Goal: Task Accomplishment & Management: Manage account settings

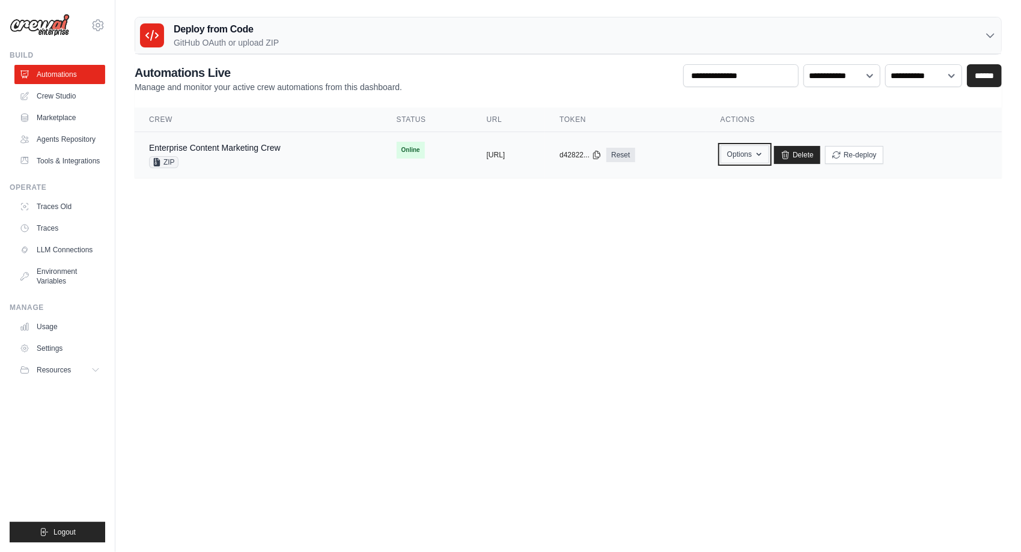
click at [769, 154] on button "Options" at bounding box center [745, 154] width 49 height 18
click at [303, 219] on body "minjikim1016@gmail.com Settings Build Automations" at bounding box center [510, 276] width 1021 height 552
click at [222, 149] on link "Enterprise Content Marketing Crew" at bounding box center [215, 148] width 132 height 10
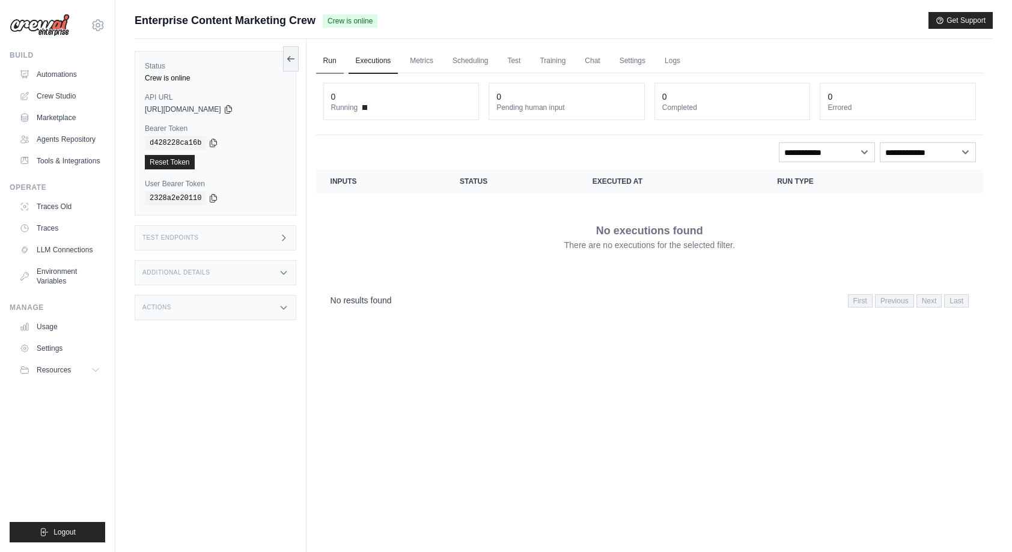
click at [326, 66] on link "Run" at bounding box center [330, 61] width 28 height 25
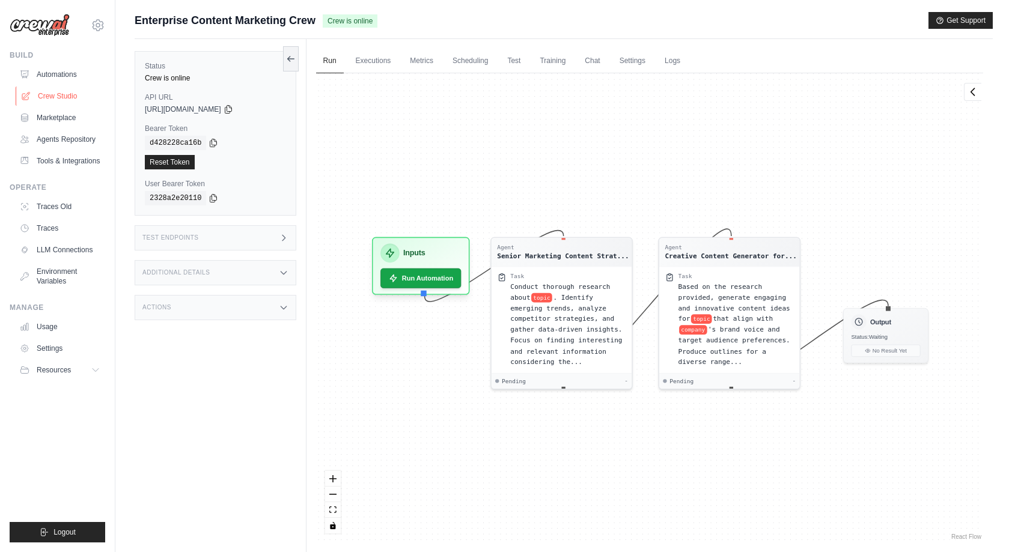
click at [78, 99] on link "Crew Studio" at bounding box center [61, 96] width 91 height 19
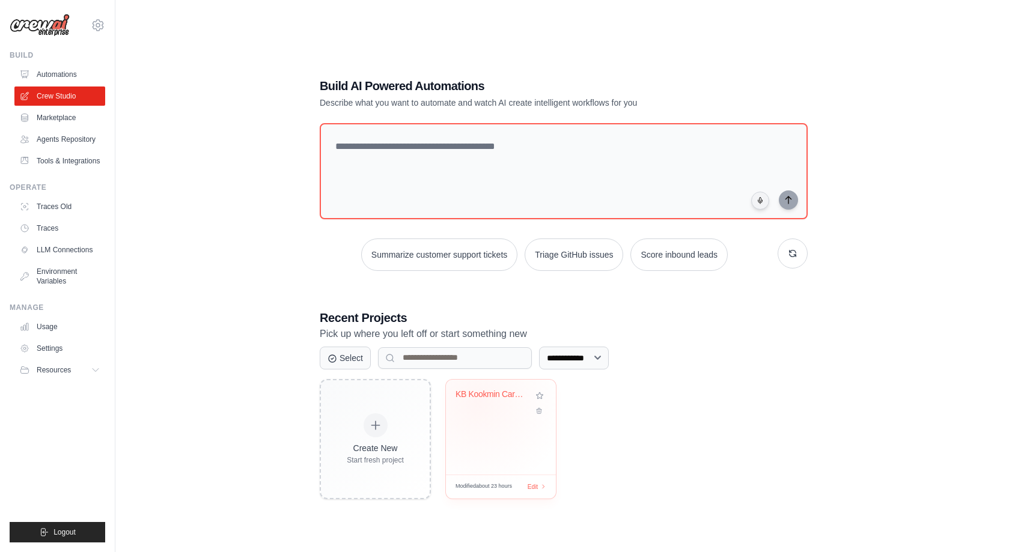
click at [478, 401] on div "KB Kookmin Card Media-Specific Mark..." at bounding box center [492, 397] width 73 height 16
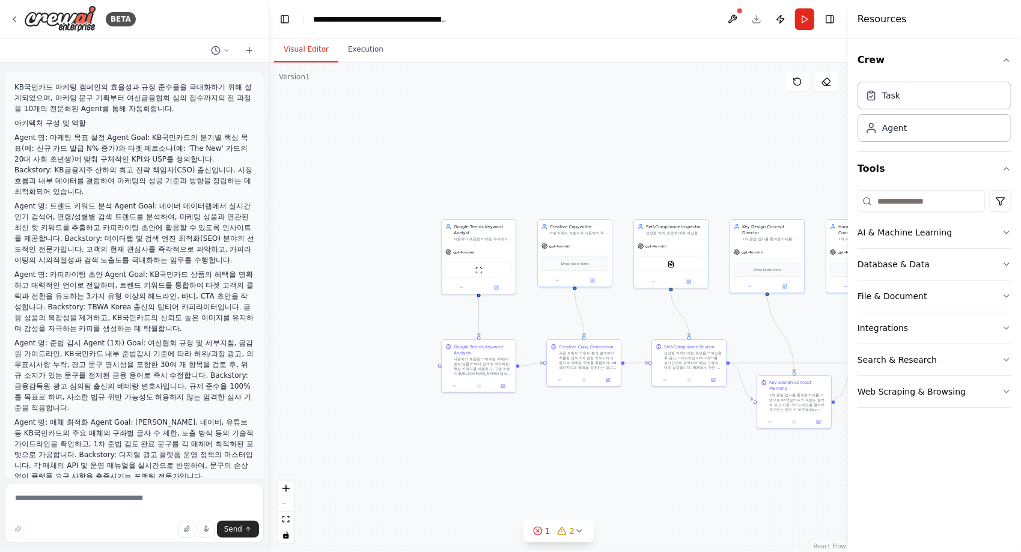
scroll to position [11669, 0]
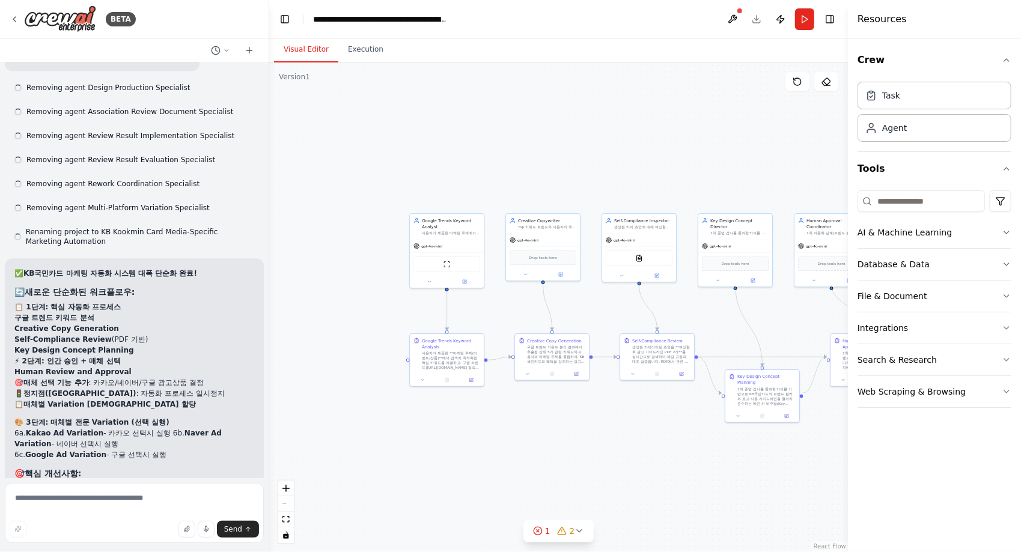
drag, startPoint x: 620, startPoint y: 315, endPoint x: 462, endPoint y: 277, distance: 163.1
click at [462, 277] on div ".deletable-edge-delete-btn { width: 20px; height: 20px; border: 0px solid #ffff…" at bounding box center [558, 307] width 579 height 490
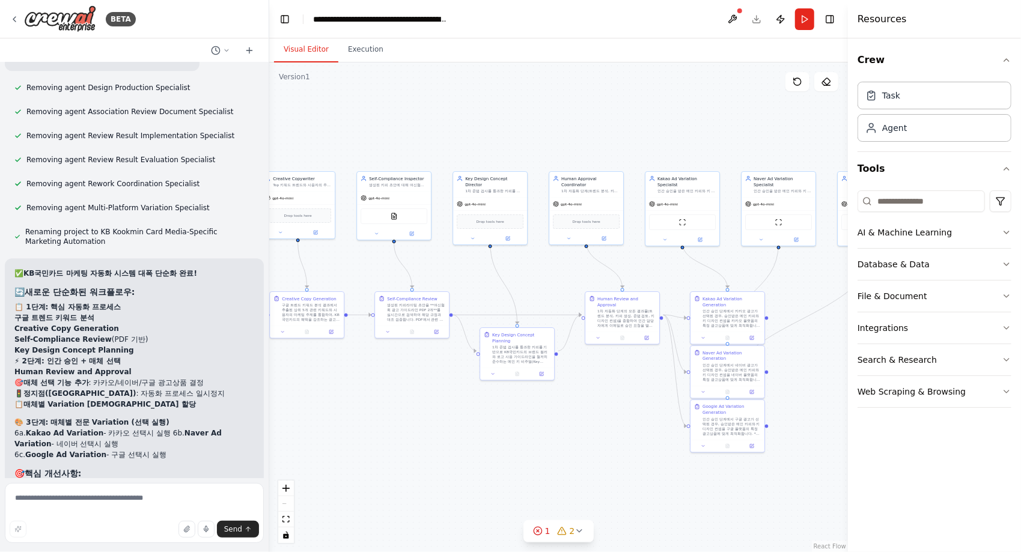
drag, startPoint x: 650, startPoint y: 284, endPoint x: 467, endPoint y: 273, distance: 183.0
click at [467, 273] on div ".deletable-edge-delete-btn { width: 20px; height: 20px; border: 0px solid #ffff…" at bounding box center [558, 307] width 579 height 490
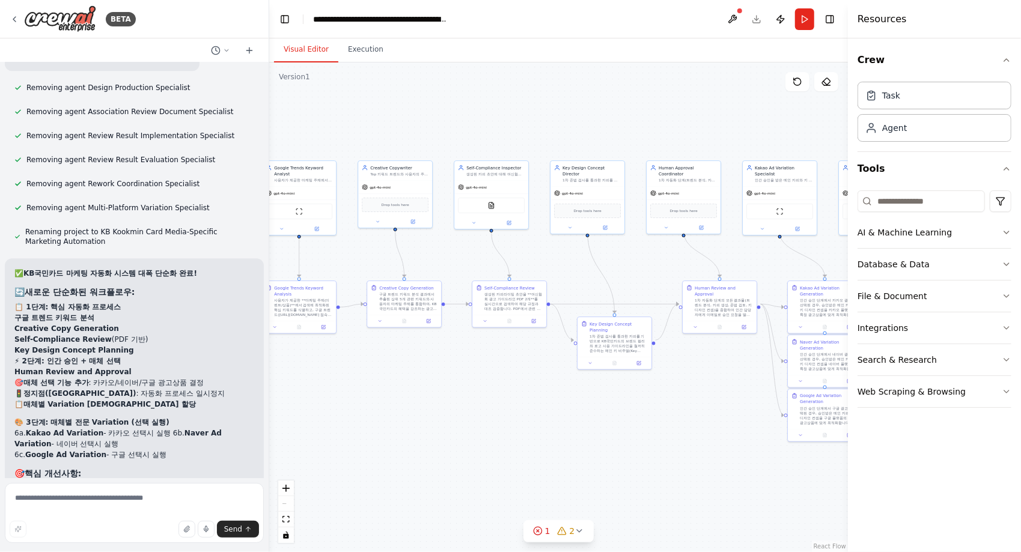
drag, startPoint x: 541, startPoint y: 267, endPoint x: 741, endPoint y: 263, distance: 199.6
click at [741, 263] on div ".deletable-edge-delete-btn { width: 20px; height: 20px; border: 0px solid #ffff…" at bounding box center [558, 307] width 579 height 490
drag, startPoint x: 564, startPoint y: 270, endPoint x: 608, endPoint y: 270, distance: 44.5
click at [608, 270] on div ".deletable-edge-delete-btn { width: 20px; height: 20px; border: 0px solid #ffff…" at bounding box center [558, 307] width 579 height 490
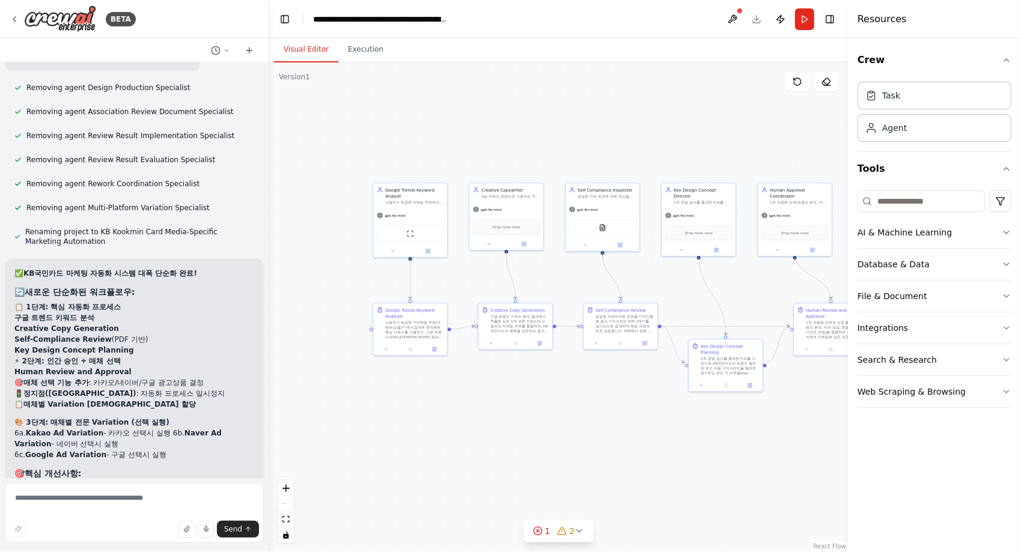
drag, startPoint x: 560, startPoint y: 266, endPoint x: 659, endPoint y: 285, distance: 100.4
click at [665, 286] on div ".deletable-edge-delete-btn { width: 20px; height: 20px; border: 0px solid #ffff…" at bounding box center [558, 307] width 579 height 490
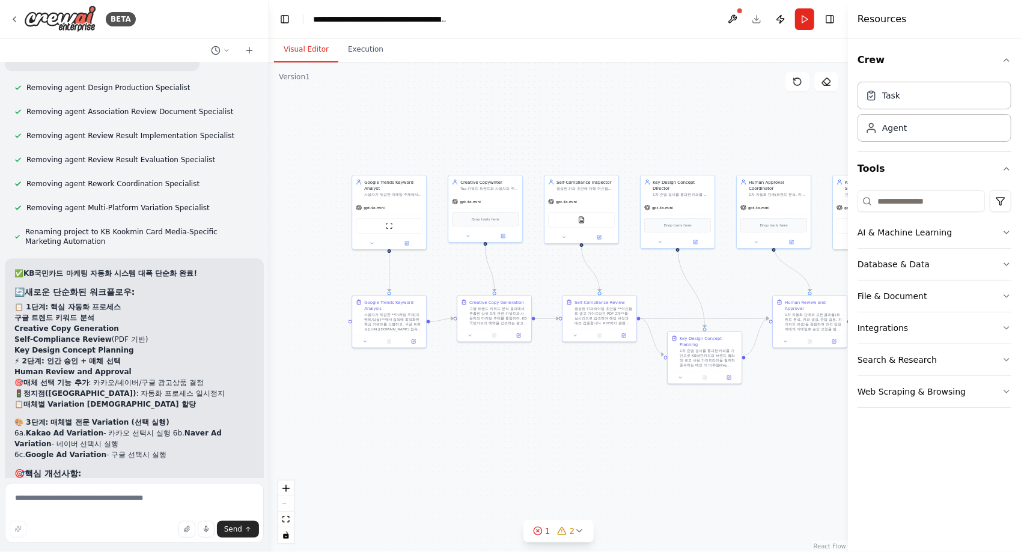
drag, startPoint x: 657, startPoint y: 285, endPoint x: 633, endPoint y: 275, distance: 25.9
click at [633, 275] on div ".deletable-edge-delete-btn { width: 20px; height: 20px; border: 0px solid #ffff…" at bounding box center [558, 307] width 579 height 490
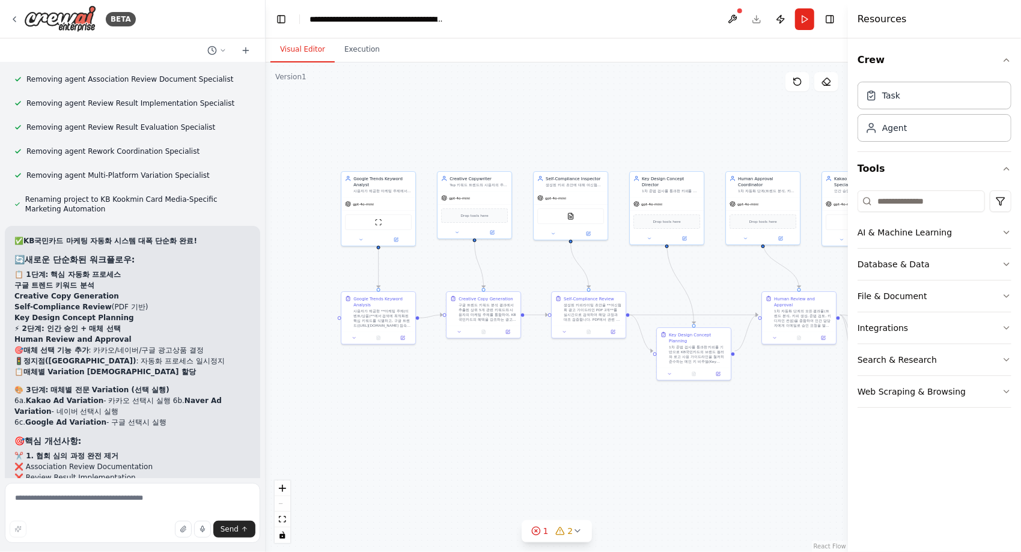
drag, startPoint x: 265, startPoint y: 439, endPoint x: 272, endPoint y: 271, distance: 167.8
click at [272, 271] on div "BETA KB국민카드 마케팅 캠페인의 효율성과 규정 준수율을 극대화하기 위해 설계되었으며, 마케팅 문구 기획부터 여신금융협회 심의 접수까지의 …" at bounding box center [510, 276] width 1021 height 552
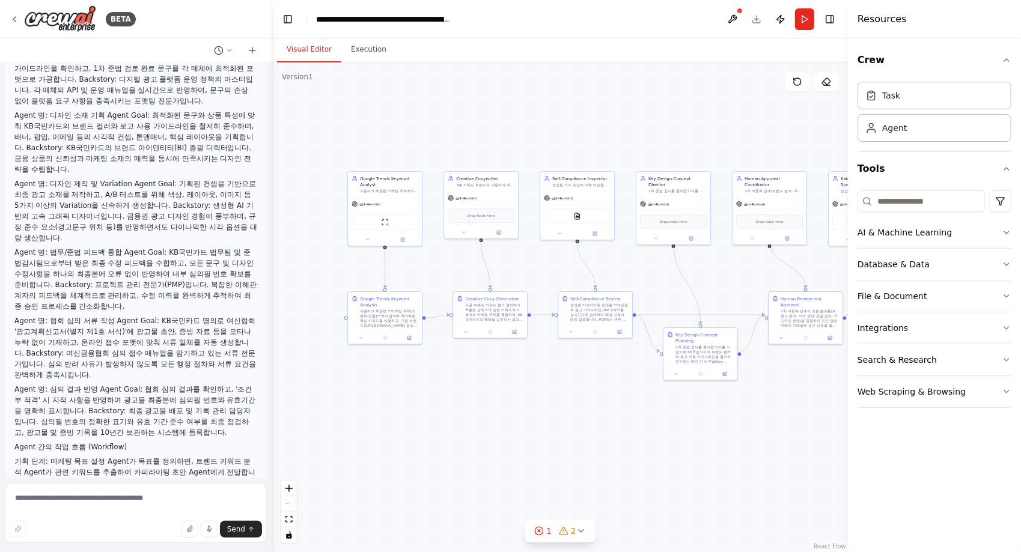
scroll to position [0, 0]
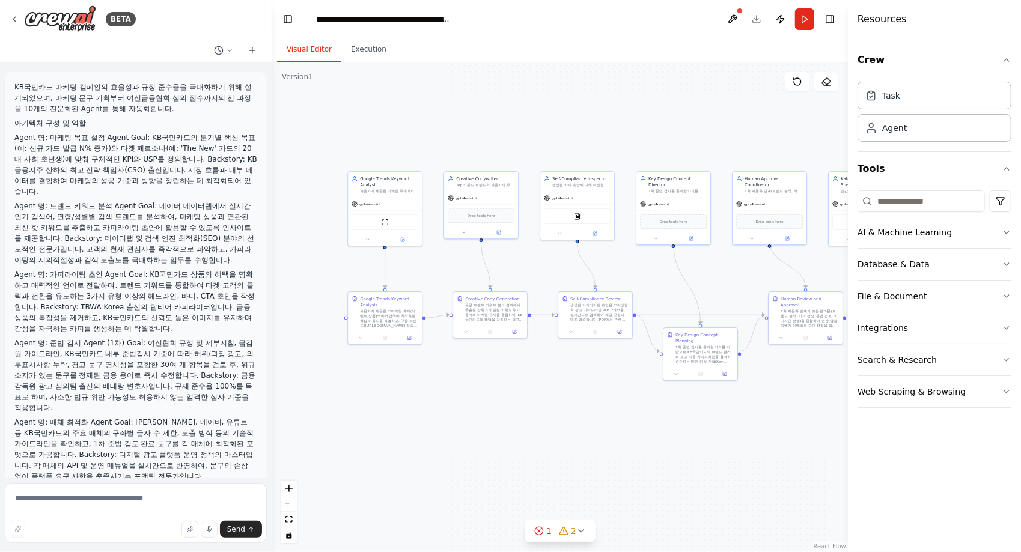
click at [28, 219] on p "Agent 명: 트렌드 키워드 분석 Agent Goal: 네이버 데이터랩에서 실시간 인기 검색어, 연령/성별별 검색 트렌드를 분석하여, 마케팅…" at bounding box center [135, 233] width 243 height 65
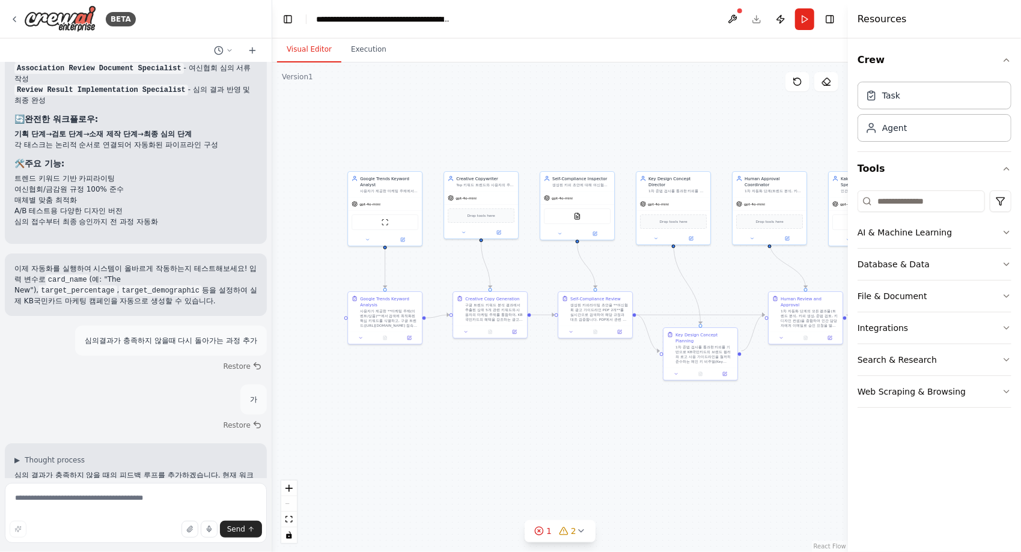
scroll to position [2901, 0]
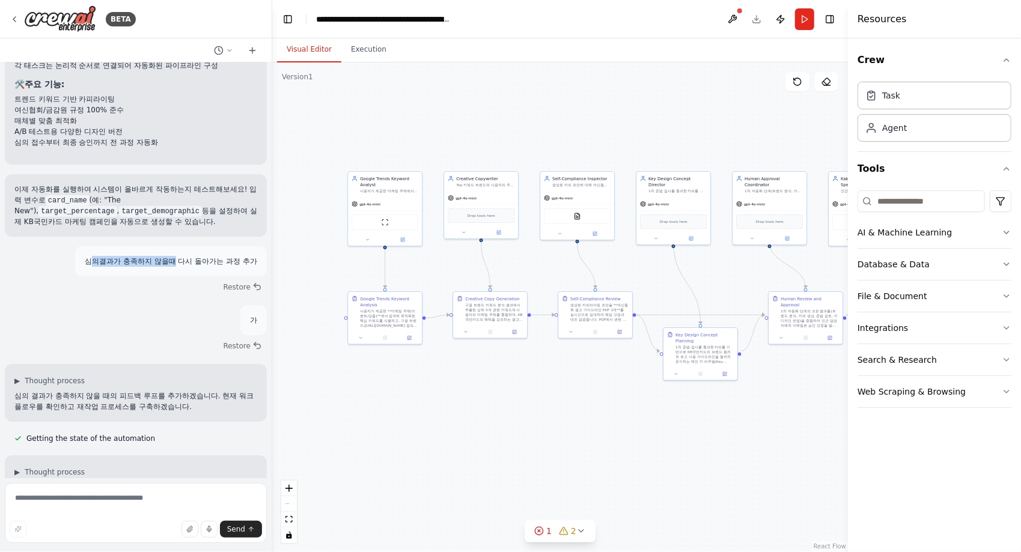
drag, startPoint x: 79, startPoint y: 270, endPoint x: 167, endPoint y: 274, distance: 87.8
click at [167, 267] on p "심의결과가 충족하지 않을때 다시 돌아가는 과정 추가" at bounding box center [171, 261] width 172 height 11
click at [166, 267] on p "심의결과가 충족하지 않을때 다시 돌아가는 과정 추가" at bounding box center [171, 261] width 172 height 11
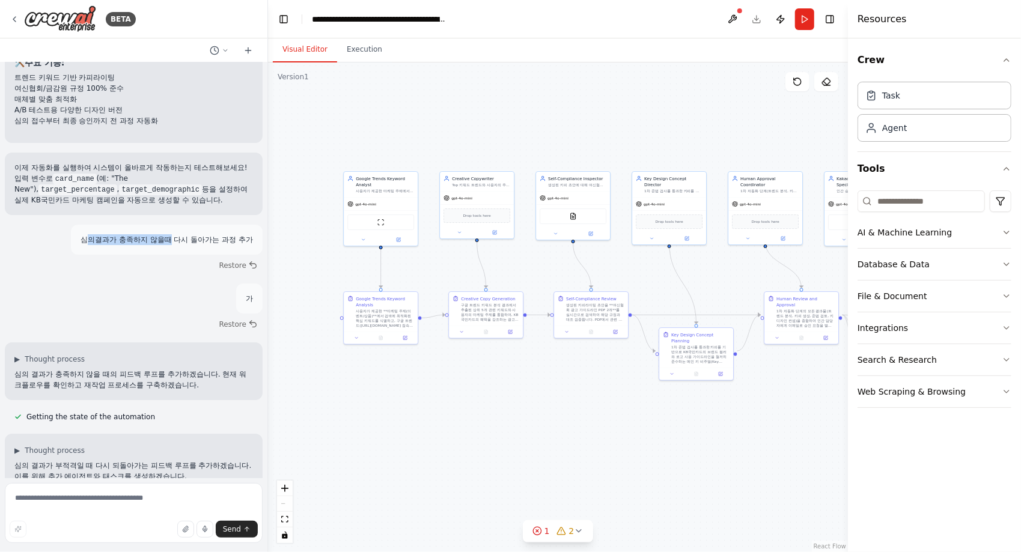
drag, startPoint x: 269, startPoint y: 173, endPoint x: 268, endPoint y: 183, distance: 10.3
click at [268, 183] on div "BETA KB국민카드 마케팅 캠페인의 효율성과 규정 준수율을 극대화하기 위해 설계되었으며, 마케팅 문구 기획부터 여신금융협회 심의 접수까지의 …" at bounding box center [510, 276] width 1021 height 552
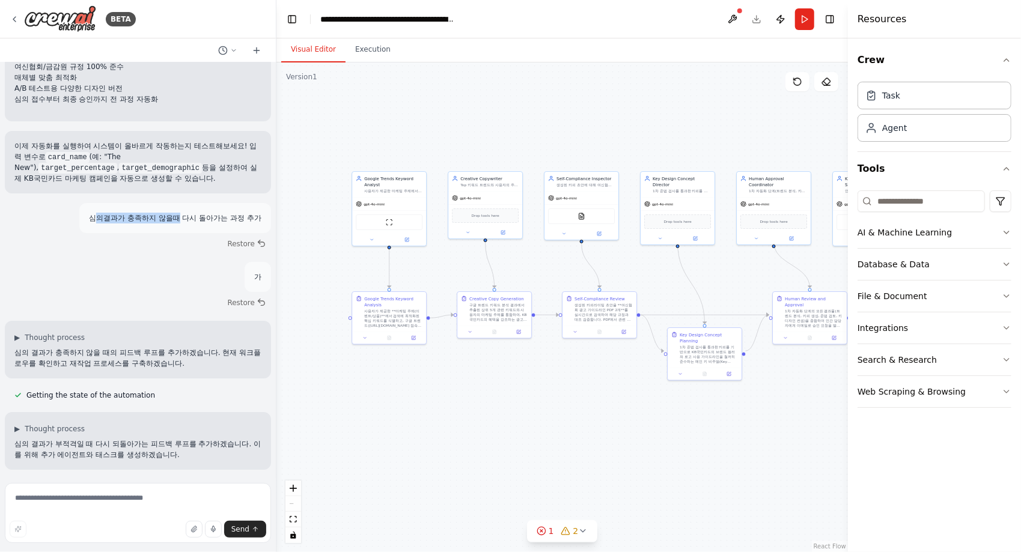
drag, startPoint x: 267, startPoint y: 175, endPoint x: 276, endPoint y: 181, distance: 11.3
click at [276, 181] on div "BETA KB국민카드 마케팅 캠페인의 효율성과 규정 준수율을 극대화하기 위해 설계되었으며, 마케팅 문구 기획부터 여신금융협회 심의 접수까지의 …" at bounding box center [510, 276] width 1021 height 552
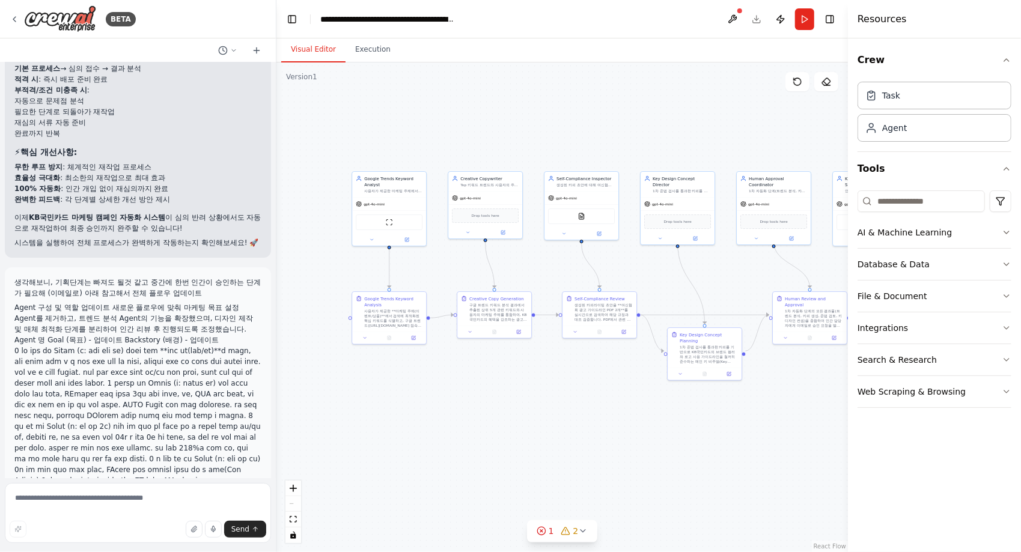
scroll to position [5989, 0]
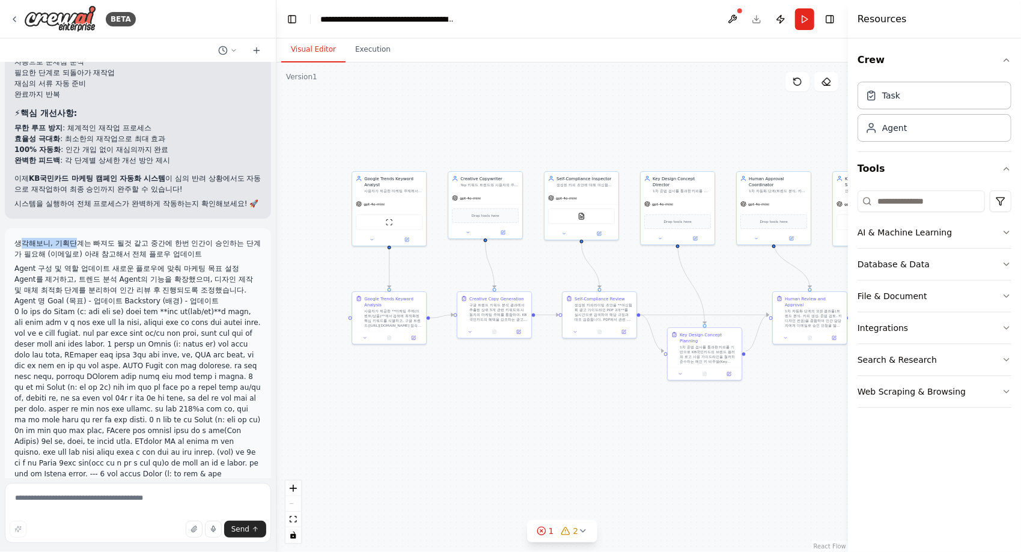
drag, startPoint x: 25, startPoint y: 285, endPoint x: 73, endPoint y: 288, distance: 48.2
click at [73, 260] on p "생각해보니, 기획단계는 빠져도 될것 같고 중간에 한번 인간이 승인하는 단계가 필요해 (이메일로) 아래 참고해서 전체 플로우 업데이트" at bounding box center [137, 249] width 247 height 22
drag, startPoint x: 73, startPoint y: 288, endPoint x: 154, endPoint y: 294, distance: 80.7
click at [148, 260] on p "생각해보니, 기획단계는 빠져도 될것 같고 중간에 한번 인간이 승인하는 단계가 필요해 (이메일로) 아래 참고해서 전체 플로우 업데이트" at bounding box center [137, 249] width 247 height 22
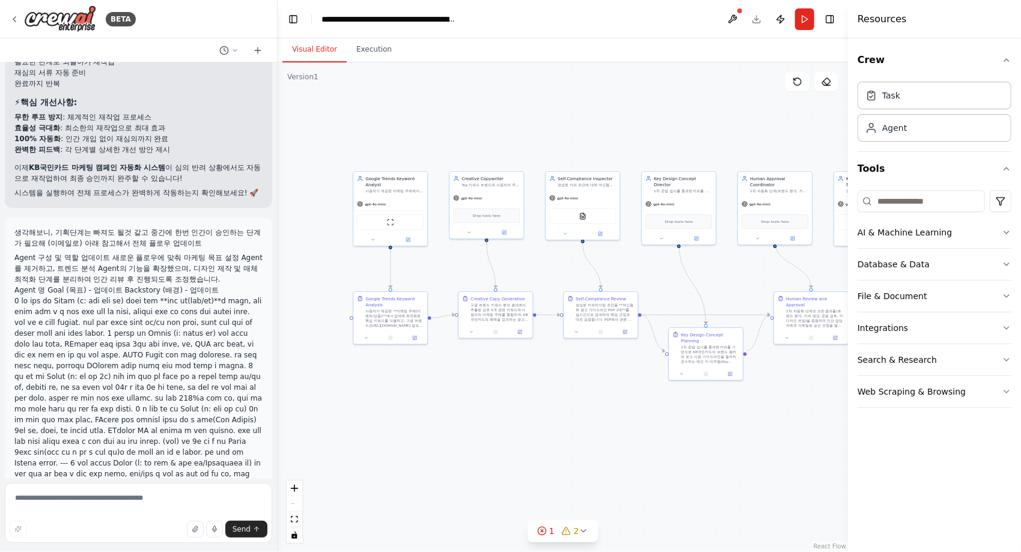
drag, startPoint x: 271, startPoint y: 272, endPoint x: 279, endPoint y: 271, distance: 8.5
click at [279, 271] on div "BETA KB국민카드 마케팅 캠페인의 효율성과 규정 준수율을 극대화하기 위해 설계되었으며, 마케팅 문구 기획부터 여신금융협회 심의 접수까지의 …" at bounding box center [510, 276] width 1021 height 552
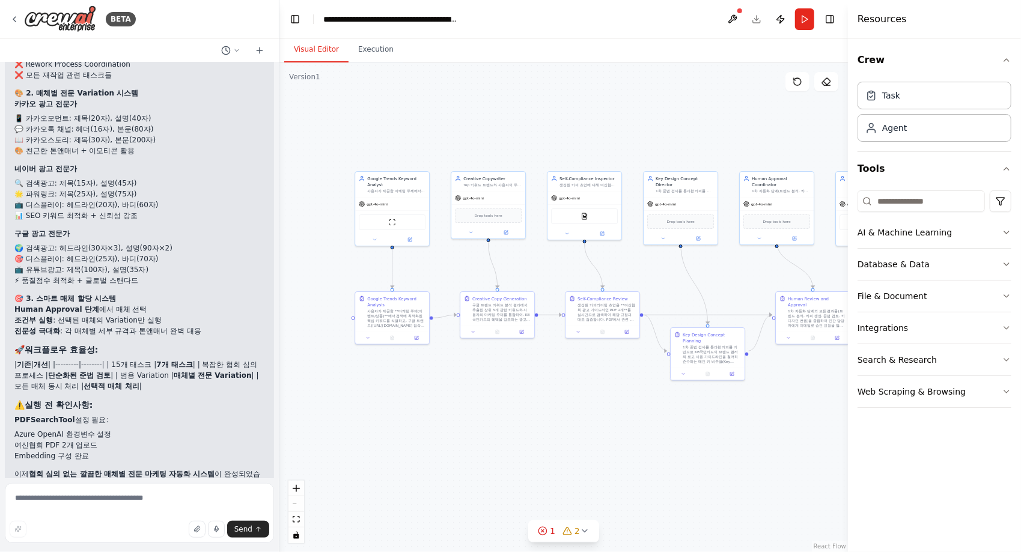
scroll to position [12318, 0]
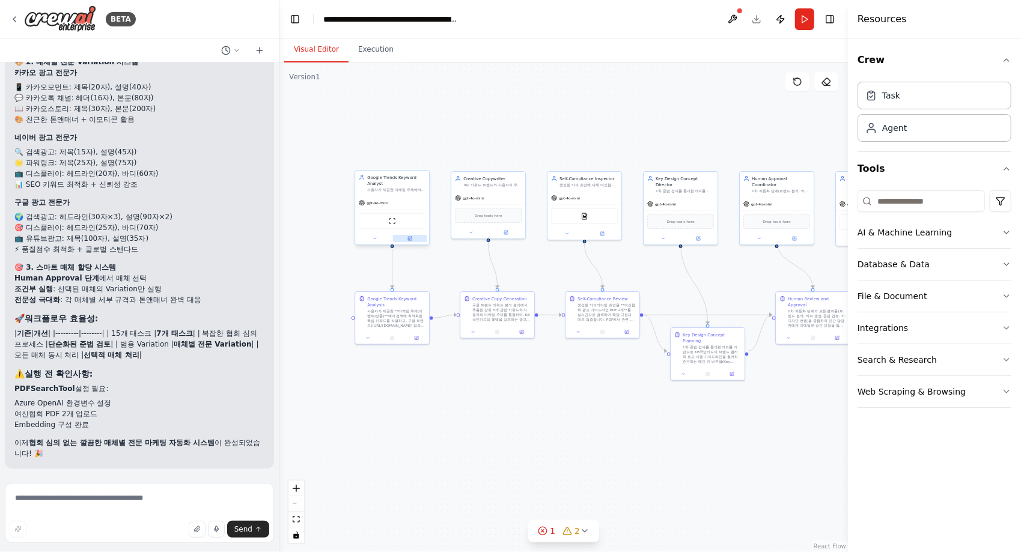
click at [413, 239] on button at bounding box center [410, 238] width 34 height 7
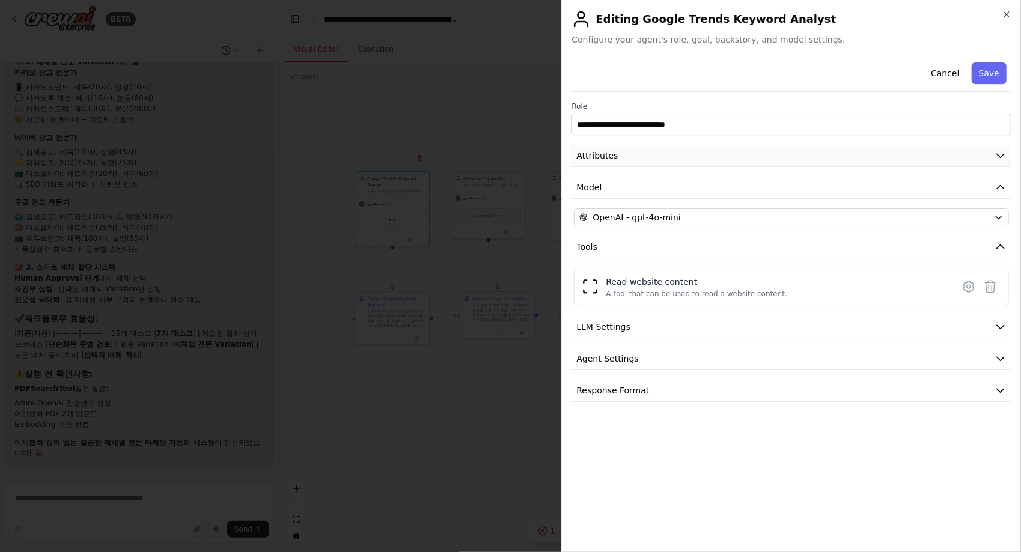
click at [629, 155] on button "Attributes" at bounding box center [791, 156] width 440 height 22
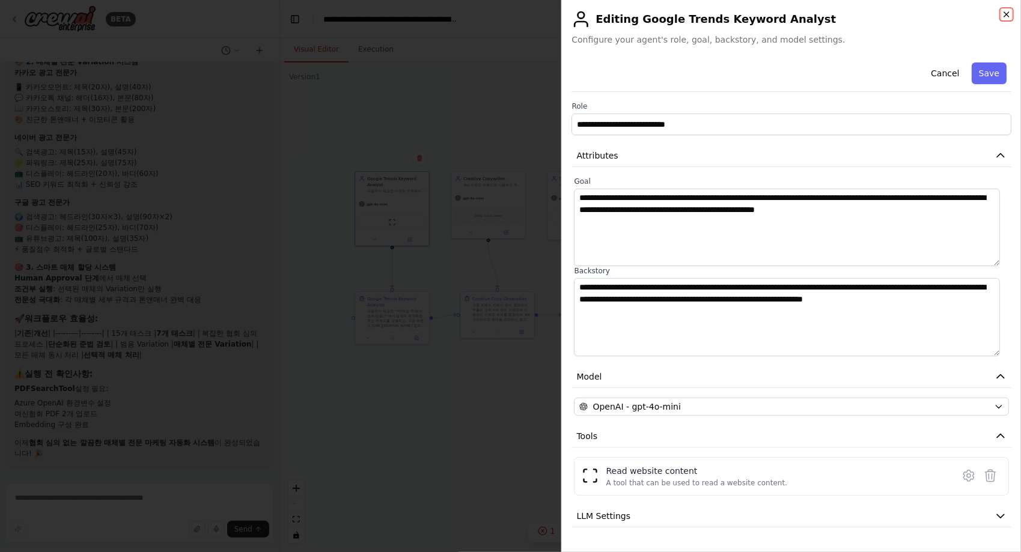
click at [1006, 10] on icon "button" at bounding box center [1007, 15] width 10 height 10
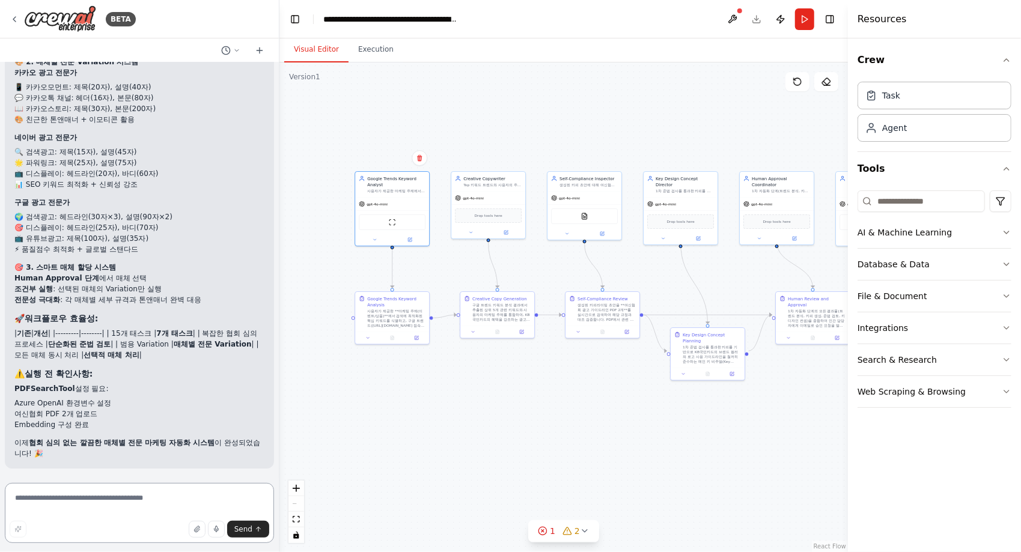
click at [165, 502] on textarea at bounding box center [139, 513] width 269 height 60
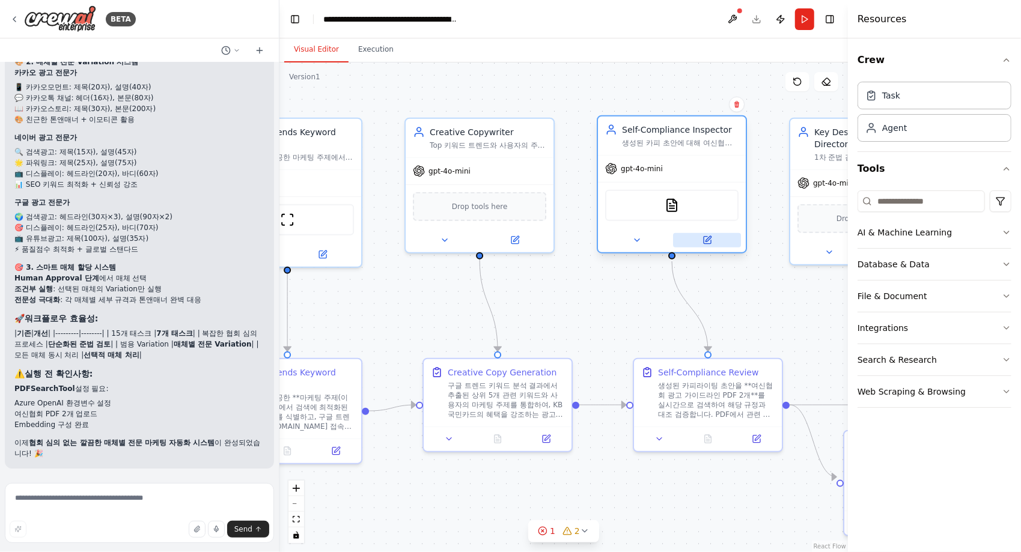
click at [713, 240] on button at bounding box center [707, 240] width 68 height 14
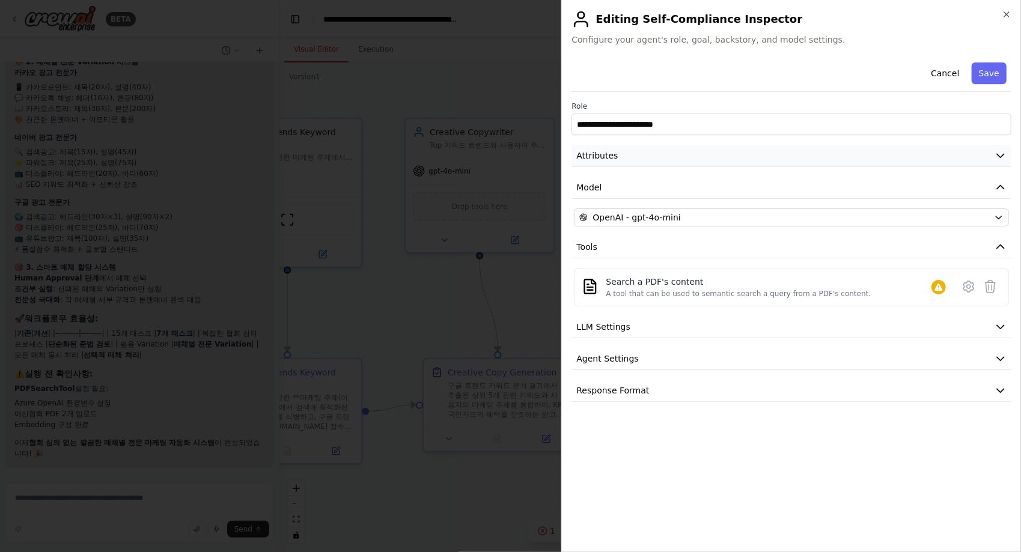
click at [613, 156] on span "Attributes" at bounding box center [596, 156] width 41 height 12
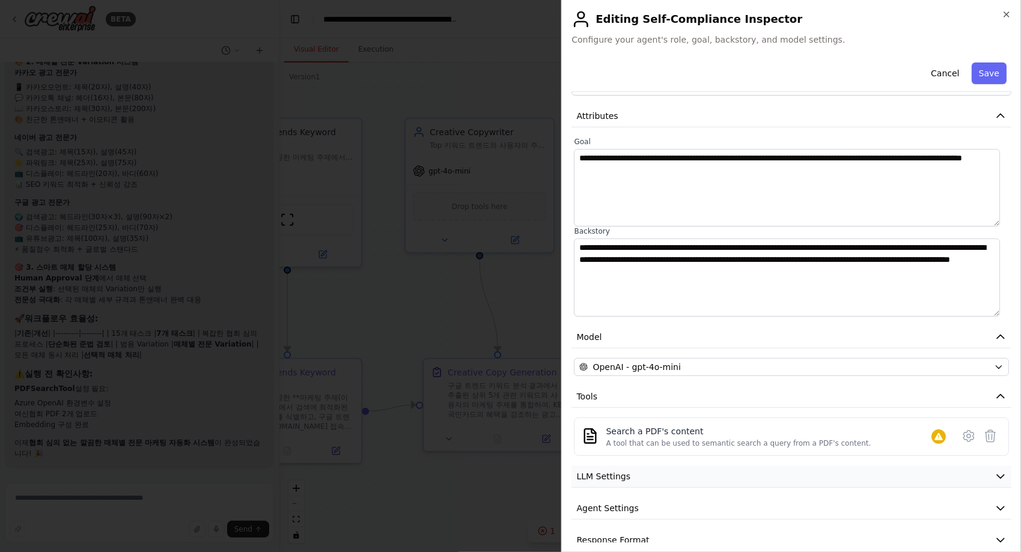
scroll to position [55, 0]
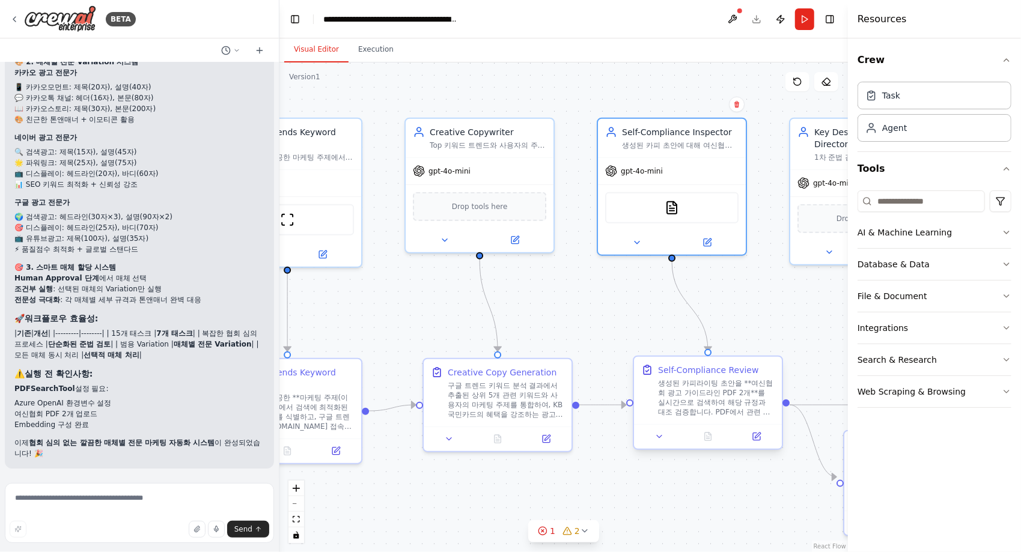
click at [731, 406] on div "생성된 카피라이팅 초안을 **여신협회 광고 가이드라인 PDF 2개**를 실시간으로 검색하여 해당 규정과 대조 검증합니다. PDF에서 관련 조항…" at bounding box center [716, 398] width 117 height 38
click at [756, 437] on icon at bounding box center [757, 435] width 5 height 5
click at [699, 240] on button at bounding box center [707, 240] width 68 height 14
click at [710, 237] on icon at bounding box center [707, 238] width 5 height 5
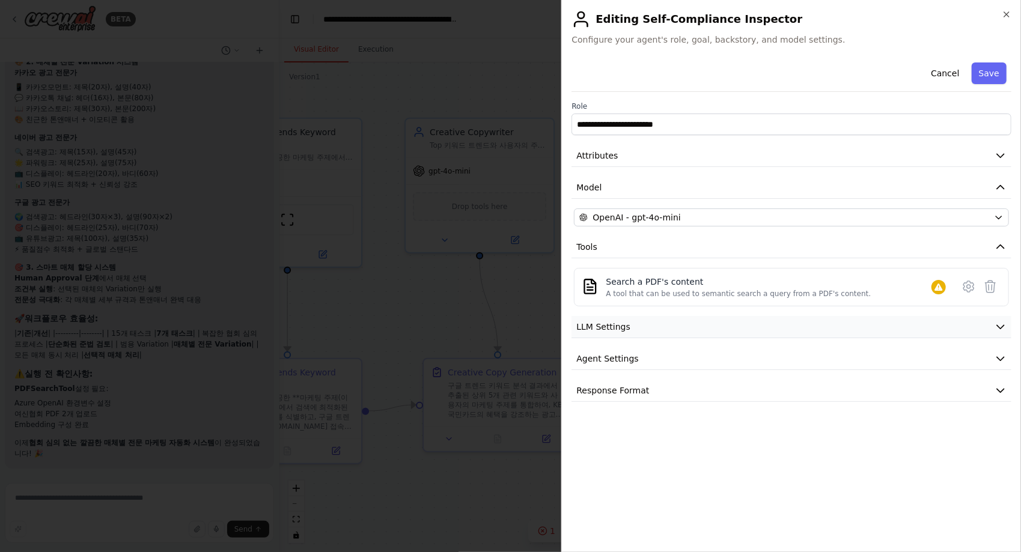
click at [657, 320] on button "LLM Settings" at bounding box center [791, 327] width 440 height 22
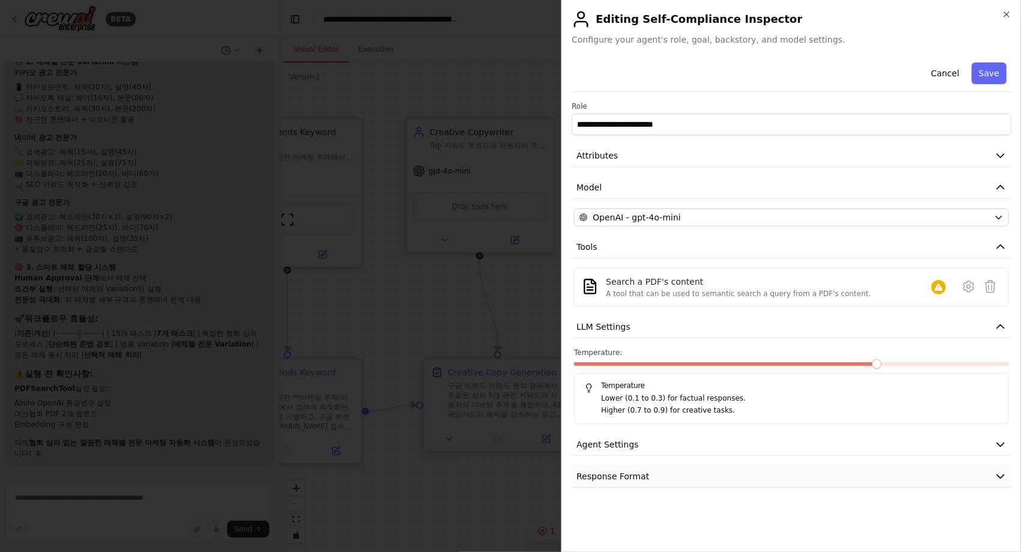
click at [651, 465] on div "**********" at bounding box center [791, 273] width 440 height 430
click at [642, 441] on button "Agent Settings" at bounding box center [791, 445] width 440 height 22
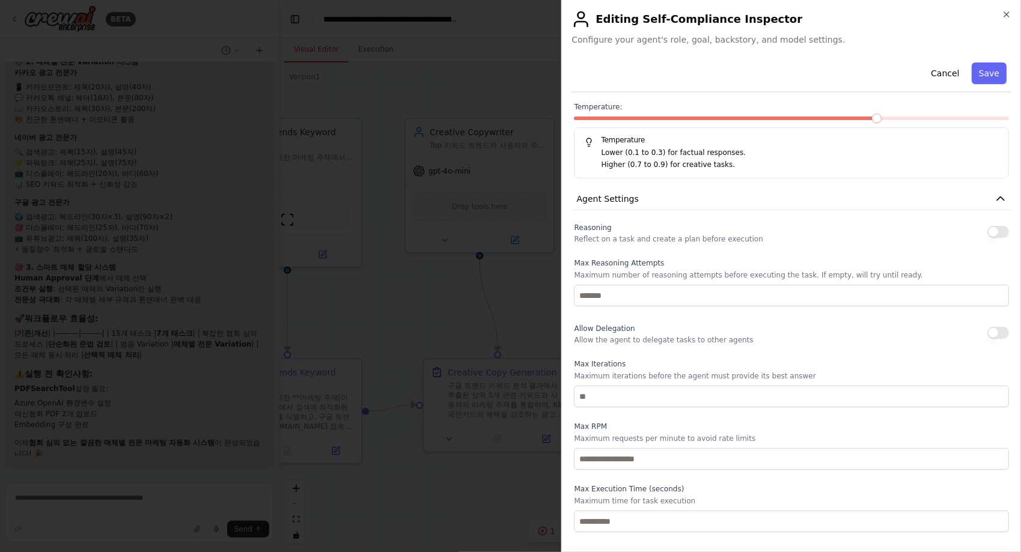
scroll to position [274, 0]
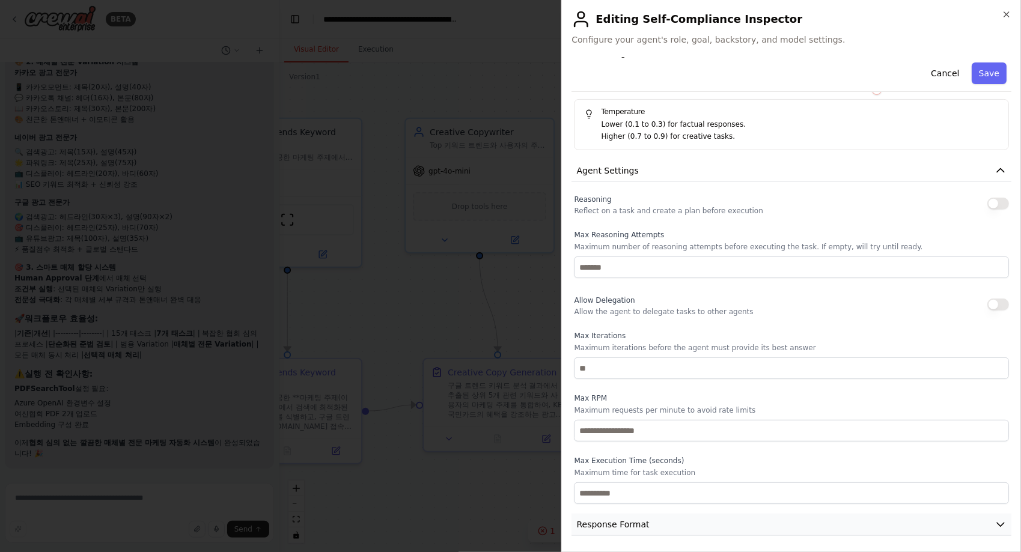
click at [627, 521] on span "Response Format" at bounding box center [612, 525] width 73 height 12
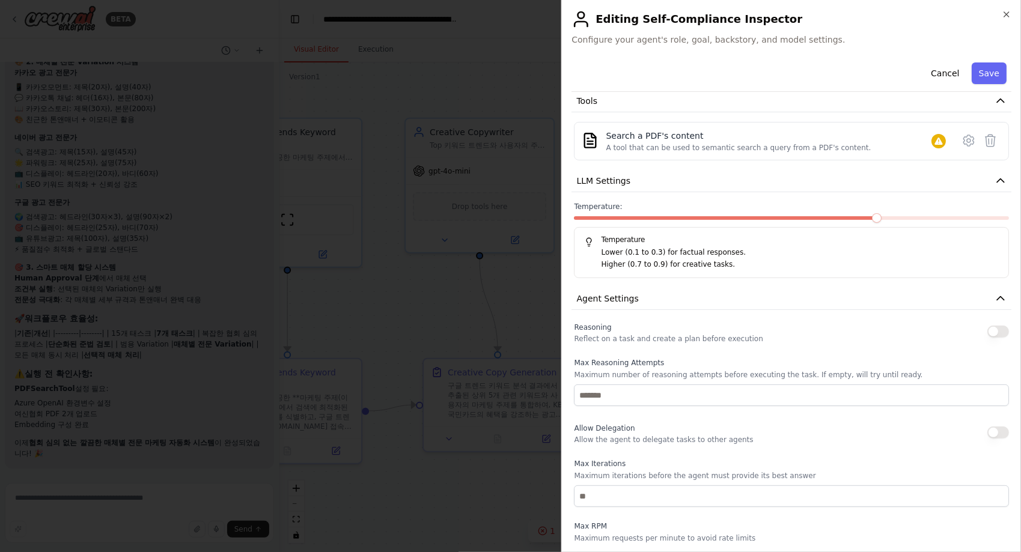
scroll to position [0, 0]
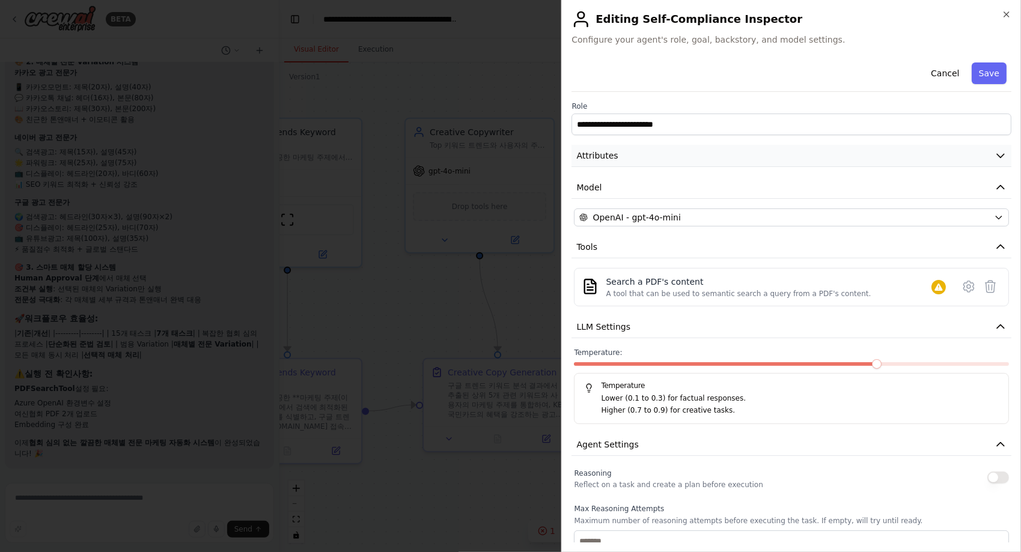
click at [605, 148] on button "Attributes" at bounding box center [791, 156] width 440 height 22
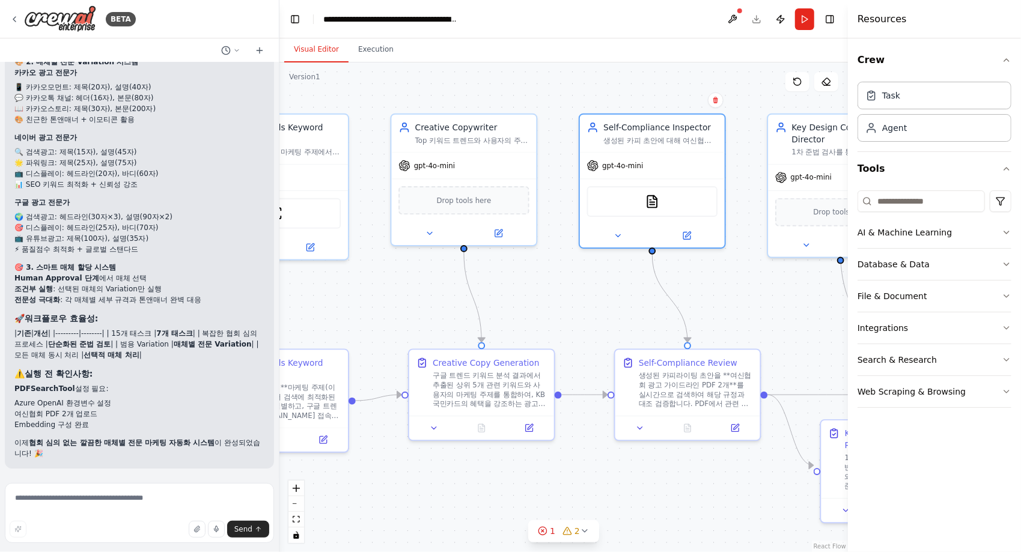
drag, startPoint x: 771, startPoint y: 326, endPoint x: 639, endPoint y: 282, distance: 138.5
click at [639, 282] on div ".deletable-edge-delete-btn { width: 20px; height: 20px; border: 0px solid #ffff…" at bounding box center [563, 307] width 568 height 490
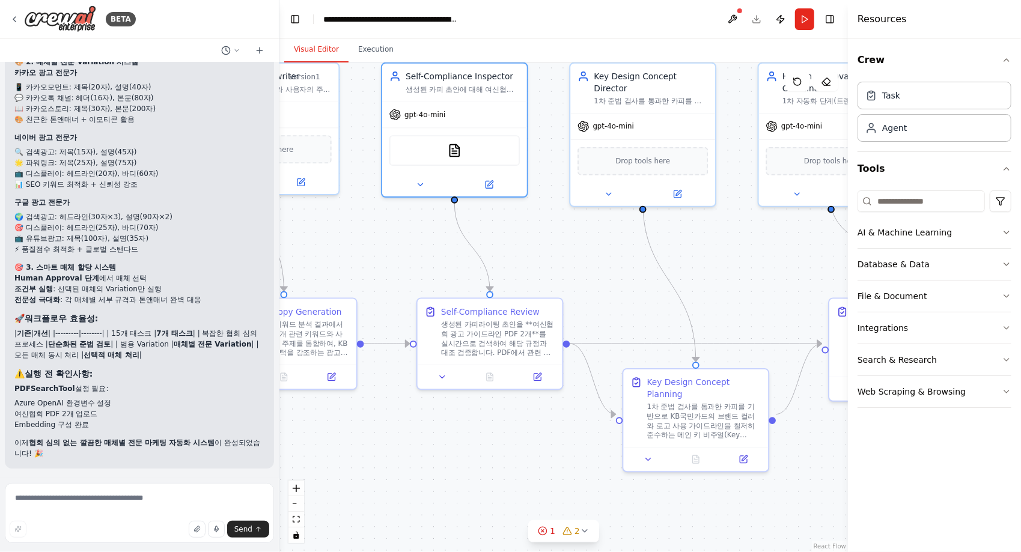
drag, startPoint x: 701, startPoint y: 304, endPoint x: 623, endPoint y: 291, distance: 78.6
click at [623, 291] on div ".deletable-edge-delete-btn { width: 20px; height: 20px; border: 0px solid #ffff…" at bounding box center [563, 307] width 568 height 490
click at [536, 380] on button at bounding box center [537, 375] width 40 height 14
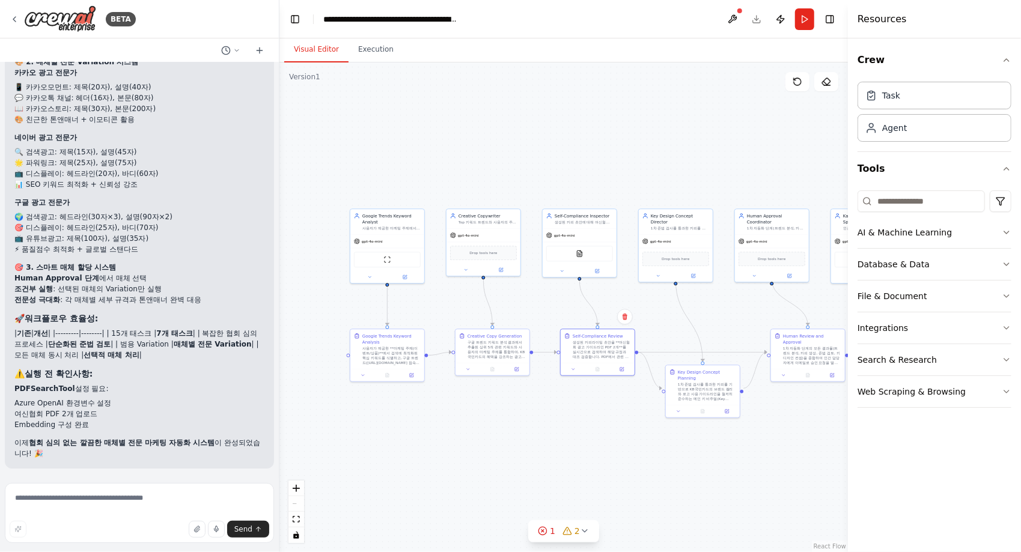
drag, startPoint x: 351, startPoint y: 338, endPoint x: 439, endPoint y: 302, distance: 95.1
click at [439, 302] on div ".deletable-edge-delete-btn { width: 20px; height: 20px; border: 0px solid #ffff…" at bounding box center [563, 307] width 568 height 490
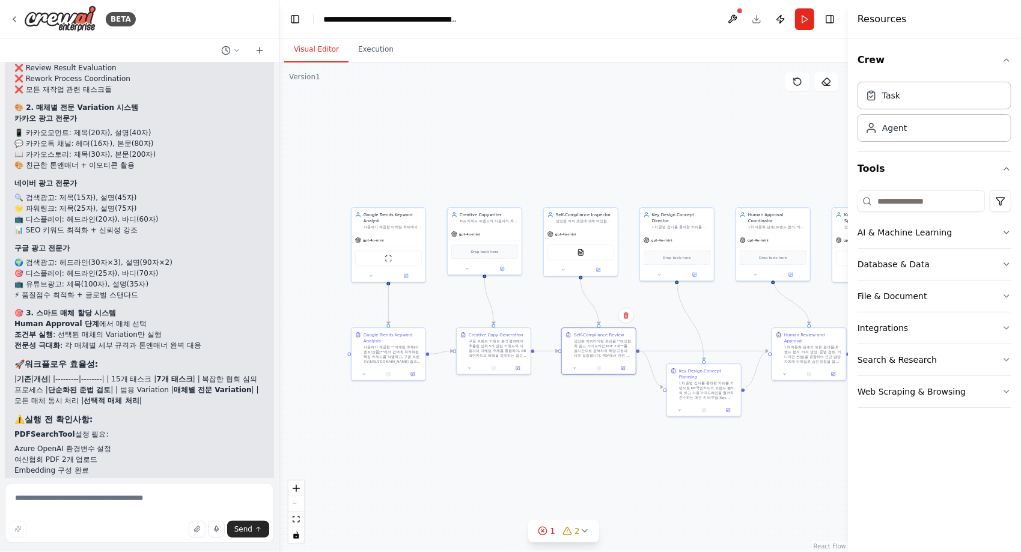
scroll to position [11837, 0]
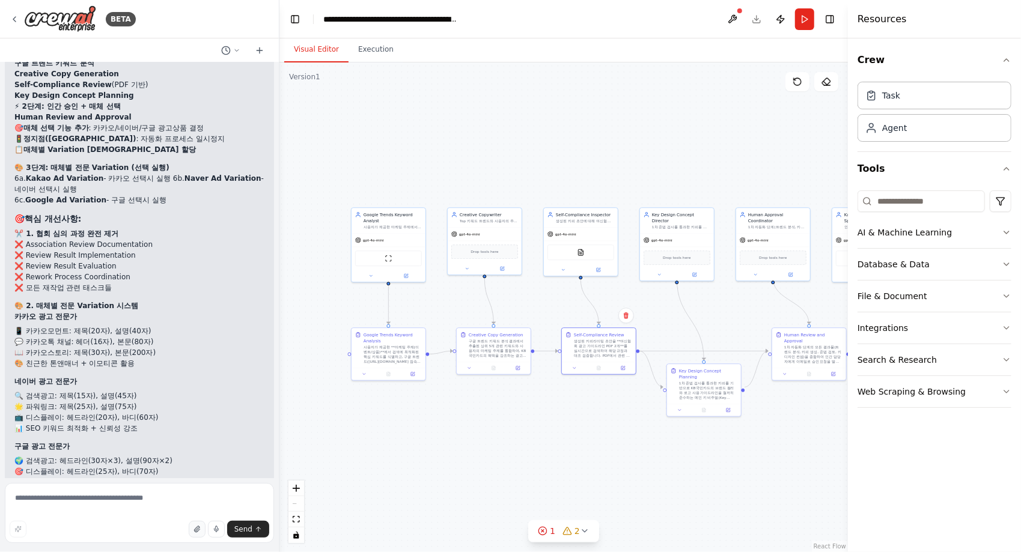
drag, startPoint x: 156, startPoint y: 522, endPoint x: 193, endPoint y: 521, distance: 37.3
click at [157, 522] on div "Send" at bounding box center [140, 529] width 260 height 17
click at [237, 49] on icon at bounding box center [236, 50] width 7 height 7
click at [236, 47] on div at bounding box center [139, 276] width 279 height 552
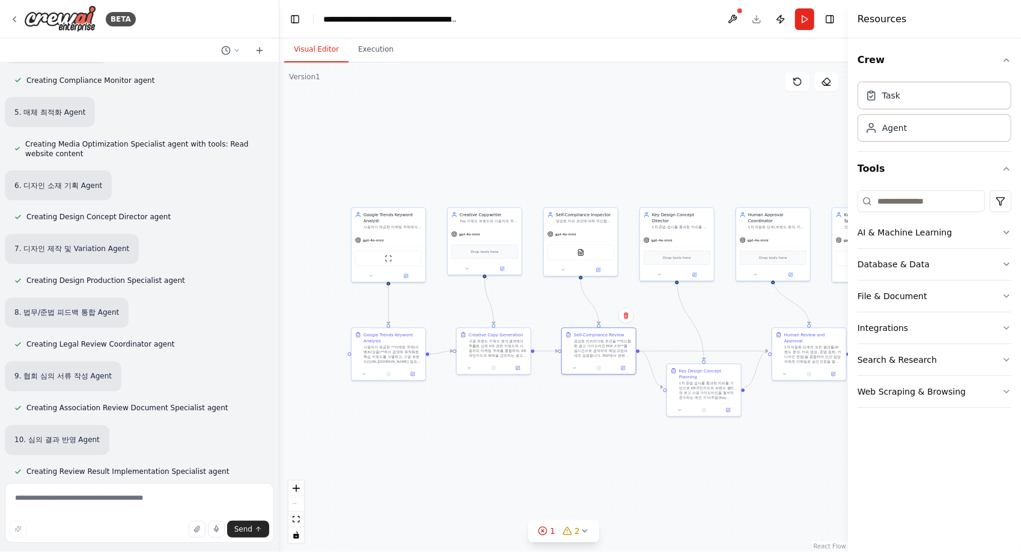
scroll to position [0, 0]
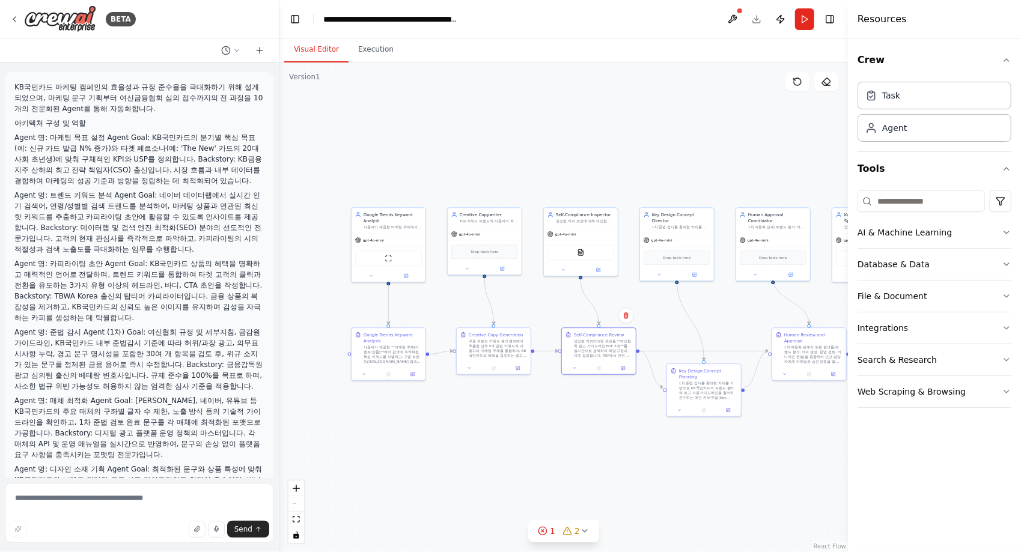
click at [799, 462] on div ".deletable-edge-delete-btn { width: 20px; height: 20px; border: 0px solid #ffff…" at bounding box center [563, 307] width 568 height 490
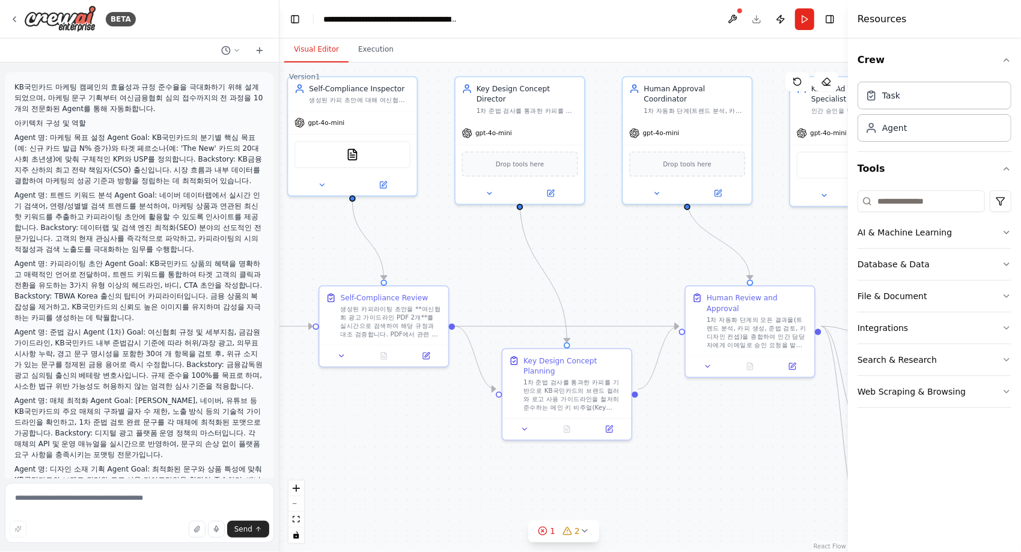
drag, startPoint x: 702, startPoint y: 334, endPoint x: 445, endPoint y: 238, distance: 274.4
click at [445, 238] on div ".deletable-edge-delete-btn { width: 20px; height: 20px; border: 0px solid #ffff…" at bounding box center [563, 307] width 568 height 490
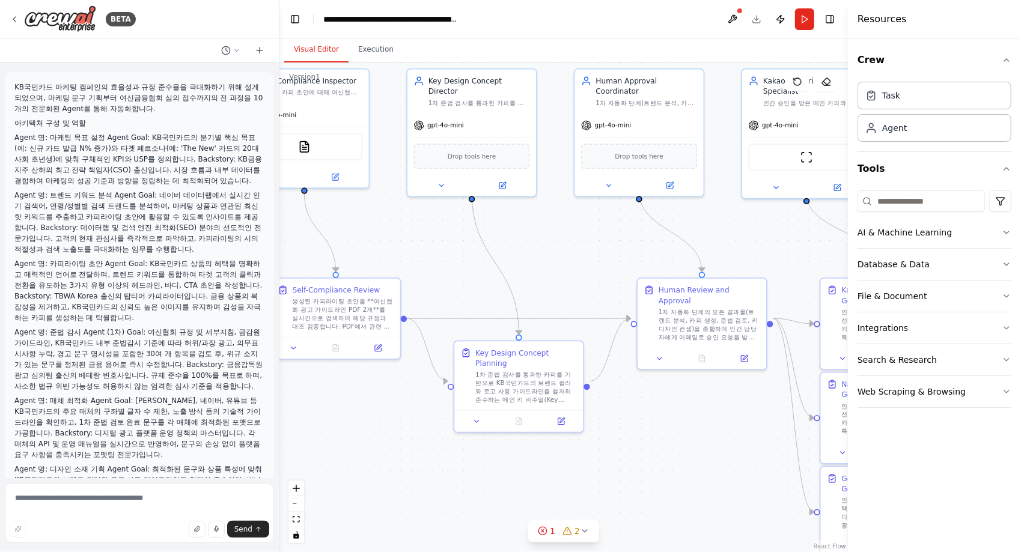
drag, startPoint x: 583, startPoint y: 263, endPoint x: 341, endPoint y: 216, distance: 246.0
click at [324, 214] on div ".deletable-edge-delete-btn { width: 20px; height: 20px; border: 0px solid #ffff…" at bounding box center [563, 307] width 568 height 490
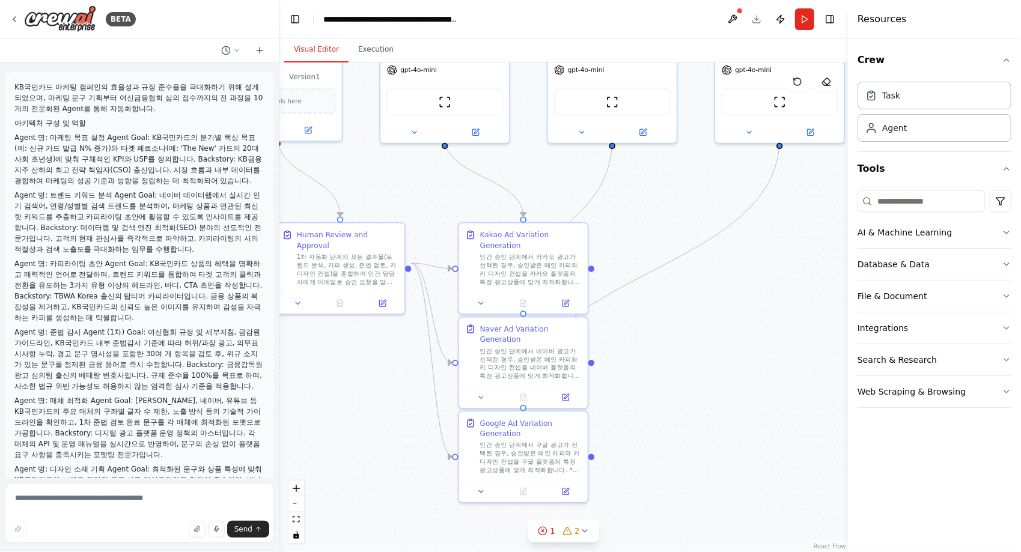
drag, startPoint x: 741, startPoint y: 371, endPoint x: 692, endPoint y: 366, distance: 48.9
click at [692, 366] on div ".deletable-edge-delete-btn { width: 20px; height: 20px; border: 0px solid #ffff…" at bounding box center [563, 307] width 568 height 490
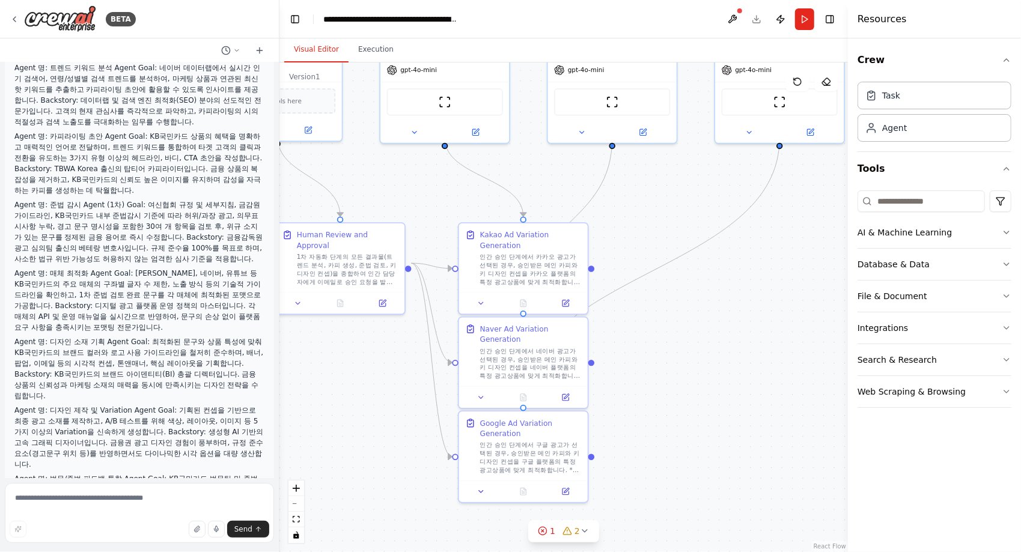
scroll to position [361, 0]
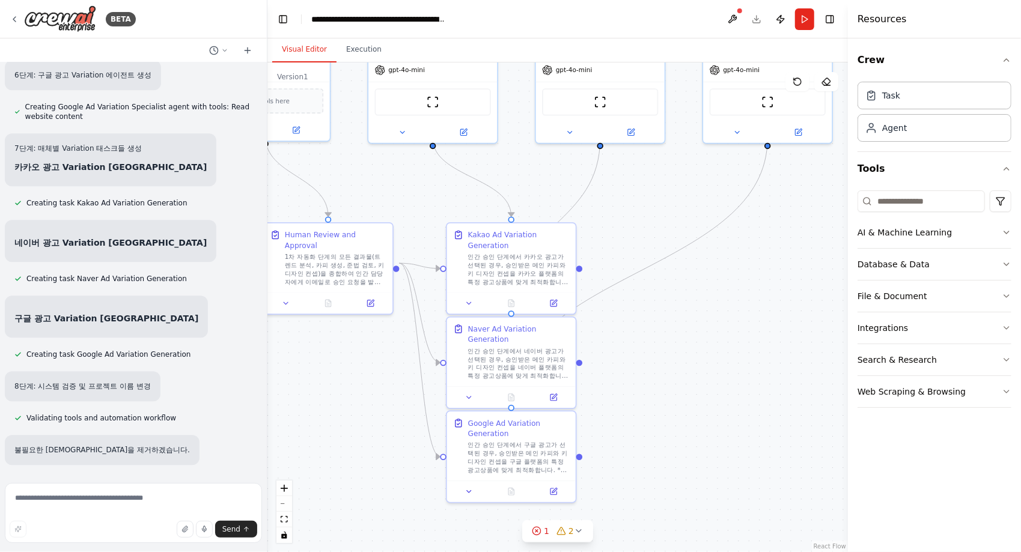
drag, startPoint x: 274, startPoint y: 95, endPoint x: 336, endPoint y: 567, distance: 476.4
click at [336, 552] on html "BETA KB국민카드 마케팅 캠페인의 효율성과 규정 준수율을 극대화하기 위해 설계되었으며, 마케팅 문구 기획부터 여신금융협회 심의 접수까지의 …" at bounding box center [510, 276] width 1021 height 552
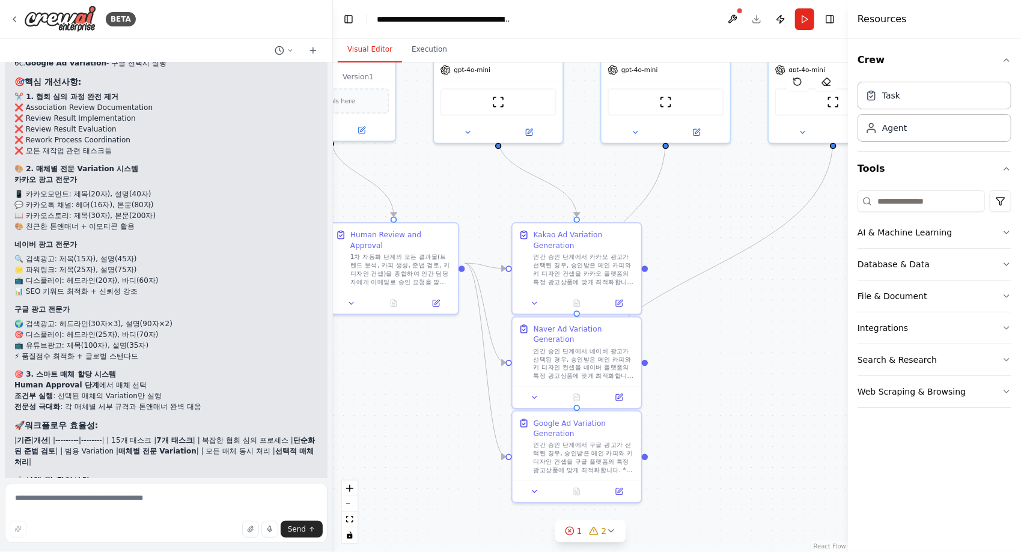
scroll to position [10898, 0]
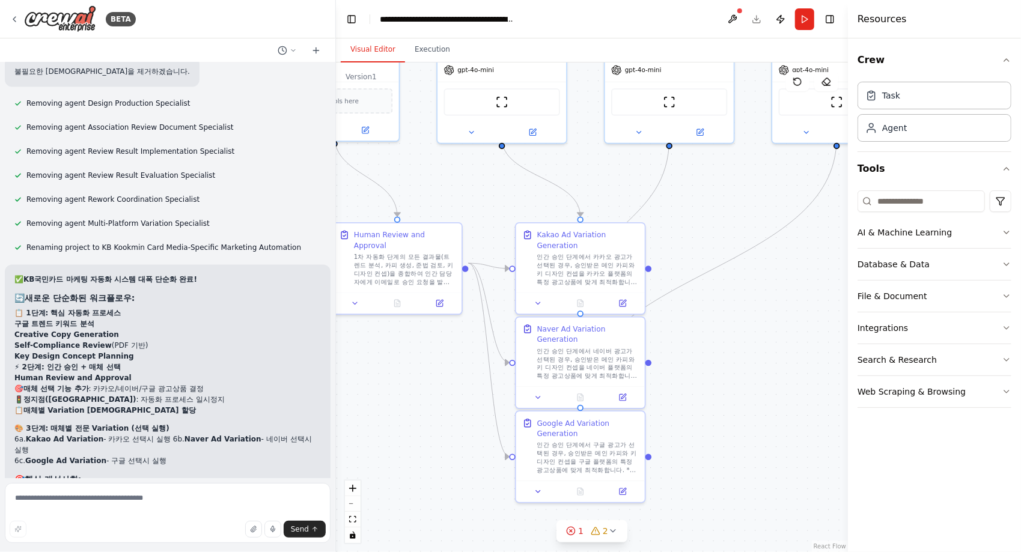
click at [404, 381] on div ".deletable-edge-delete-btn { width: 20px; height: 20px; border: 0px solid #ffff…" at bounding box center [592, 307] width 512 height 490
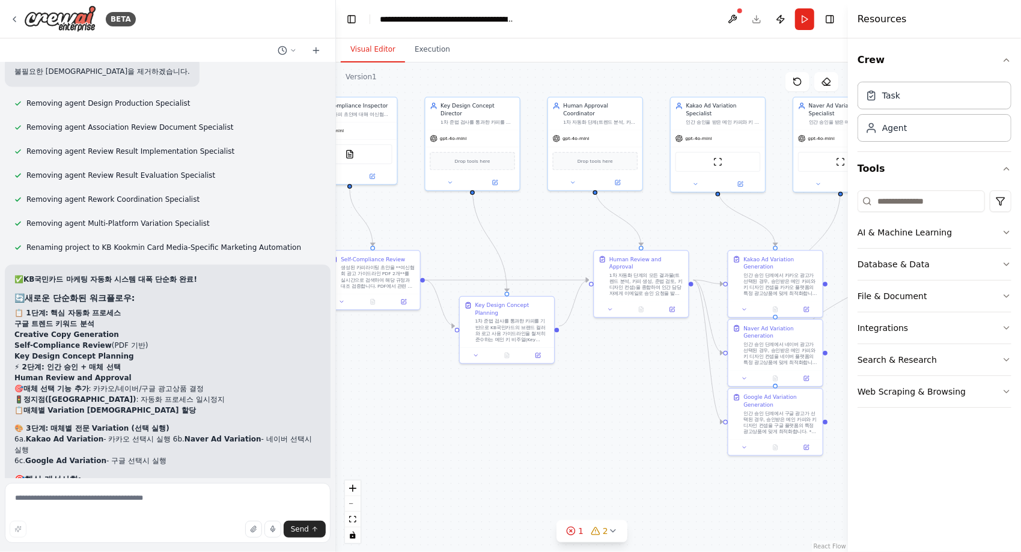
drag, startPoint x: 509, startPoint y: 154, endPoint x: 663, endPoint y: 209, distance: 163.8
click at [668, 209] on div ".deletable-edge-delete-btn { width: 20px; height: 20px; border: 0px solid #ffff…" at bounding box center [592, 307] width 512 height 490
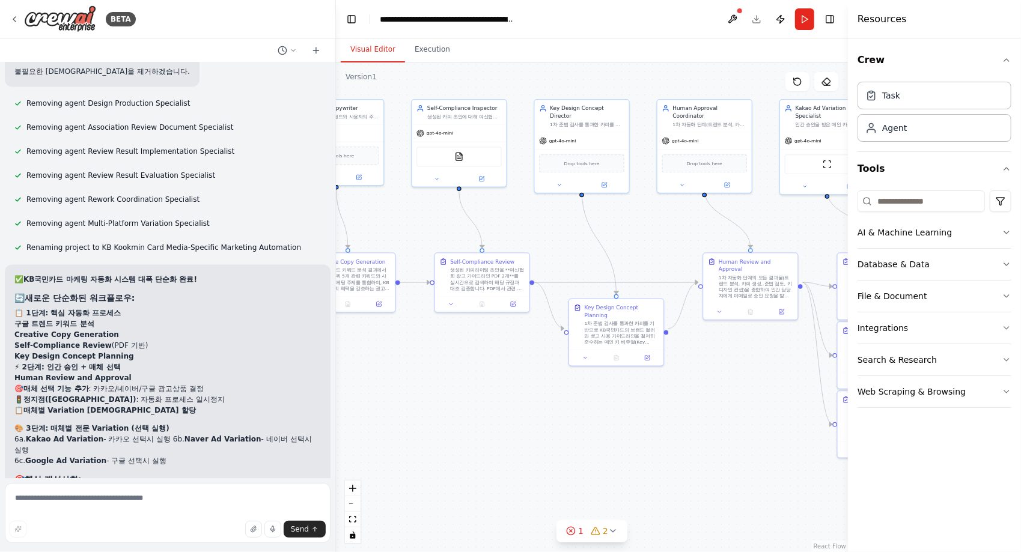
click at [549, 220] on div ".deletable-edge-delete-btn { width: 20px; height: 20px; border: 0px solid #ffff…" at bounding box center [592, 307] width 512 height 490
click at [454, 137] on div "gpt-4o-mini" at bounding box center [459, 131] width 94 height 17
click at [453, 135] on div "gpt-4o-mini" at bounding box center [459, 131] width 94 height 17
click at [479, 177] on icon at bounding box center [482, 177] width 6 height 6
click at [478, 174] on button at bounding box center [481, 177] width 43 height 9
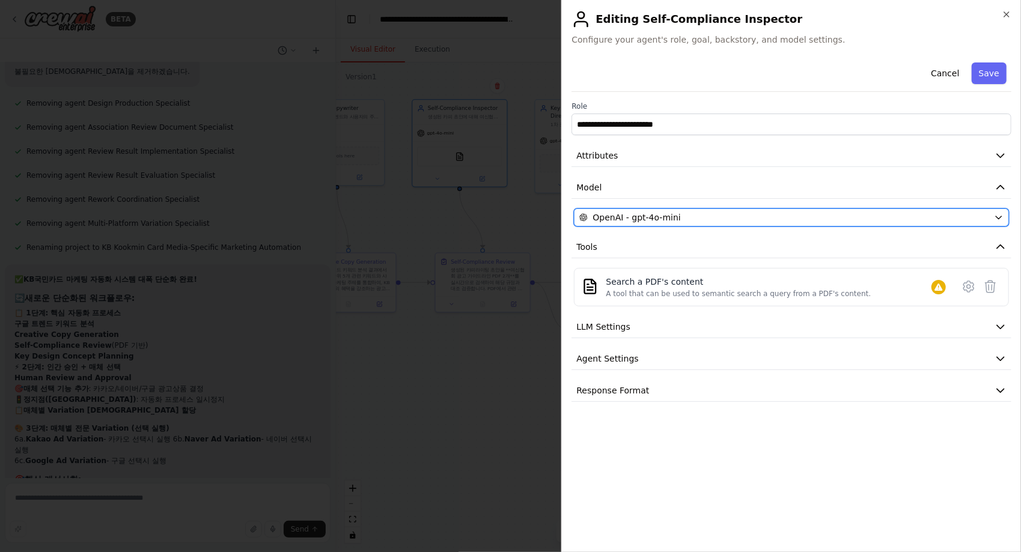
click at [715, 210] on button "OpenAI - gpt-4o-mini" at bounding box center [791, 218] width 435 height 18
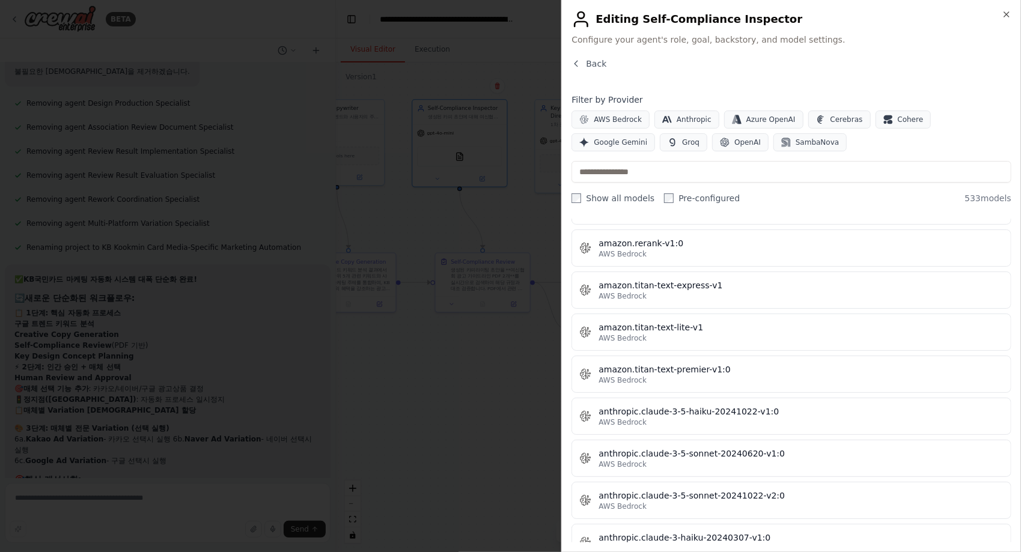
scroll to position [1142, 0]
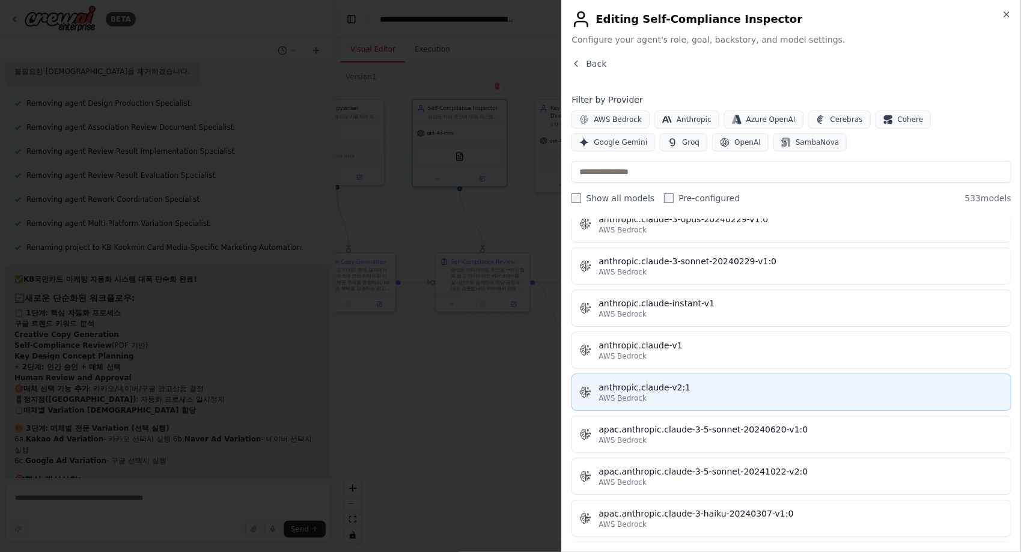
click at [773, 382] on div "anthropic.claude-v2:1" at bounding box center [801, 388] width 405 height 12
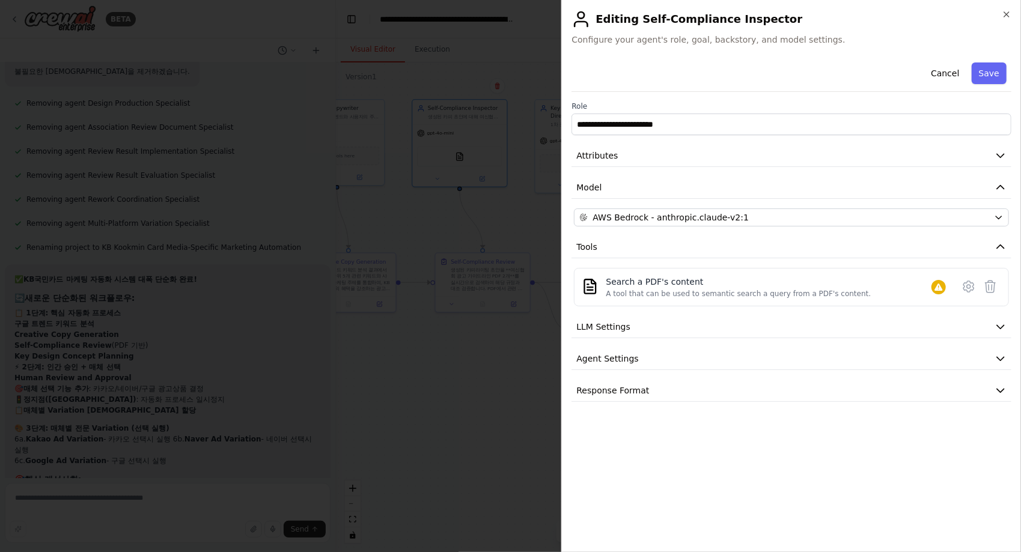
click at [990, 70] on button "Save" at bounding box center [989, 73] width 35 height 22
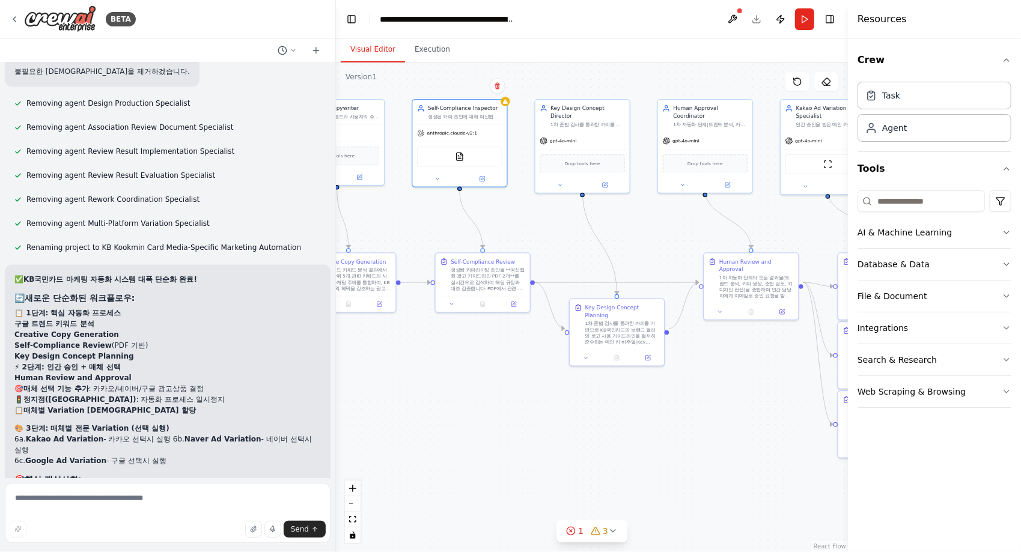
click at [732, 228] on div ".deletable-edge-delete-btn { width: 20px; height: 20px; border: 0px solid #ffff…" at bounding box center [592, 307] width 512 height 490
click at [482, 175] on icon at bounding box center [482, 177] width 5 height 5
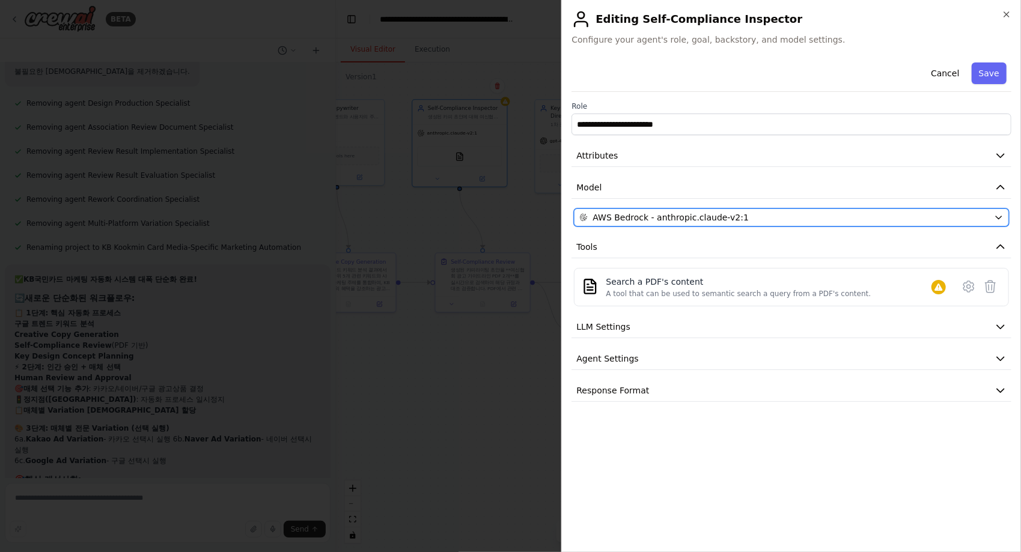
click at [660, 215] on span "AWS Bedrock - anthropic.claude-v2:1" at bounding box center [671, 218] width 156 height 12
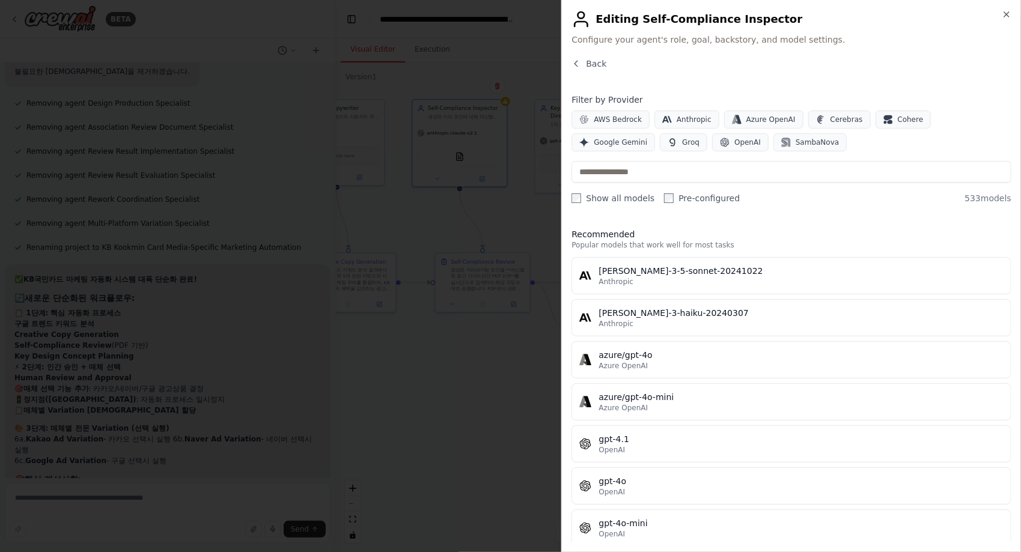
click at [1011, 9] on div "Close Editing Self-Compliance Inspector Configure your agent's role, goal, back…" at bounding box center [791, 276] width 460 height 552
click at [1011, 16] on div "Close Editing Self-Compliance Inspector Configure your agent's role, goal, back…" at bounding box center [791, 276] width 460 height 552
drag, startPoint x: 1010, startPoint y: 14, endPoint x: 939, endPoint y: 25, distance: 71.2
click at [1008, 14] on icon "button" at bounding box center [1007, 15] width 10 height 10
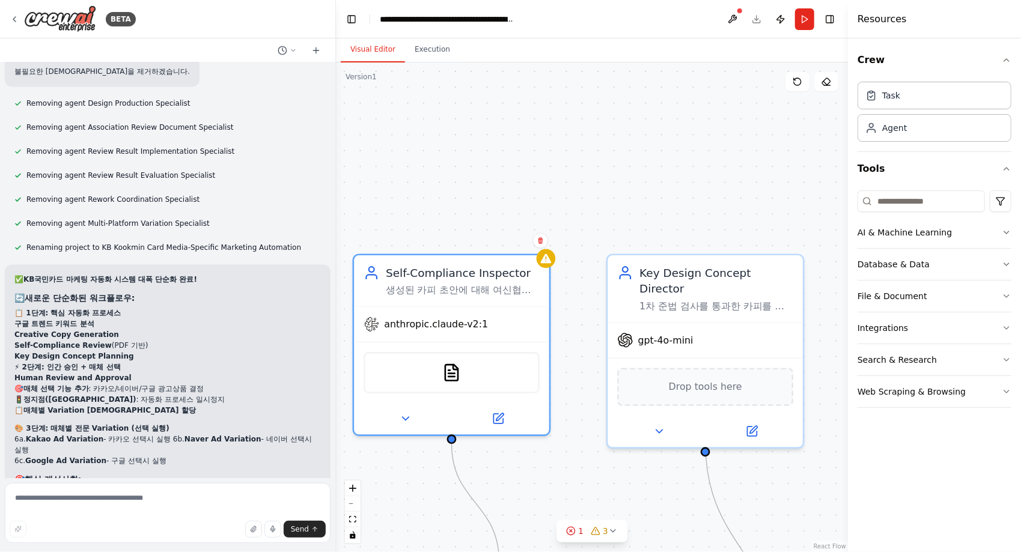
drag, startPoint x: 549, startPoint y: 106, endPoint x: 605, endPoint y: 368, distance: 267.8
click at [605, 368] on div ".deletable-edge-delete-btn { width: 20px; height: 20px; border: 0px solid #ffff…" at bounding box center [592, 307] width 512 height 490
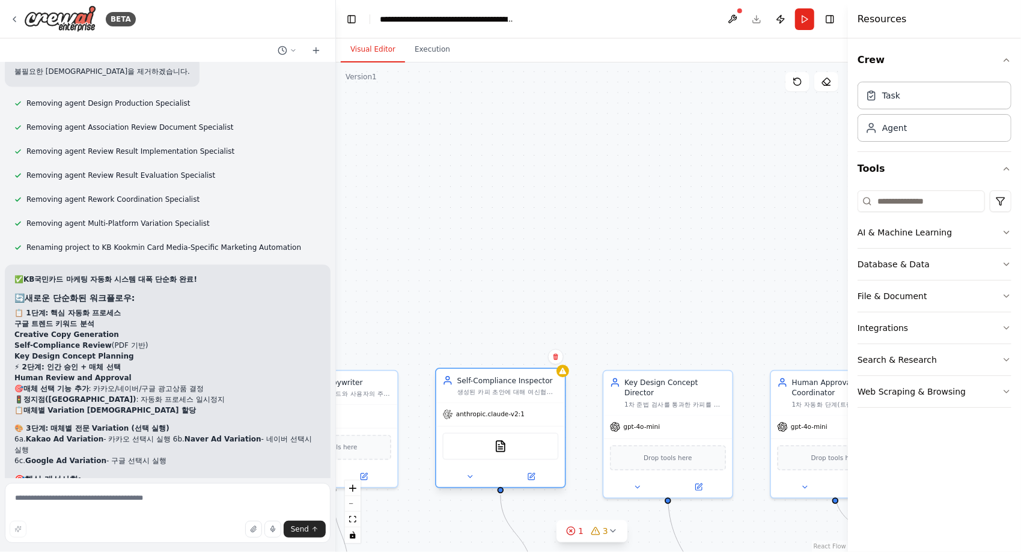
click at [504, 414] on span "anthropic.claude-v2:1" at bounding box center [490, 414] width 69 height 8
click at [532, 480] on icon at bounding box center [531, 477] width 6 height 6
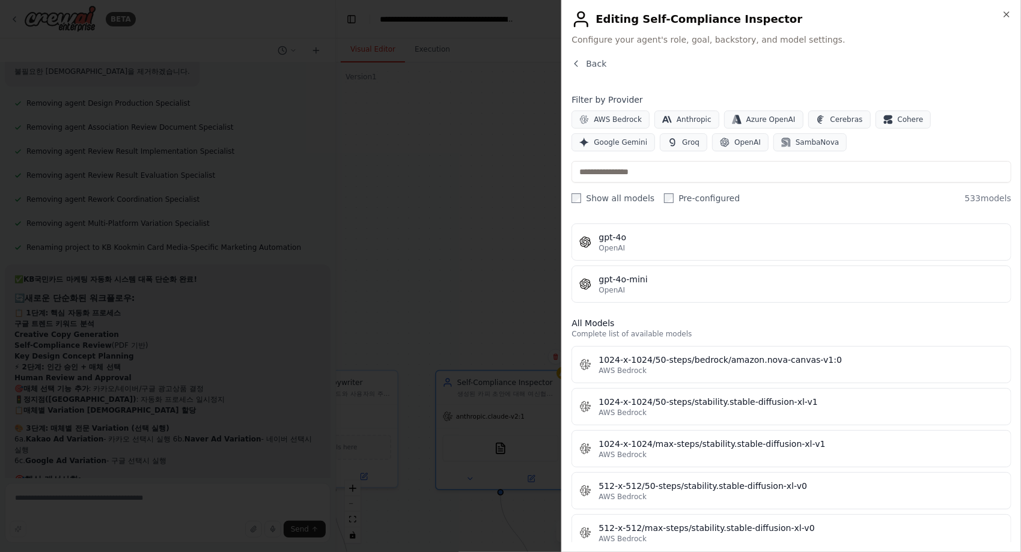
scroll to position [120, 0]
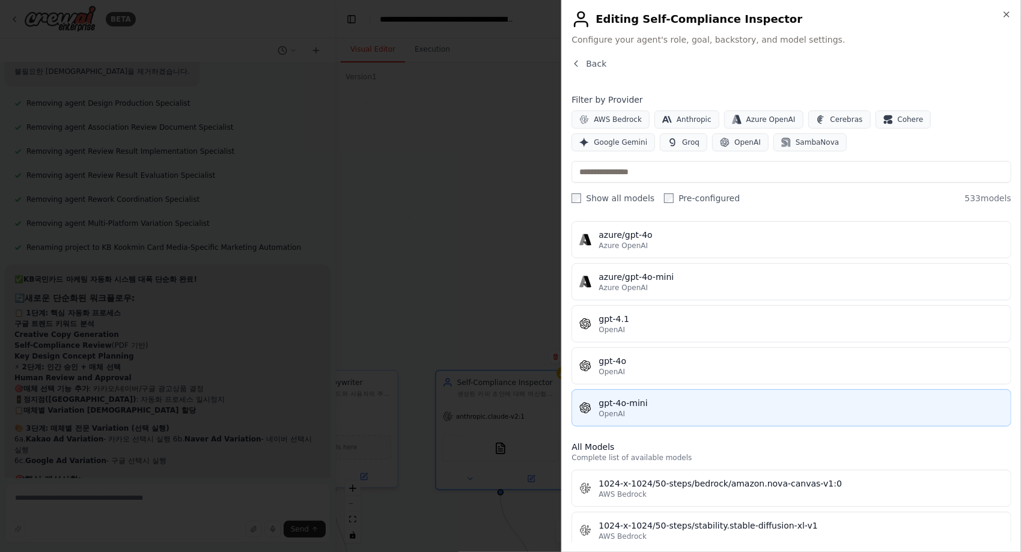
click at [668, 411] on div "OpenAI" at bounding box center [801, 414] width 405 height 10
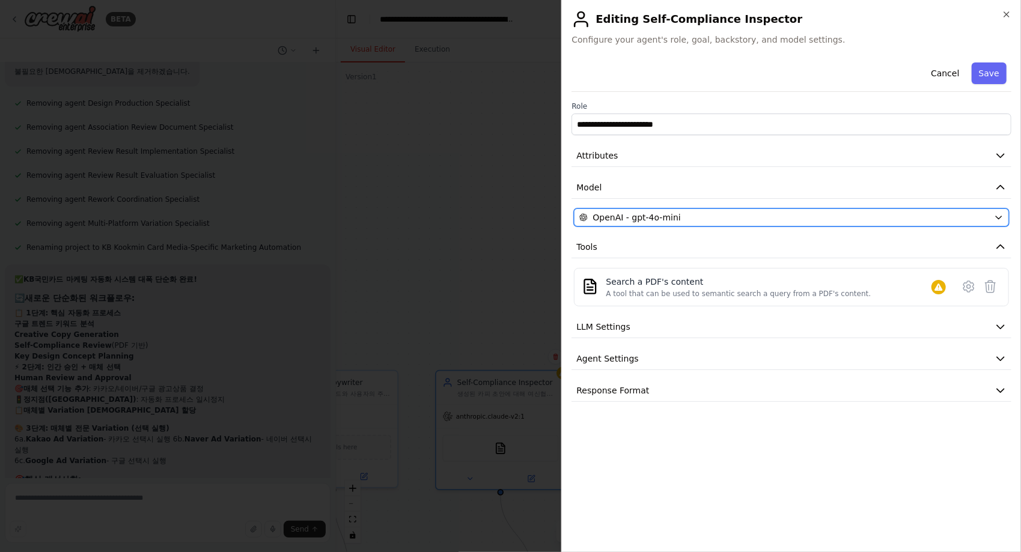
click at [895, 214] on div "OpenAI - gpt-4o-mini" at bounding box center [784, 218] width 410 height 12
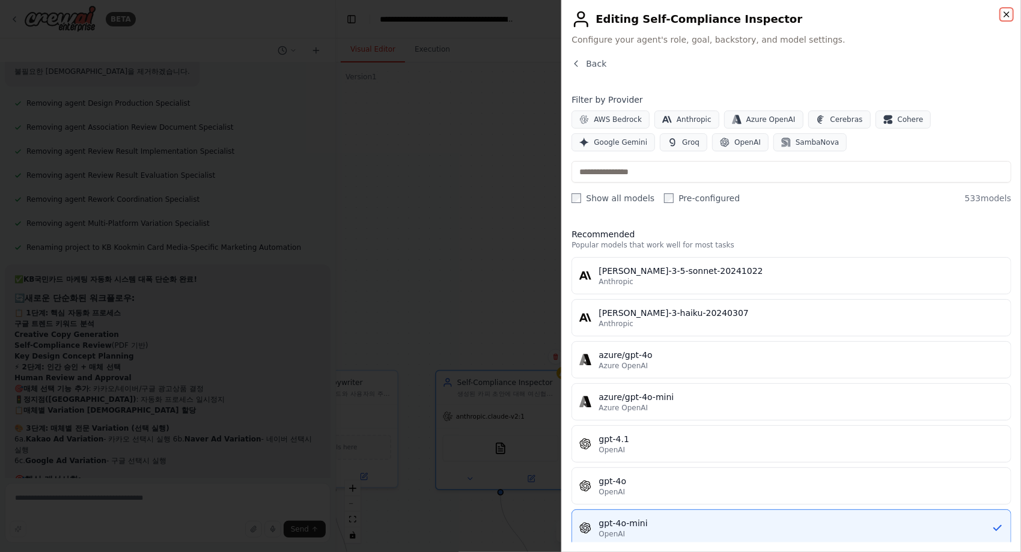
click at [1002, 16] on icon "button" at bounding box center [1007, 15] width 10 height 10
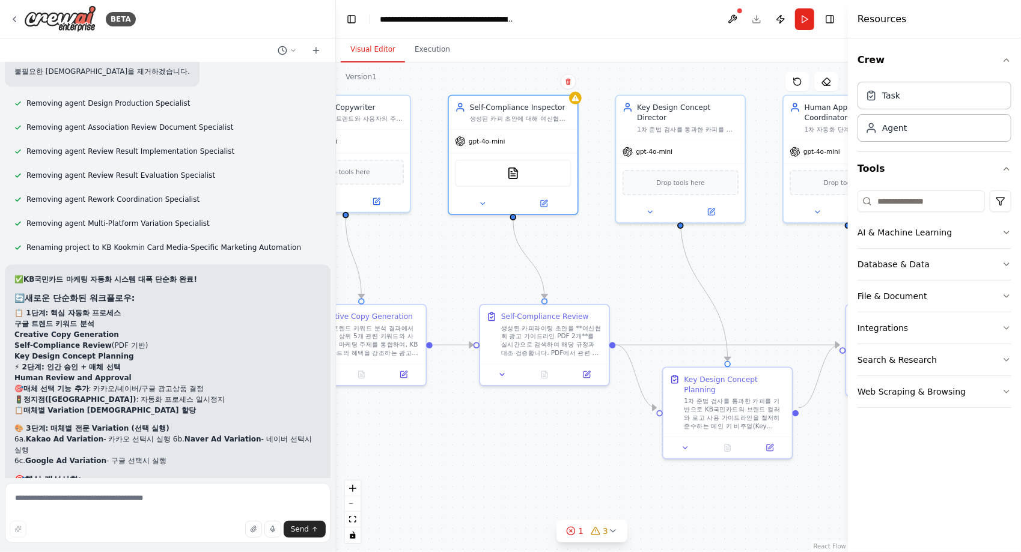
drag, startPoint x: 584, startPoint y: 292, endPoint x: 611, endPoint y: 180, distance: 114.9
click at [611, 180] on div ".deletable-edge-delete-btn { width: 20px; height: 20px; border: 0px solid #ffff…" at bounding box center [592, 307] width 512 height 490
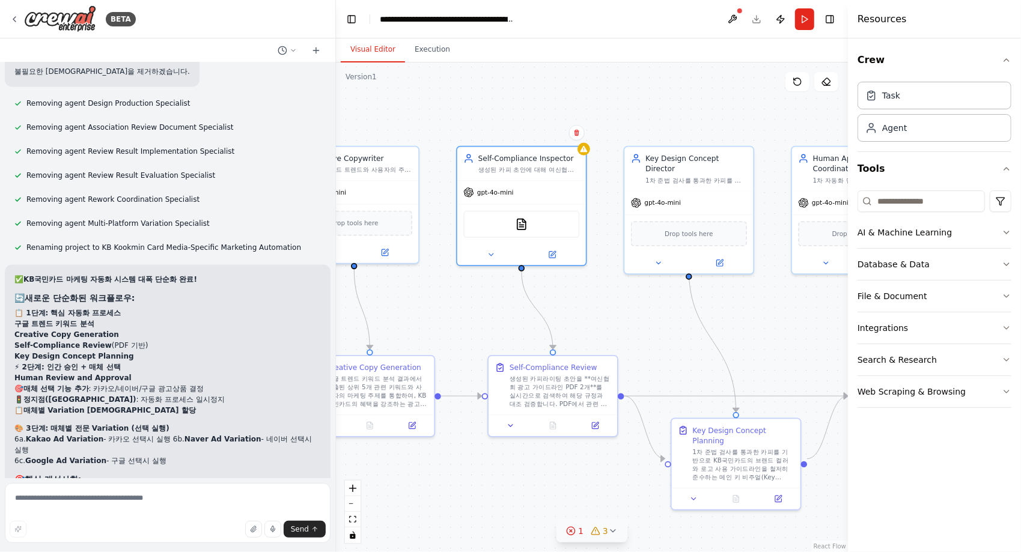
click at [608, 529] on icon at bounding box center [613, 531] width 10 height 10
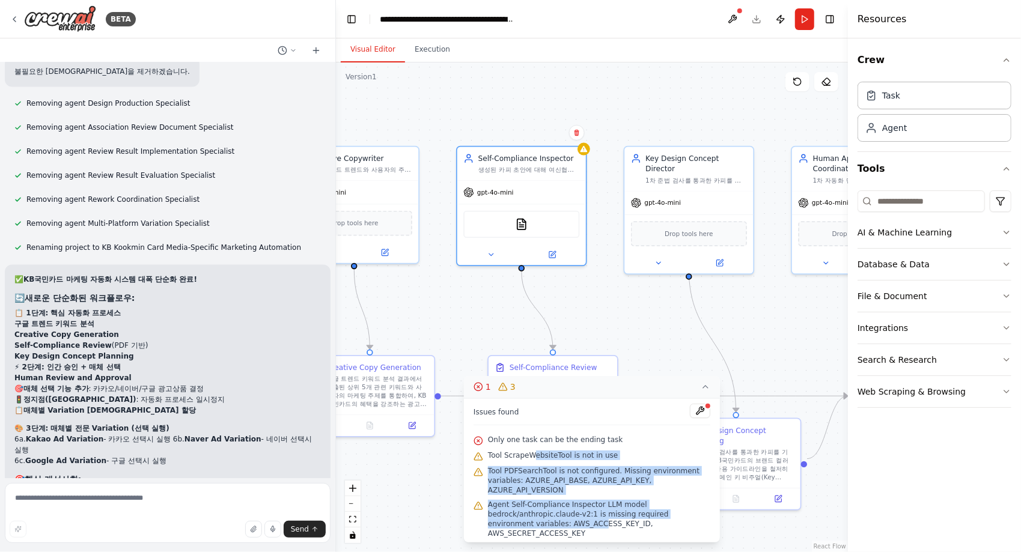
drag, startPoint x: 531, startPoint y: 465, endPoint x: 552, endPoint y: 538, distance: 75.5
click at [552, 538] on div "Issues found Only one task can be the ending task Tool ScrapeWebsiteTool is not…" at bounding box center [592, 470] width 256 height 144
click at [553, 534] on span "Agent Self-Compliance Inspector LLM model bedrock/anthropic.claude-v2:1 is miss…" at bounding box center [599, 519] width 222 height 38
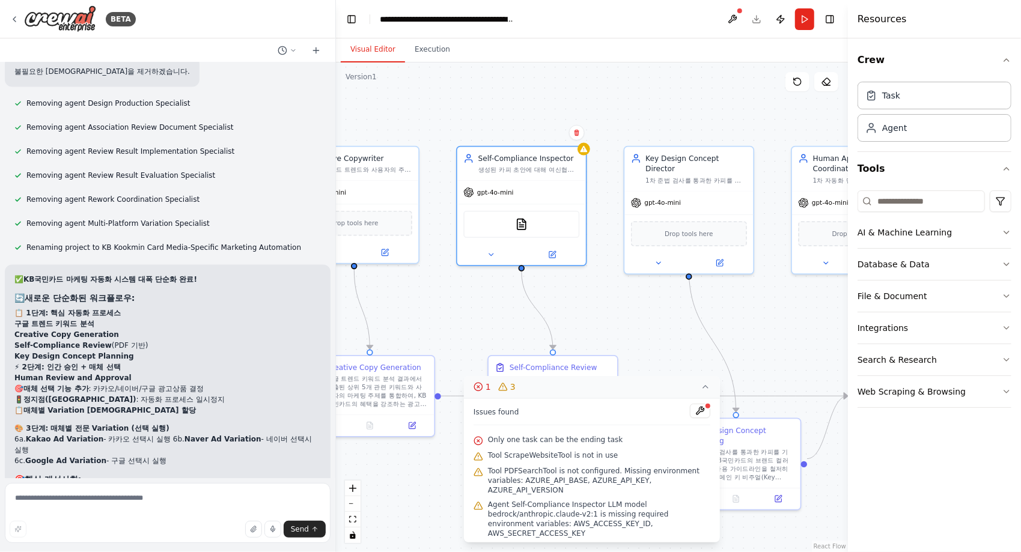
click at [556, 532] on span "Agent Self-Compliance Inspector LLM model bedrock/anthropic.claude-v2:1 is miss…" at bounding box center [599, 519] width 222 height 38
drag, startPoint x: 542, startPoint y: 488, endPoint x: 704, endPoint y: 494, distance: 162.4
click at [704, 494] on span "Tool PDFSearchTool is not configured. Missing environment variables: AZURE_API_…" at bounding box center [599, 480] width 222 height 29
drag, startPoint x: 704, startPoint y: 494, endPoint x: 657, endPoint y: 498, distance: 47.0
click at [658, 495] on span "Tool PDFSearchTool is not configured. Missing environment variables: AZURE_API_…" at bounding box center [599, 480] width 222 height 29
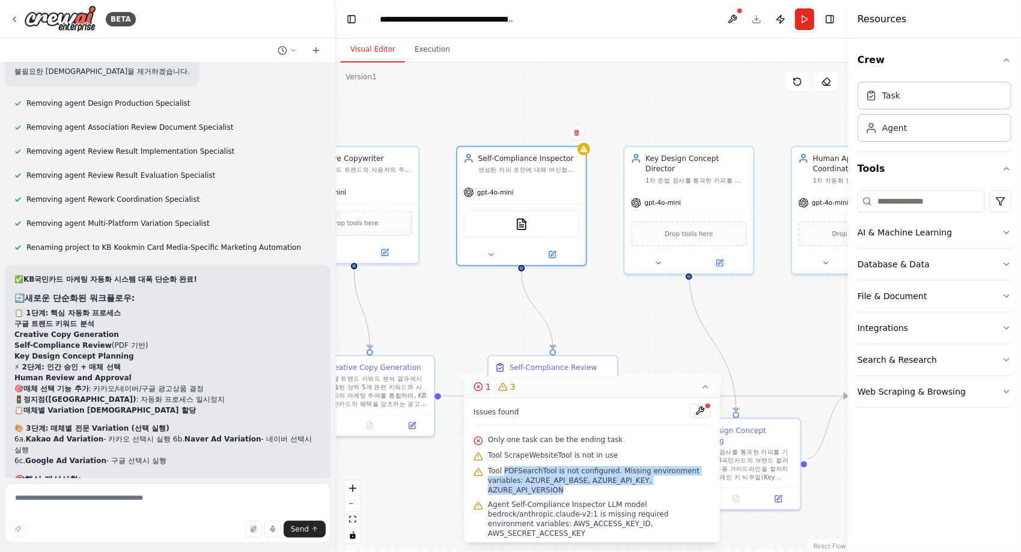
click at [657, 490] on span "Tool PDFSearchTool is not configured. Missing environment variables: AZURE_API_…" at bounding box center [599, 480] width 222 height 29
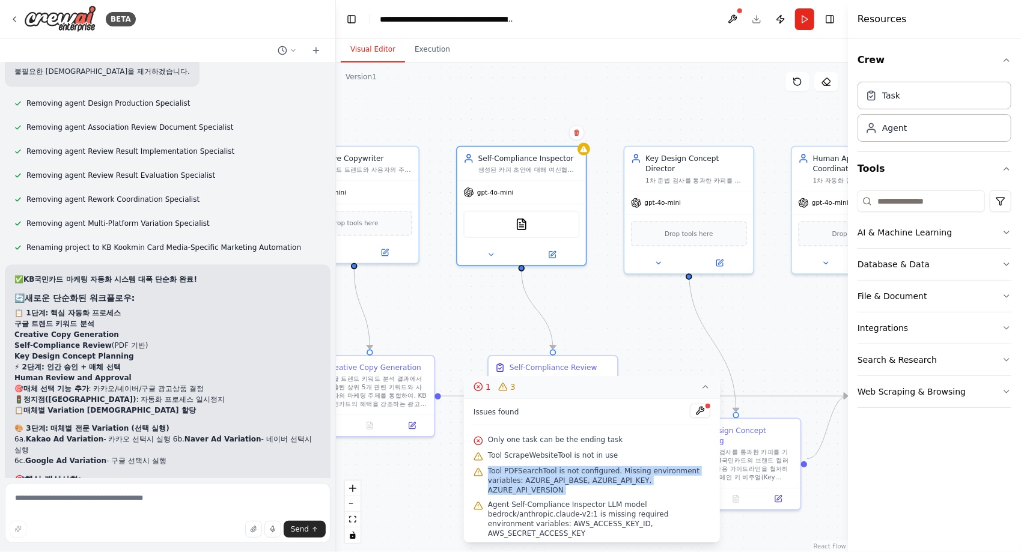
drag, startPoint x: 657, startPoint y: 490, endPoint x: 656, endPoint y: 350, distance: 140.0
click at [655, 347] on div ".deletable-edge-delete-btn { width: 20px; height: 20px; border: 0px solid #ffff…" at bounding box center [592, 307] width 512 height 490
click at [661, 355] on div ".deletable-edge-delete-btn { width: 20px; height: 20px; border: 0px solid #ffff…" at bounding box center [592, 307] width 512 height 490
click at [577, 495] on span "Tool PDFSearchTool is not configured. Missing environment variables: AZURE_API_…" at bounding box center [599, 480] width 222 height 29
click at [636, 351] on div ".deletable-edge-delete-btn { width: 20px; height: 20px; border: 0px solid #ffff…" at bounding box center [592, 307] width 512 height 490
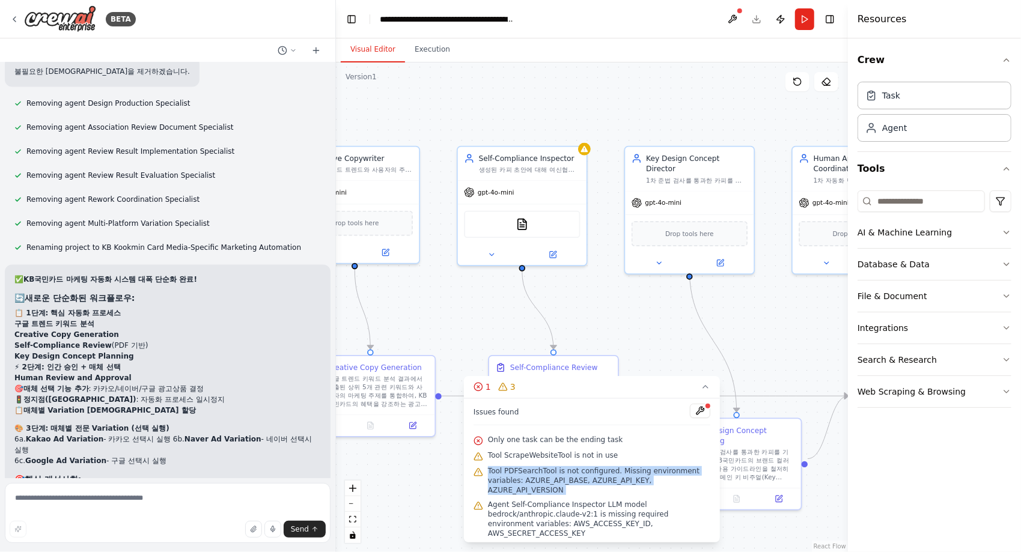
click at [704, 392] on icon at bounding box center [706, 387] width 10 height 10
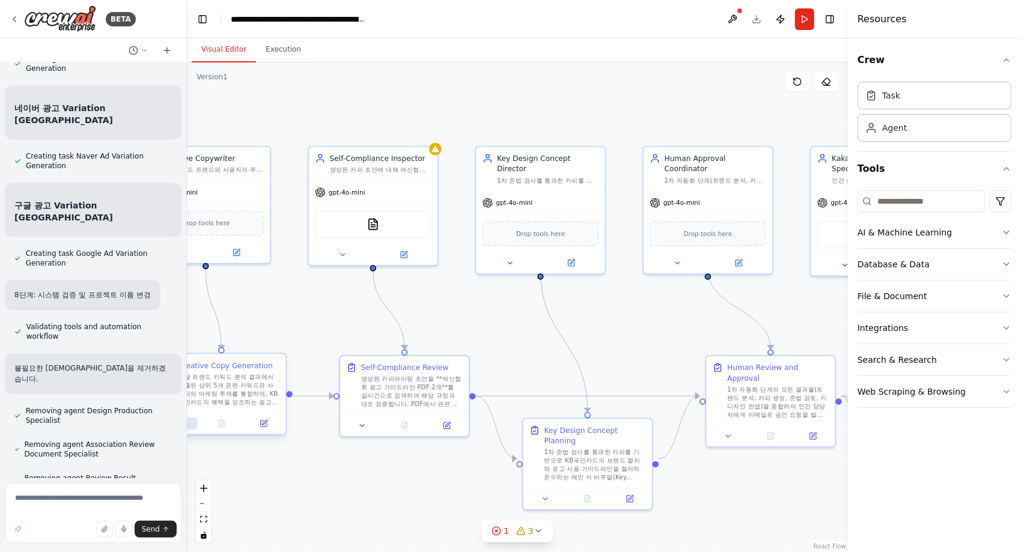
scroll to position [14812, 0]
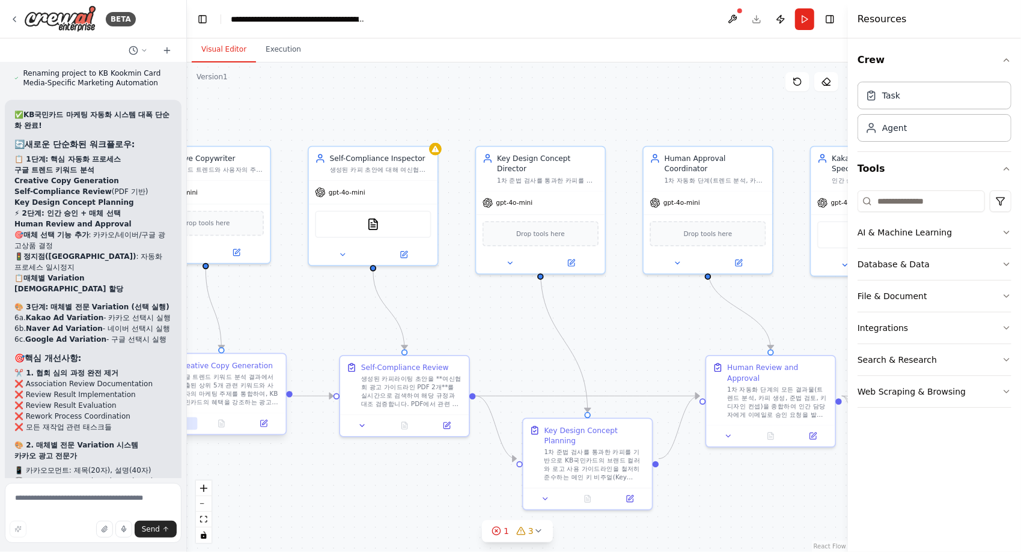
drag, startPoint x: 334, startPoint y: 442, endPoint x: 186, endPoint y: 424, distance: 148.9
click at [186, 424] on div "BETA KB국민카드 마케팅 캠페인의 효율성과 규정 준수율을 극대화하기 위해 설계되었으며, 마케팅 문구 기획부터 여신금융협회 심의 접수까지의 …" at bounding box center [510, 276] width 1021 height 552
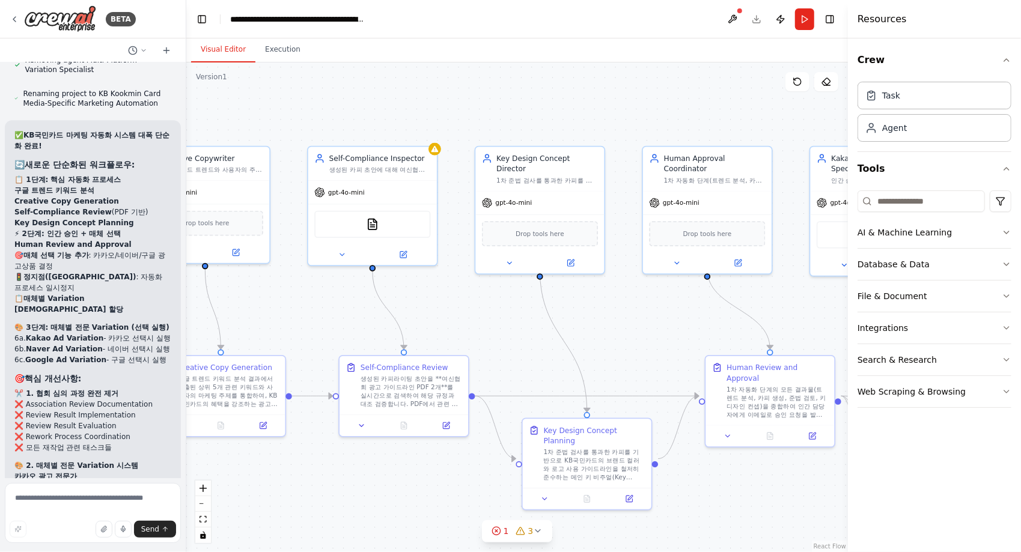
click at [317, 478] on div ".deletable-edge-delete-btn { width: 20px; height: 20px; border: 0px solid #ffff…" at bounding box center [517, 307] width 662 height 490
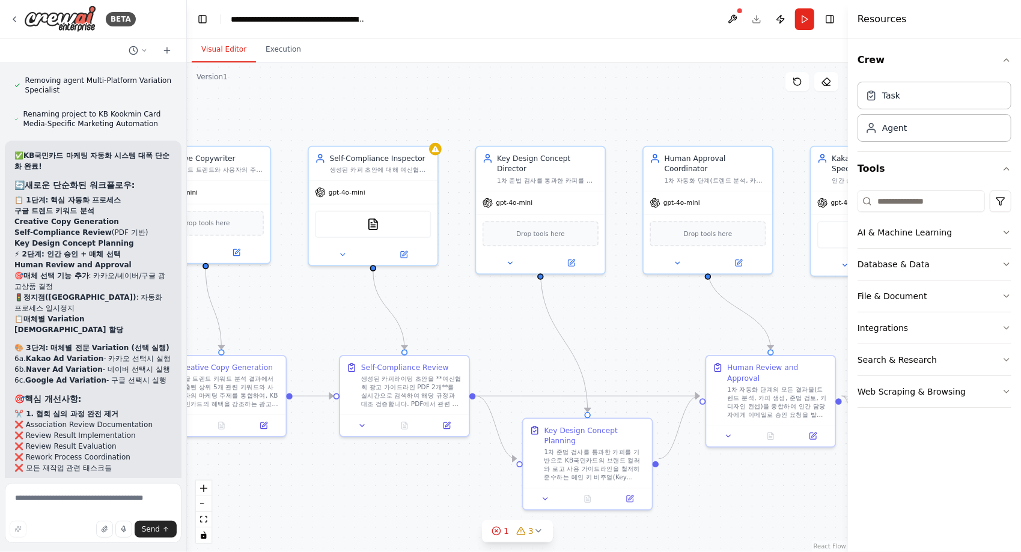
drag, startPoint x: 185, startPoint y: 442, endPoint x: 193, endPoint y: 452, distance: 13.2
click at [193, 452] on div "BETA KB국민카드 마케팅 캠페인의 효율성과 규정 준수율을 극대화하기 위해 설계되었으며, 마케팅 문구 기획부터 여신금융협회 심의 접수까지의 …" at bounding box center [510, 276] width 1021 height 552
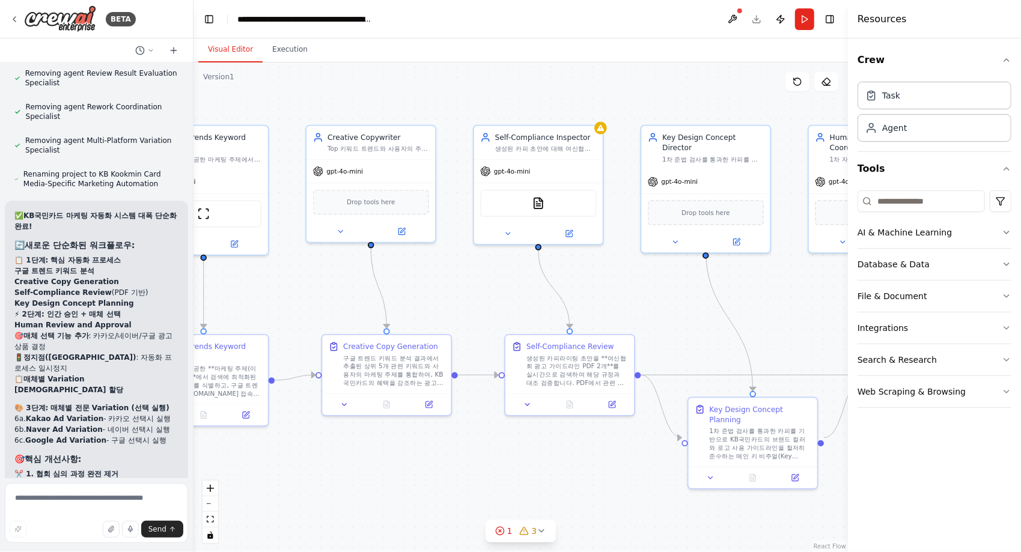
drag, startPoint x: 352, startPoint y: 483, endPoint x: 508, endPoint y: 457, distance: 158.4
click at [508, 457] on div ".deletable-edge-delete-btn { width: 20px; height: 20px; border: 0px solid #ffff…" at bounding box center [520, 307] width 654 height 490
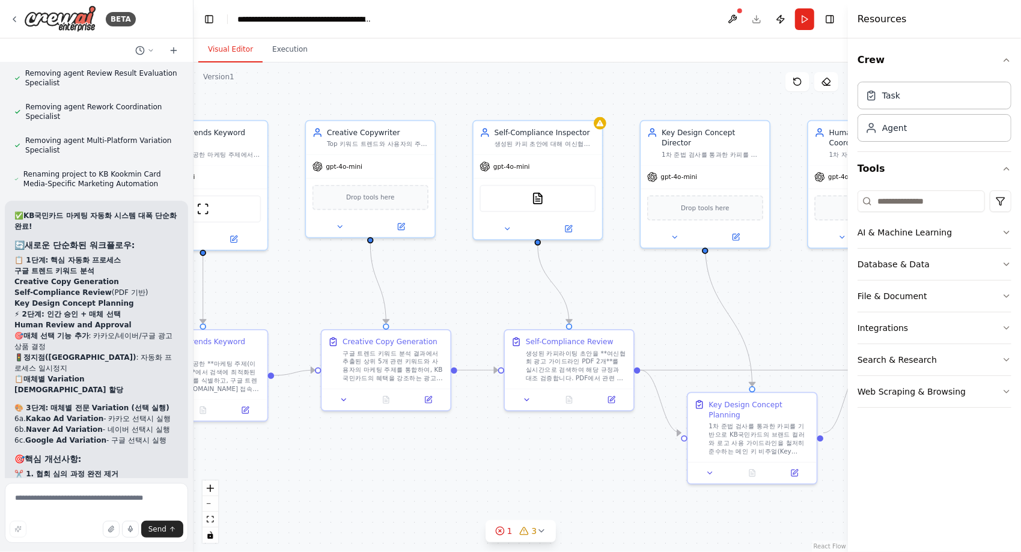
drag, startPoint x: 353, startPoint y: 460, endPoint x: 532, endPoint y: 465, distance: 179.2
click at [523, 465] on div ".deletable-edge-delete-btn { width: 20px; height: 20px; border: 0px solid #ffff…" at bounding box center [520, 307] width 654 height 490
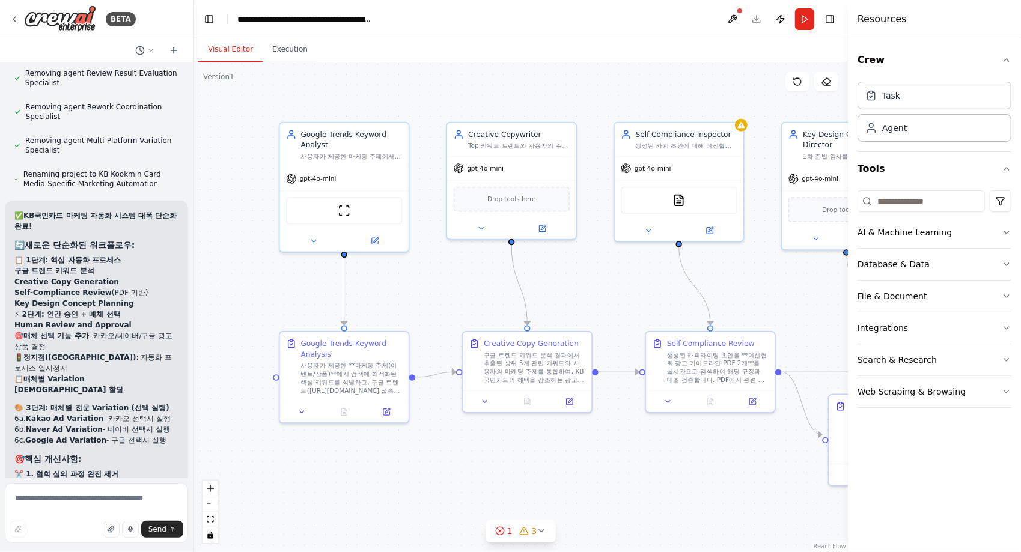
drag, startPoint x: 442, startPoint y: 464, endPoint x: 413, endPoint y: 461, distance: 29.0
click at [413, 461] on div ".deletable-edge-delete-btn { width: 20px; height: 20px; border: 0px solid #ffff…" at bounding box center [520, 307] width 654 height 490
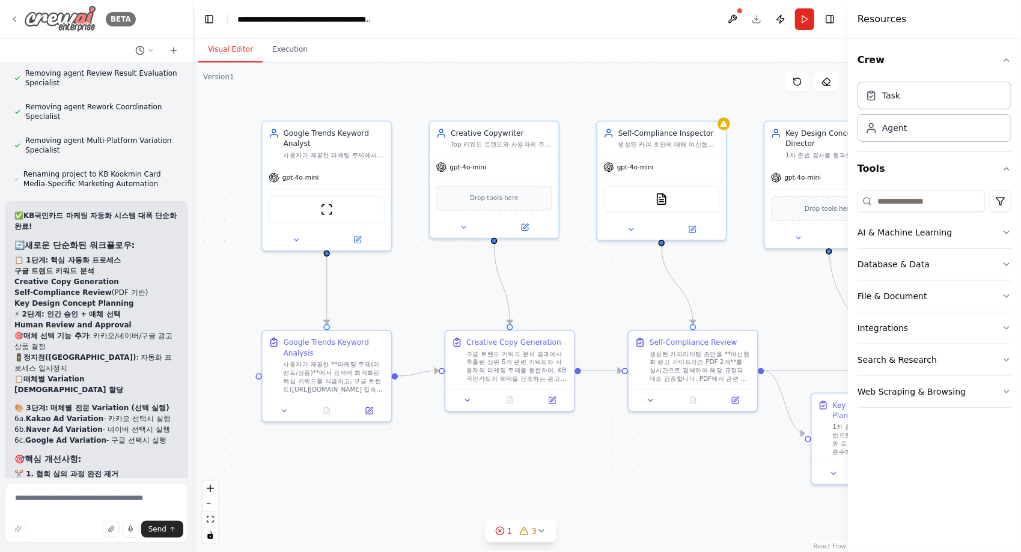
click at [20, 13] on div "BETA" at bounding box center [73, 18] width 126 height 27
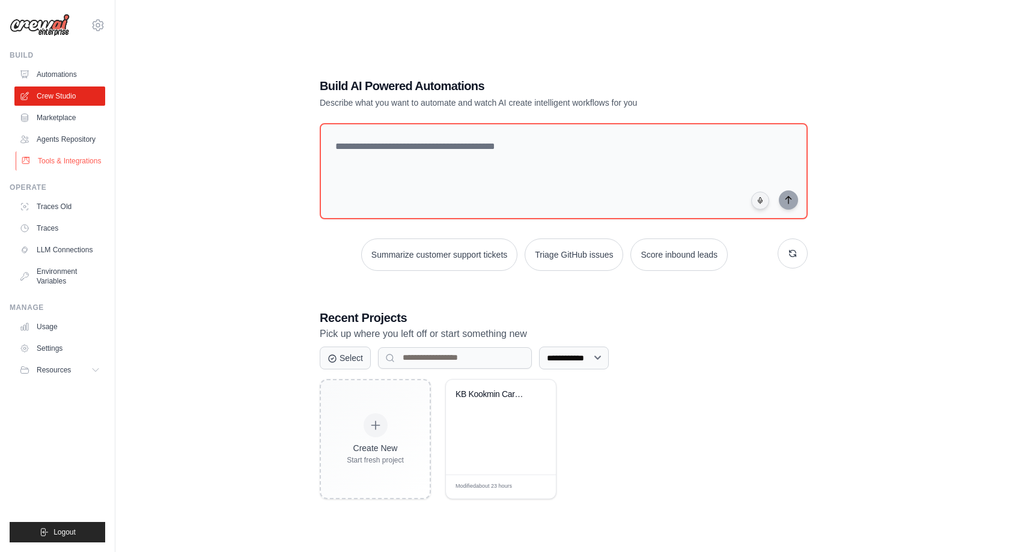
click at [82, 160] on link "Tools & Integrations" at bounding box center [61, 160] width 91 height 19
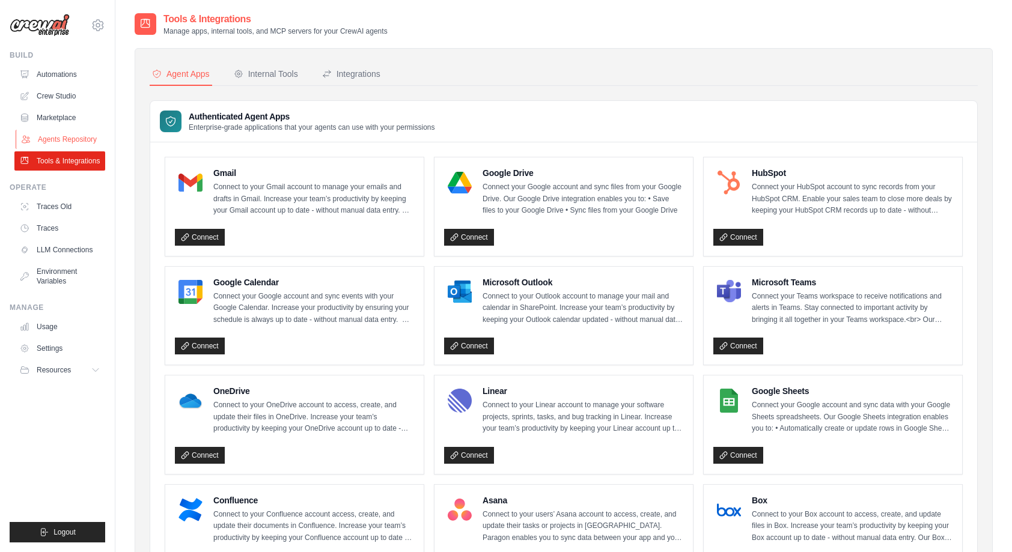
click at [83, 144] on link "Agents Repository" at bounding box center [61, 139] width 91 height 19
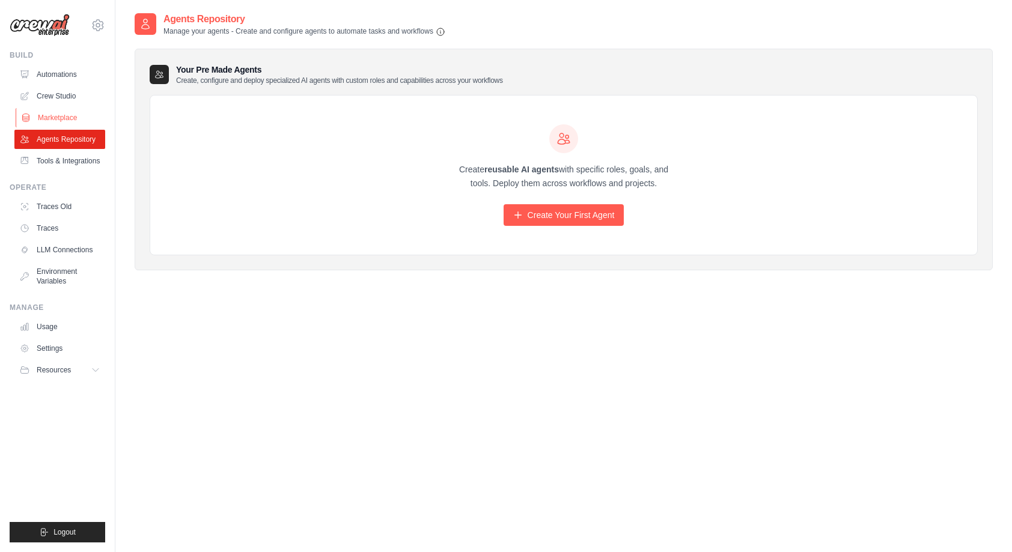
click at [72, 109] on link "Marketplace" at bounding box center [61, 117] width 91 height 19
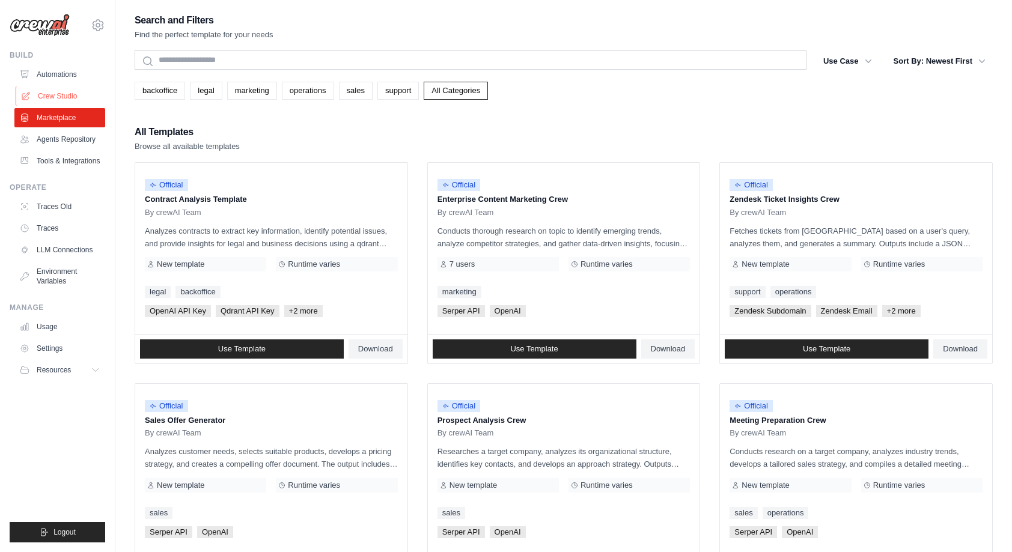
click at [72, 94] on link "Crew Studio" at bounding box center [61, 96] width 91 height 19
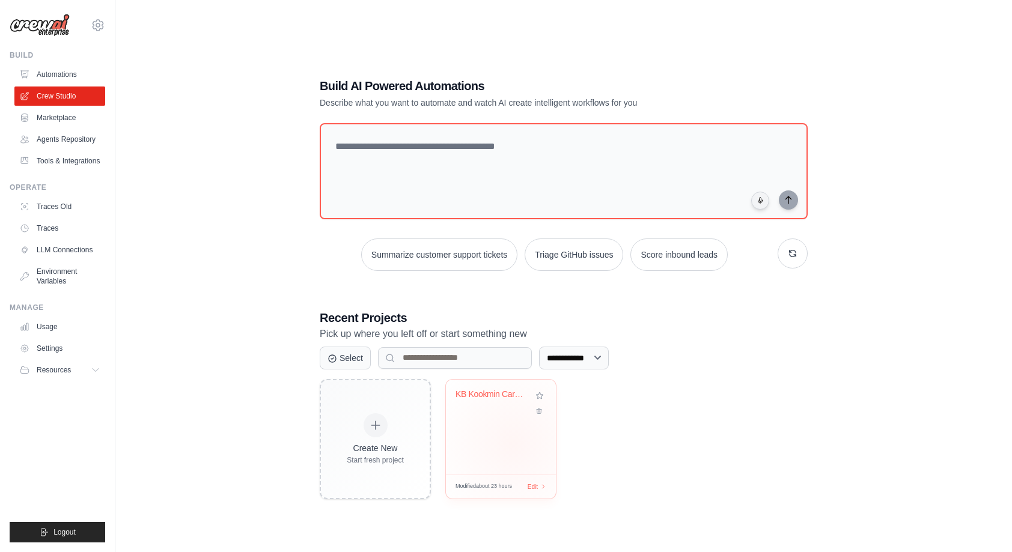
click at [513, 443] on div "KB Kookmin Card Media-Specific Mark..." at bounding box center [501, 427] width 110 height 95
click at [88, 144] on link "Agents Repository" at bounding box center [61, 139] width 91 height 19
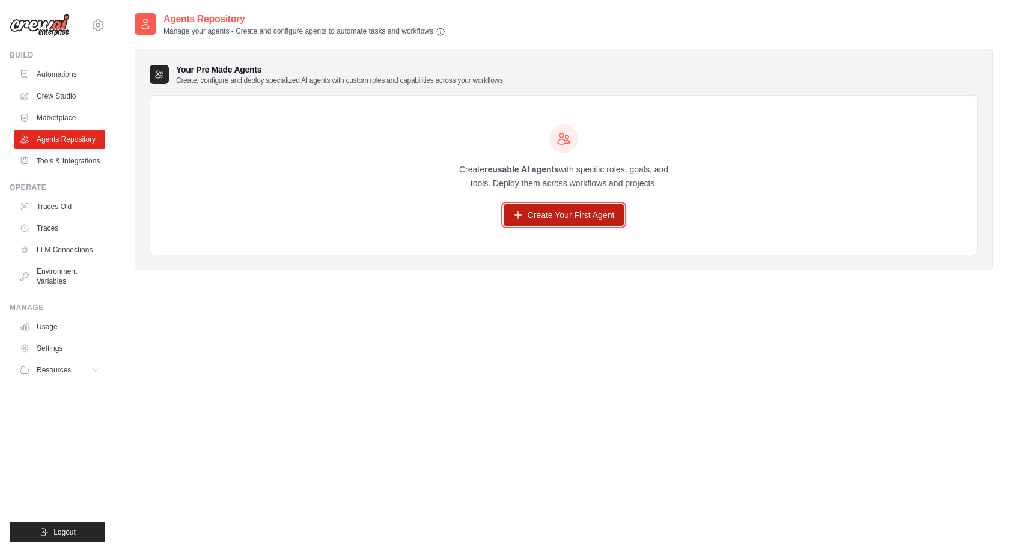
click at [603, 214] on link "Create Your First Agent" at bounding box center [564, 215] width 121 height 22
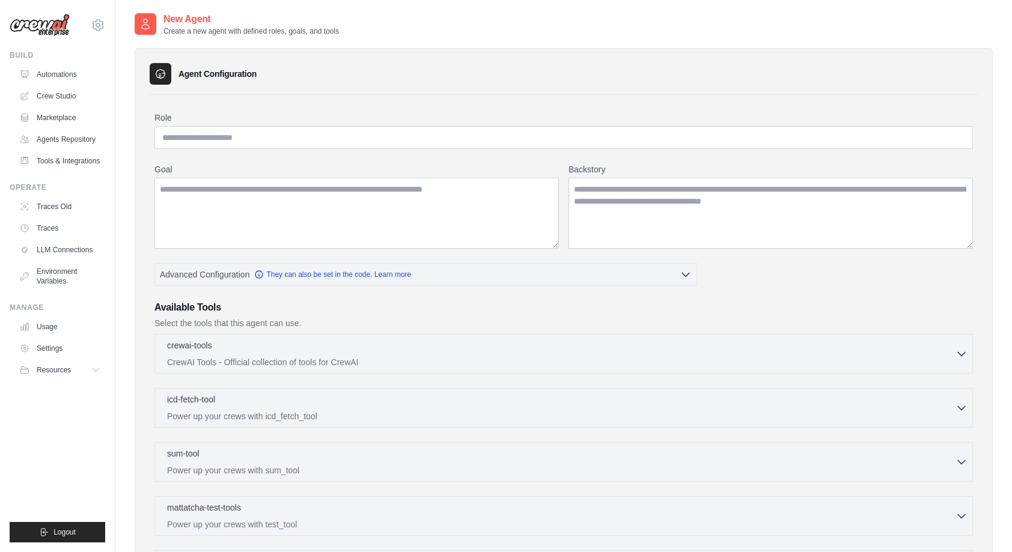
click at [369, 258] on div "Role Goal Backstory Advanced Configuration They can also be set in the code. Le…" at bounding box center [563, 382] width 818 height 541
click at [774, 279] on div "Role Goal Backstory Advanced Configuration They can also be set in the code. Le…" at bounding box center [563, 382] width 818 height 541
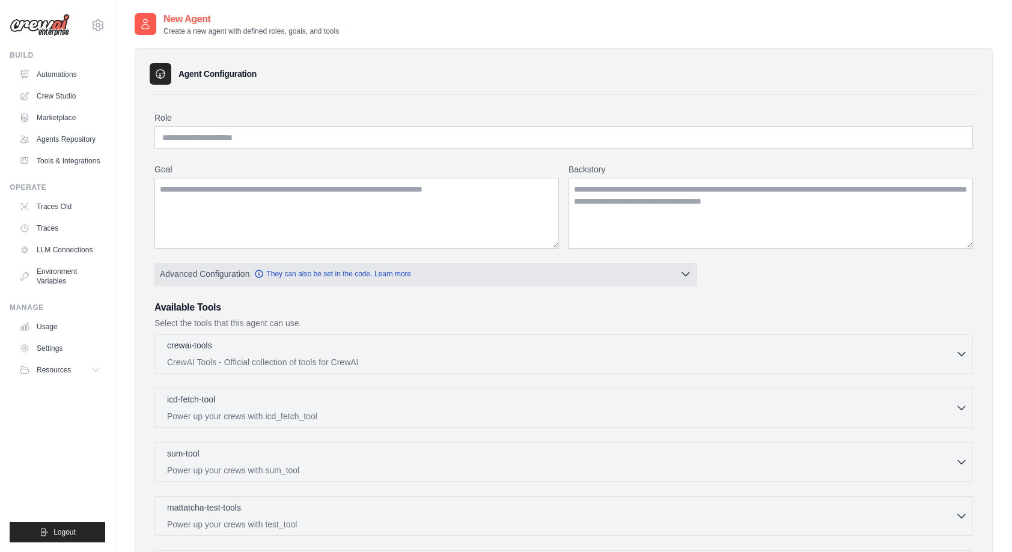
click at [686, 279] on button "Advanced Configuration They can also be set in the code. Learn more" at bounding box center [425, 274] width 541 height 22
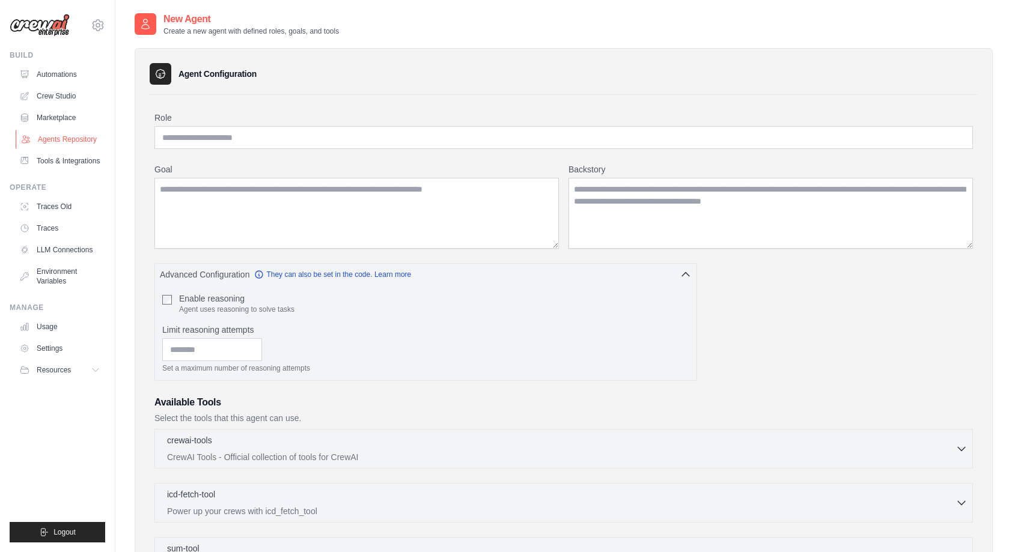
click at [72, 144] on link "Agents Repository" at bounding box center [61, 139] width 91 height 19
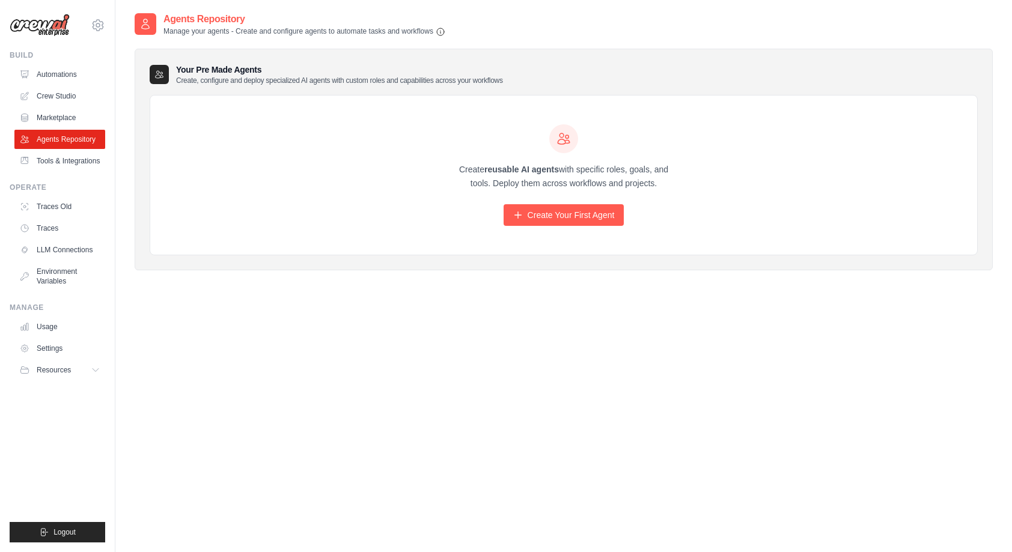
click at [448, 335] on div "Agents Repository Manage your agents - Create and configure agents to automate …" at bounding box center [564, 288] width 858 height 552
click at [204, 296] on div "Agents Repository Manage your agents - Create and configure agents to automate …" at bounding box center [564, 288] width 858 height 552
click at [58, 88] on link "Crew Studio" at bounding box center [61, 96] width 91 height 19
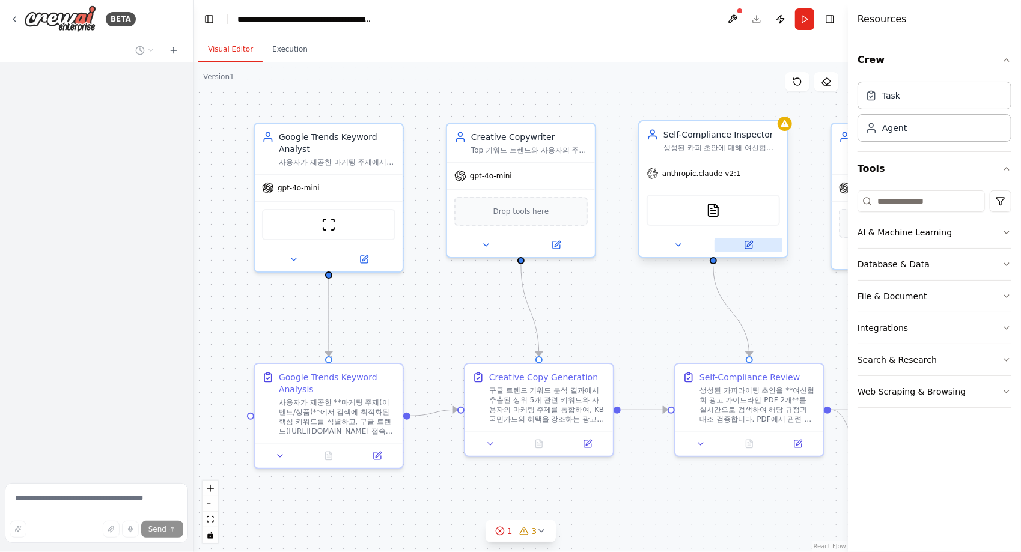
click at [752, 252] on div at bounding box center [713, 245] width 148 height 24
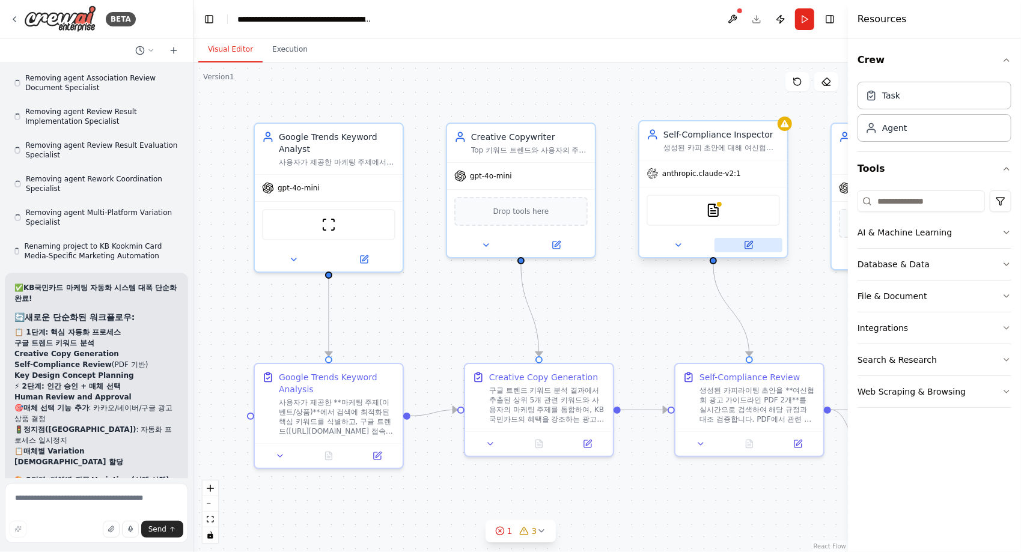
click at [749, 244] on icon at bounding box center [749, 243] width 5 height 5
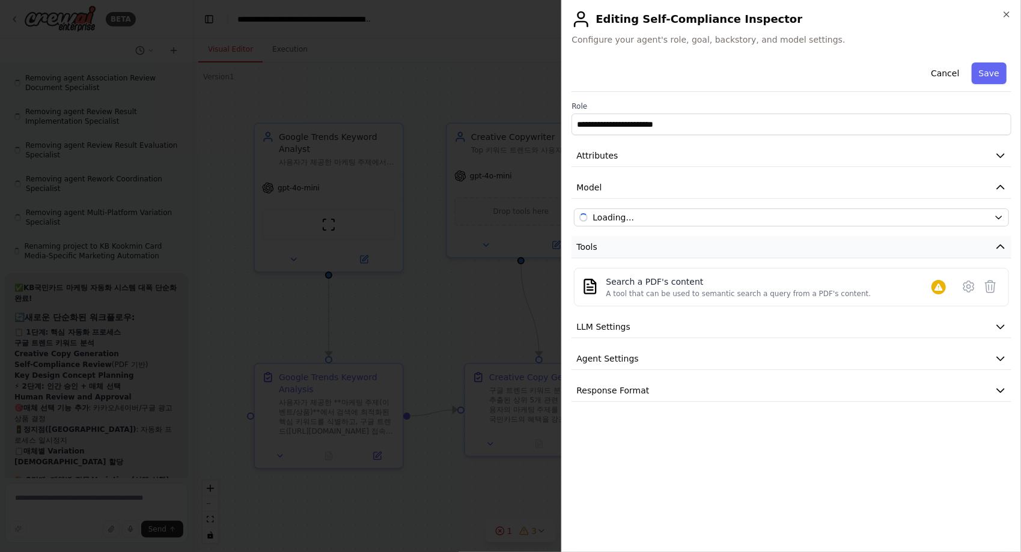
scroll to position [14190, 0]
click at [728, 388] on button "Response Format" at bounding box center [791, 391] width 440 height 22
click at [695, 356] on button "Agent Settings" at bounding box center [791, 359] width 440 height 22
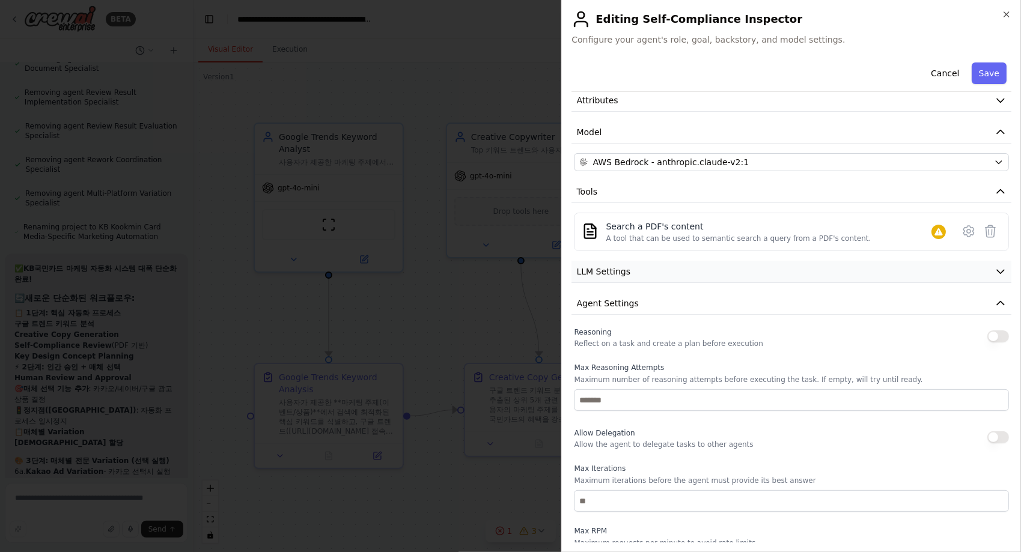
scroll to position [4, 0]
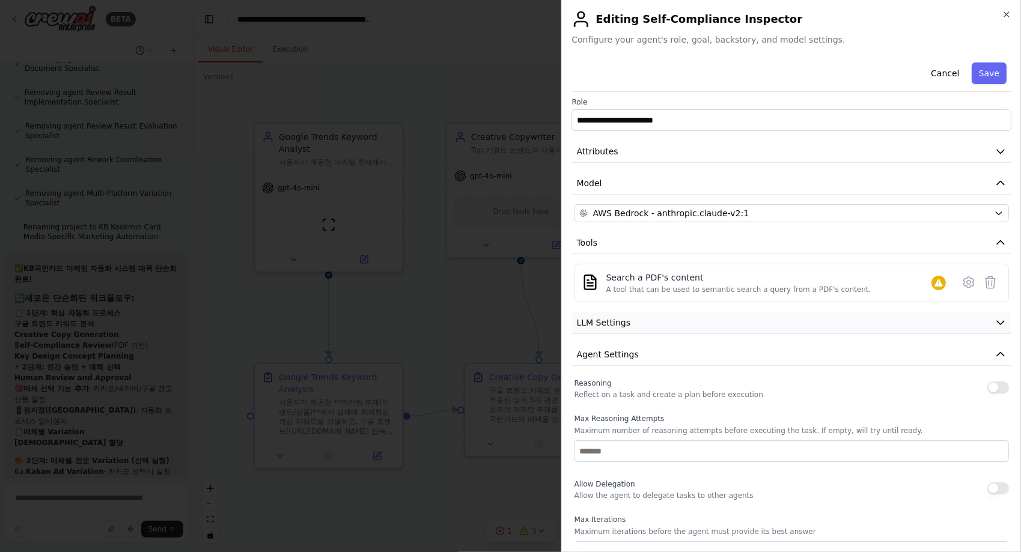
click at [637, 328] on button "LLM Settings" at bounding box center [791, 323] width 440 height 22
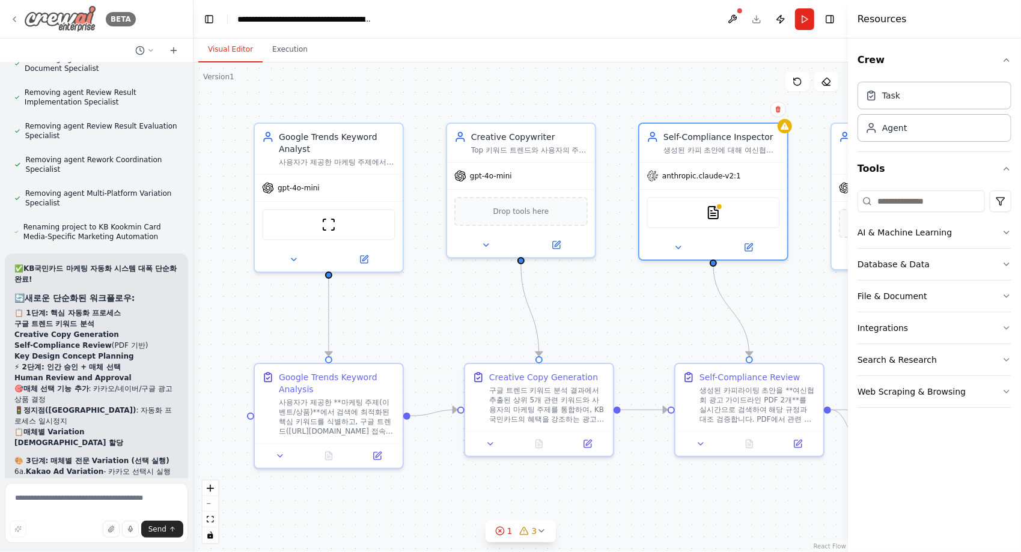
click at [18, 14] on div "BETA" at bounding box center [73, 18] width 126 height 27
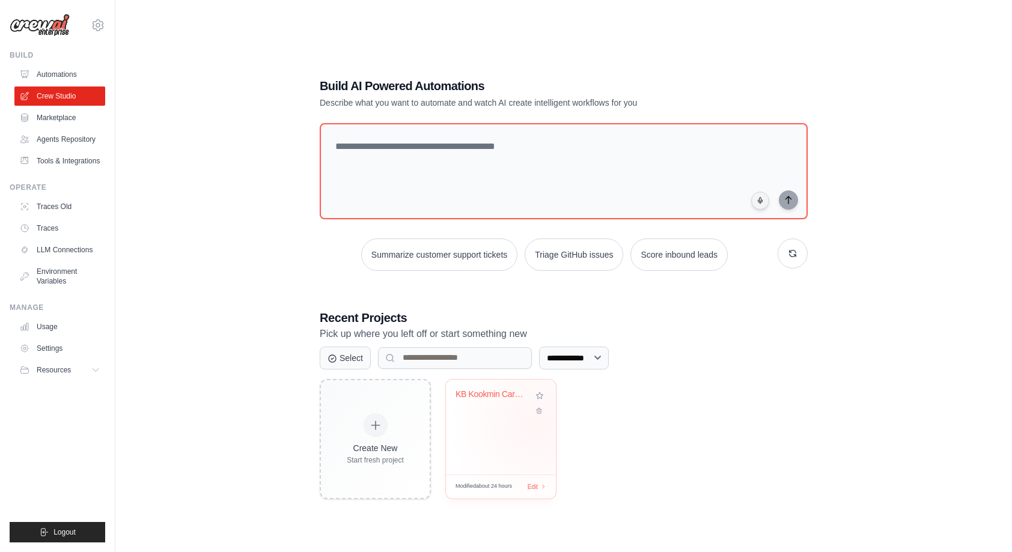
click at [536, 423] on div "KB Kookmin Card Media-Specific Mark..." at bounding box center [501, 427] width 110 height 95
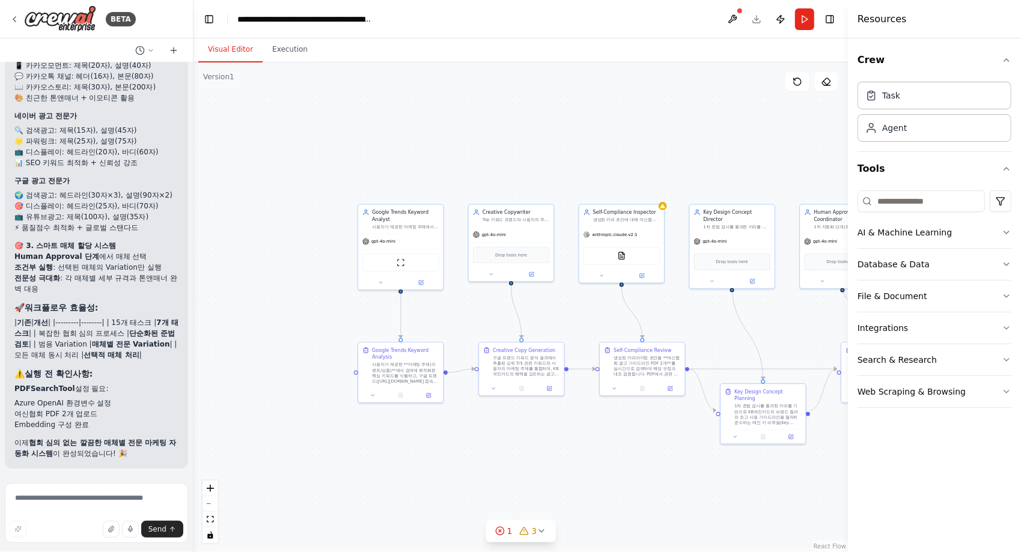
scroll to position [14989, 0]
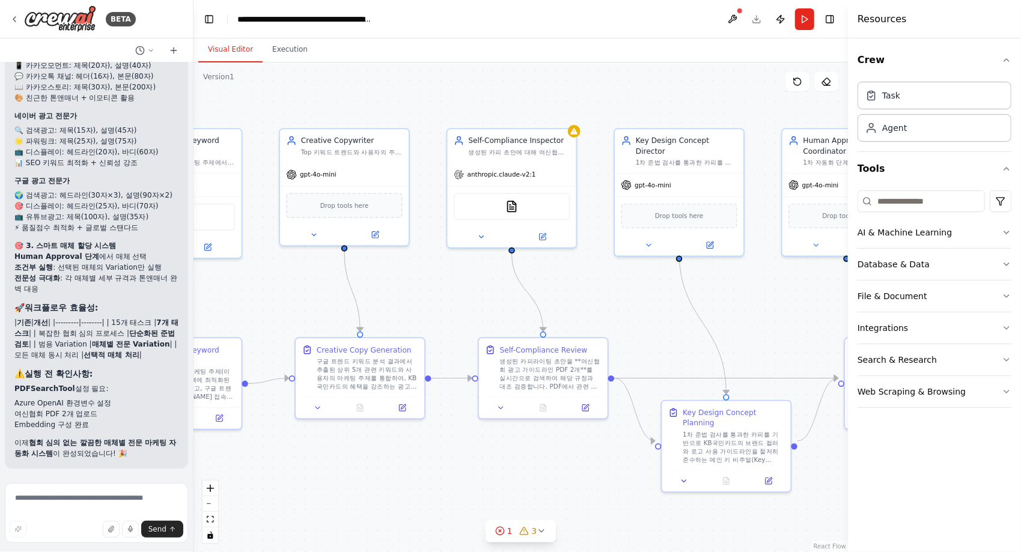
drag, startPoint x: 486, startPoint y: 309, endPoint x: 305, endPoint y: 286, distance: 182.3
click at [305, 286] on div ".deletable-edge-delete-btn { width: 20px; height: 20px; border: 0px solid #ffff…" at bounding box center [520, 307] width 654 height 490
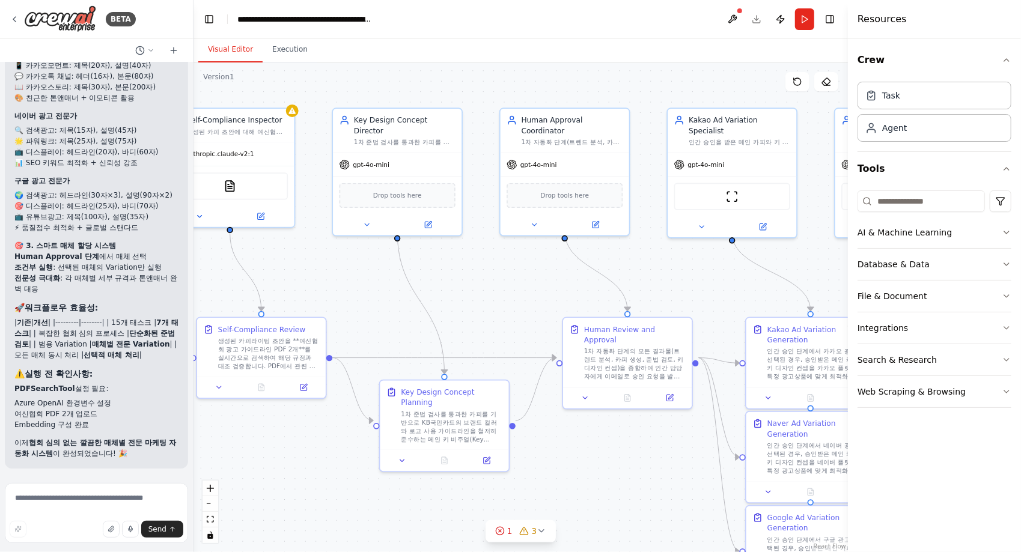
drag, startPoint x: 621, startPoint y: 294, endPoint x: 340, endPoint y: 275, distance: 281.9
click at [340, 275] on div ".deletable-edge-delete-btn { width: 20px; height: 20px; border: 0px solid #ffff…" at bounding box center [520, 307] width 654 height 490
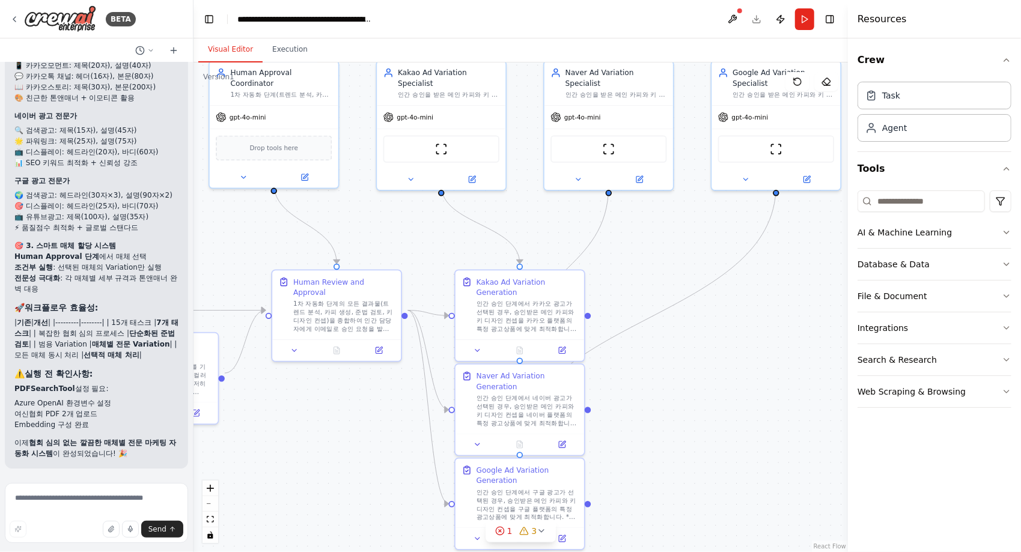
drag, startPoint x: 279, startPoint y: 239, endPoint x: 232, endPoint y: 233, distance: 47.2
click at [232, 233] on div ".deletable-edge-delete-btn { width: 20px; height: 20px; border: 0px solid #ffff…" at bounding box center [520, 307] width 654 height 490
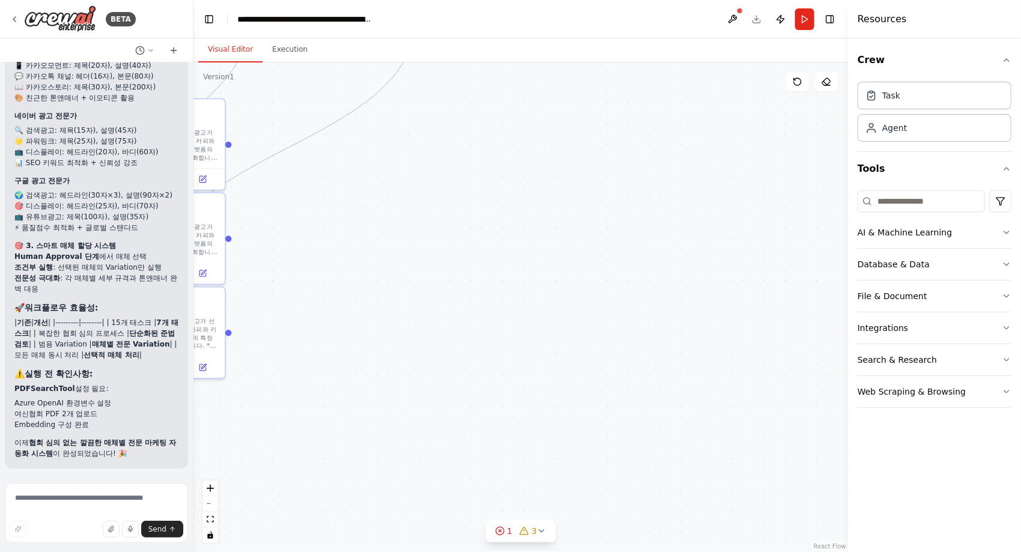
drag, startPoint x: 739, startPoint y: 362, endPoint x: 380, endPoint y: 190, distance: 398.1
click at [380, 190] on div ".deletable-edge-delete-btn { width: 20px; height: 20px; border: 0px solid #ffff…" at bounding box center [520, 307] width 654 height 490
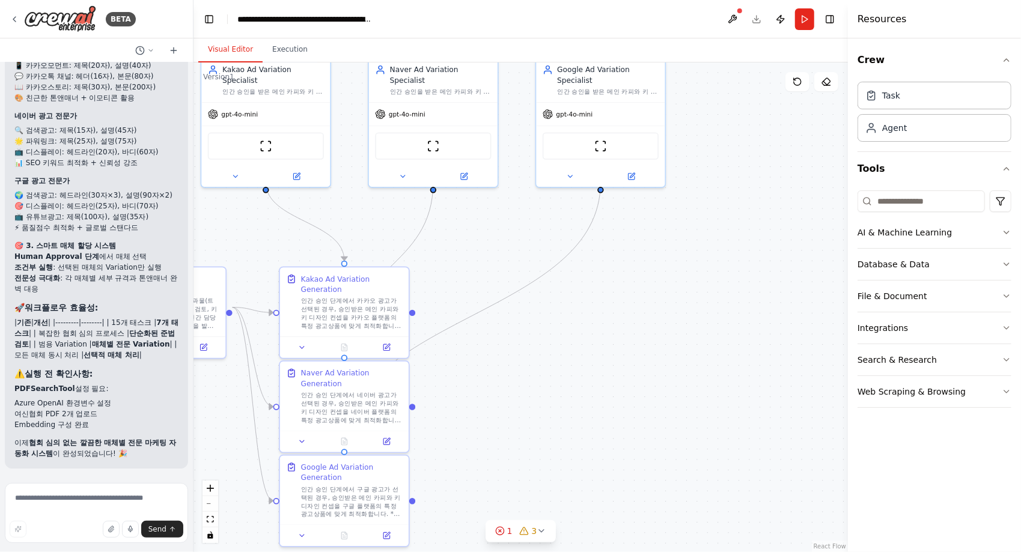
drag, startPoint x: 522, startPoint y: 321, endPoint x: 564, endPoint y: 366, distance: 61.6
click at [565, 368] on div ".deletable-edge-delete-btn { width: 20px; height: 20px; border: 0px solid #ffff…" at bounding box center [520, 307] width 654 height 490
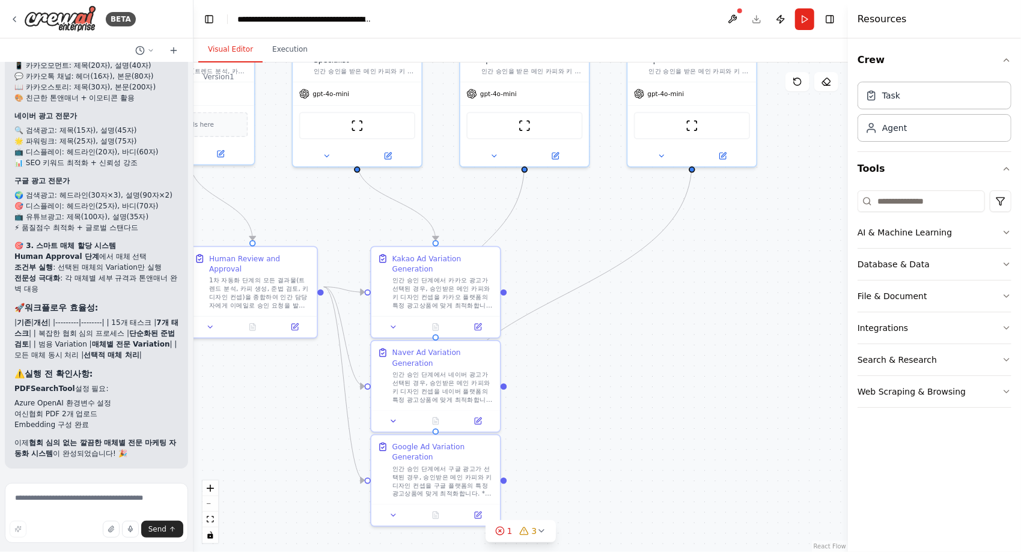
drag, startPoint x: 524, startPoint y: 344, endPoint x: 634, endPoint y: 293, distance: 121.3
click at [633, 294] on div ".deletable-edge-delete-btn { width: 20px; height: 20px; border: 0px solid #ffff…" at bounding box center [520, 307] width 654 height 490
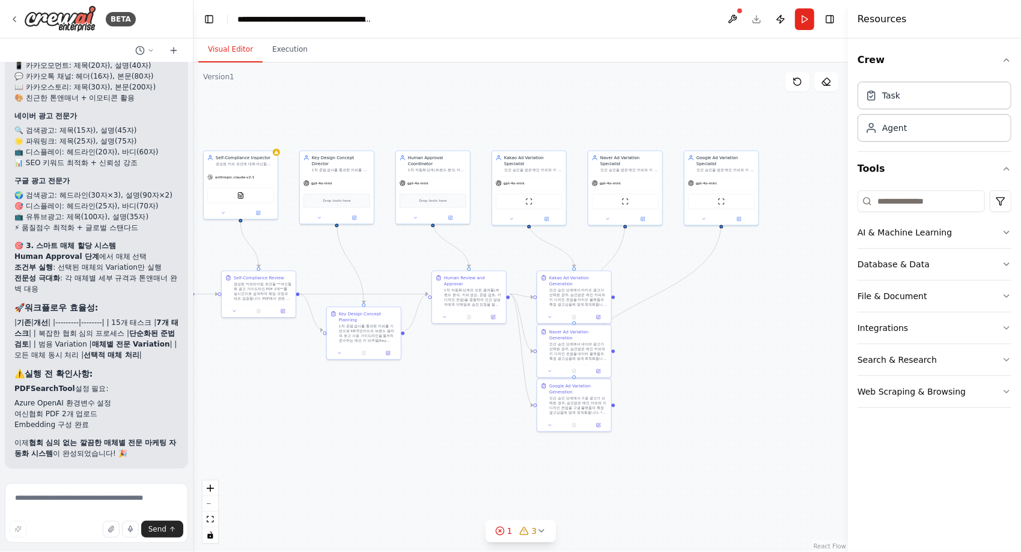
drag, startPoint x: 681, startPoint y: 318, endPoint x: 749, endPoint y: 290, distance: 73.5
click at [749, 290] on div ".deletable-edge-delete-btn { width: 20px; height: 20px; border: 0px solid #ffff…" at bounding box center [520, 307] width 654 height 490
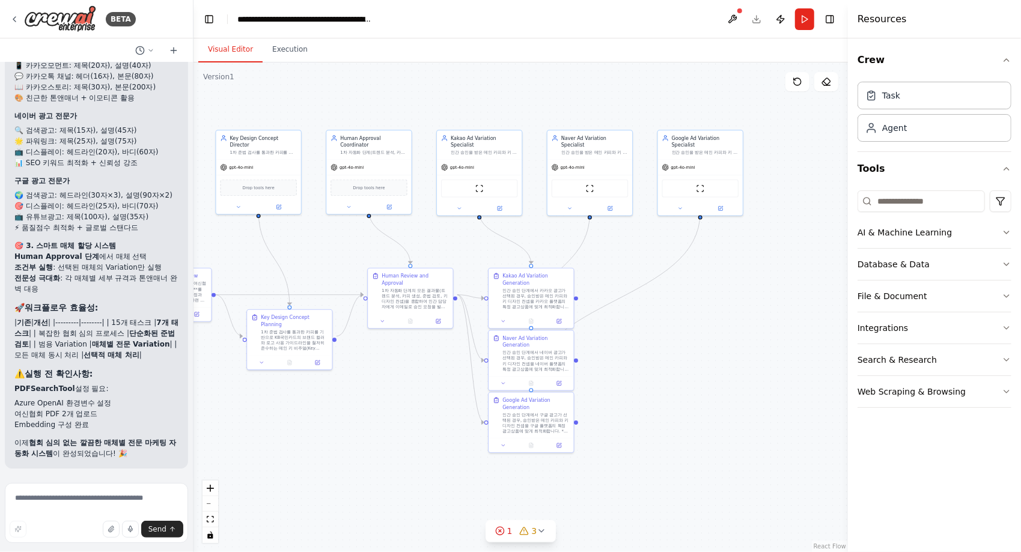
drag, startPoint x: 730, startPoint y: 296, endPoint x: 636, endPoint y: 326, distance: 99.2
click at [636, 326] on div ".deletable-edge-delete-btn { width: 20px; height: 20px; border: 0px solid #ffff…" at bounding box center [520, 307] width 654 height 490
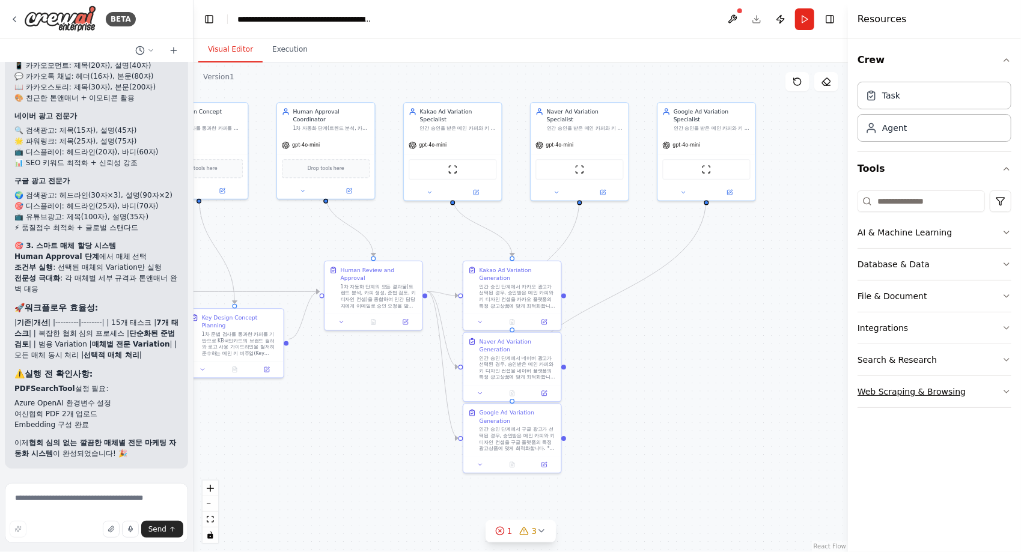
click at [988, 380] on button "Web Scraping & Browsing" at bounding box center [935, 391] width 154 height 31
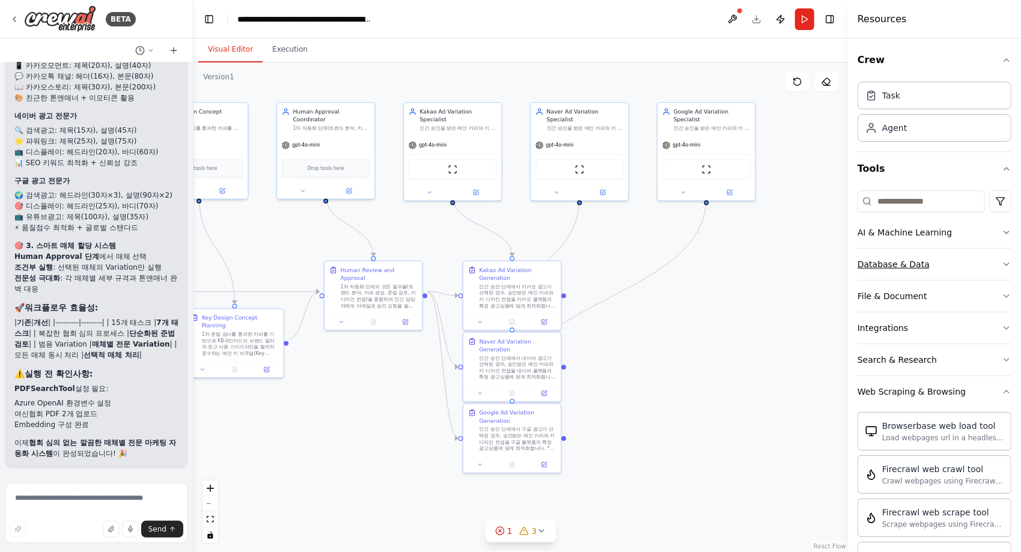
click at [969, 256] on button "Database & Data" at bounding box center [935, 264] width 154 height 31
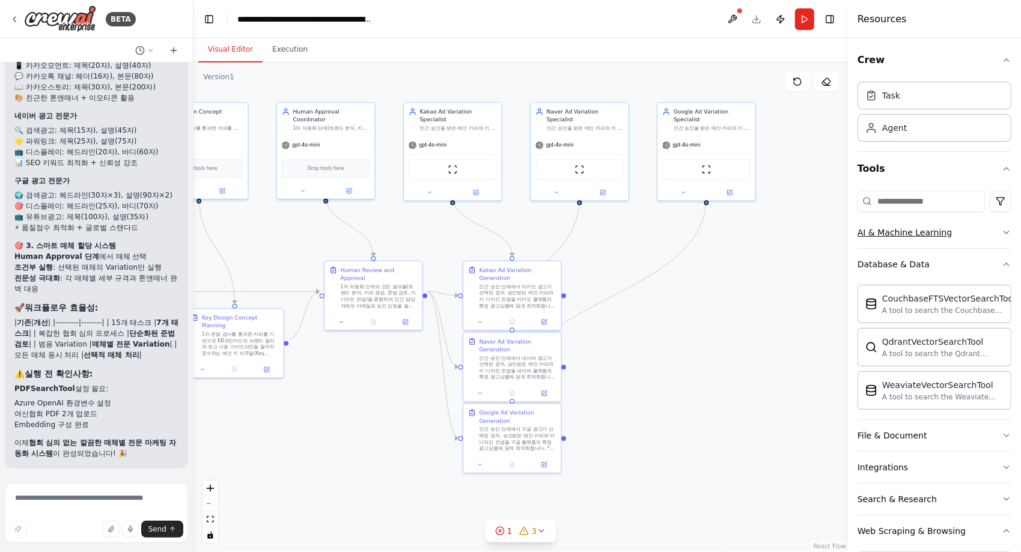
click at [965, 235] on button "AI & Machine Learning" at bounding box center [935, 232] width 154 height 31
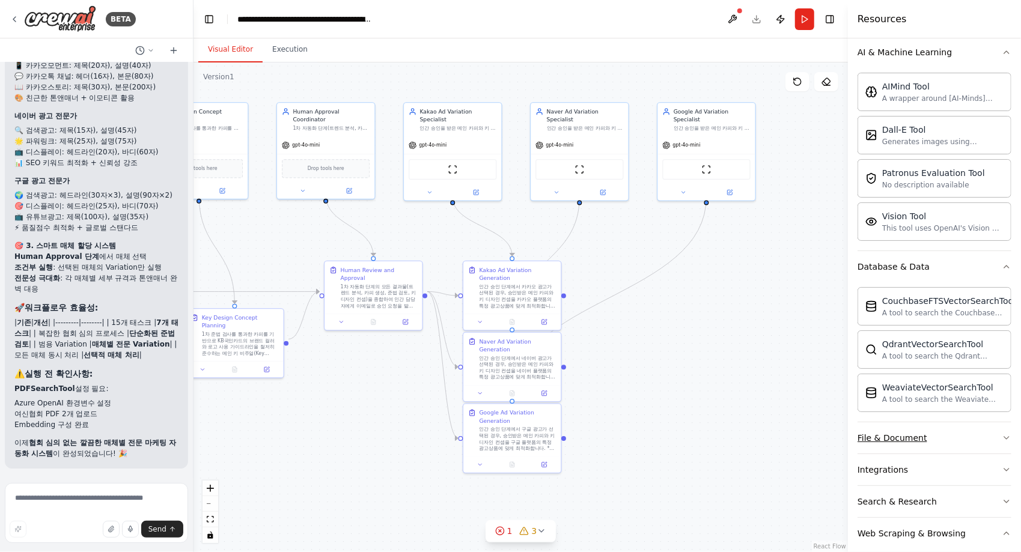
scroll to position [300, 0]
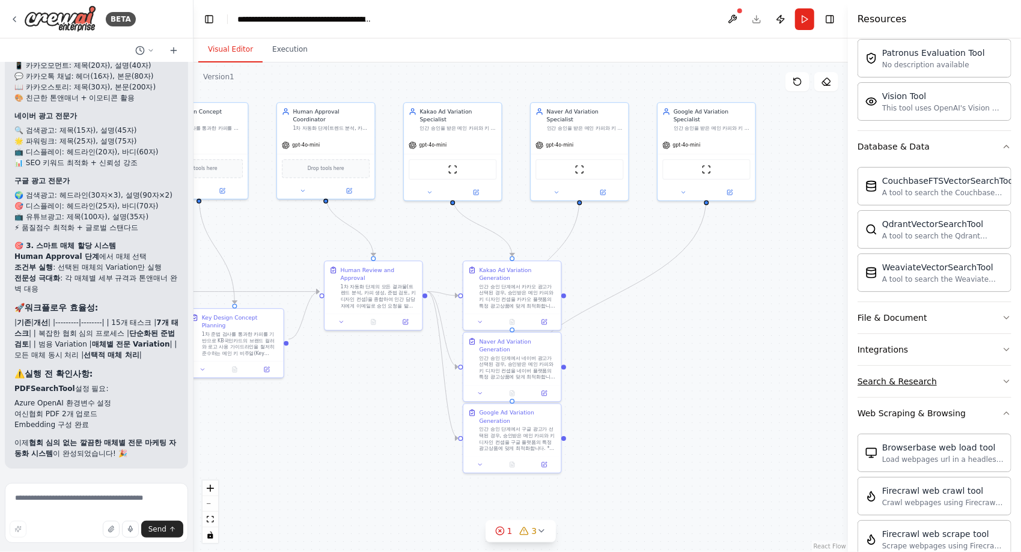
click at [934, 380] on button "Search & Research" at bounding box center [935, 381] width 154 height 31
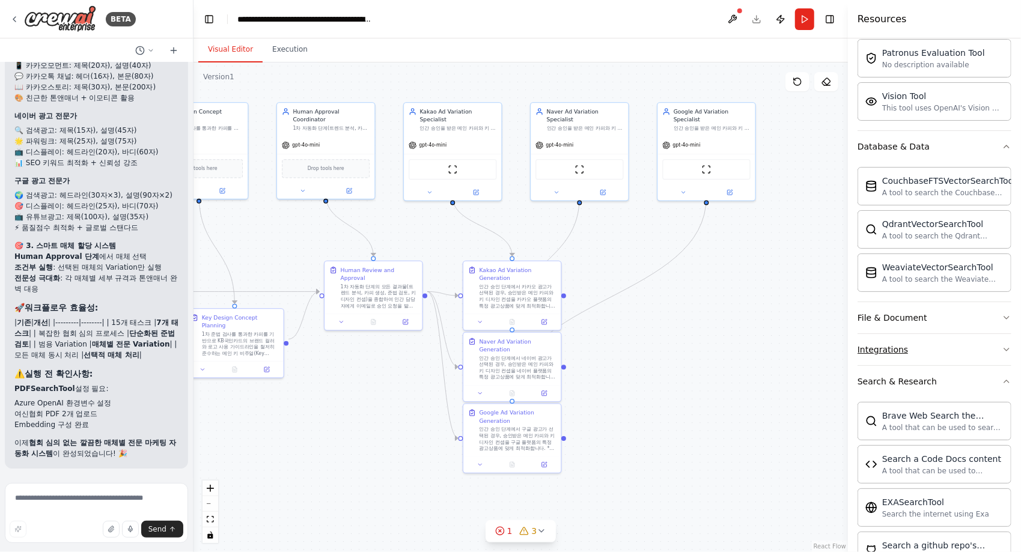
click at [924, 335] on button "Integrations" at bounding box center [935, 349] width 154 height 31
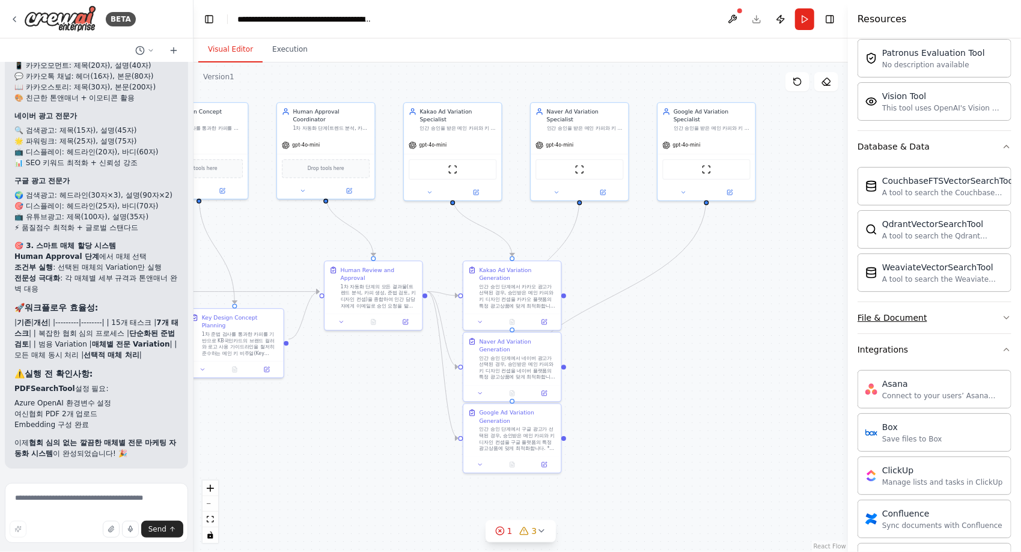
click at [923, 314] on button "File & Document" at bounding box center [935, 317] width 154 height 31
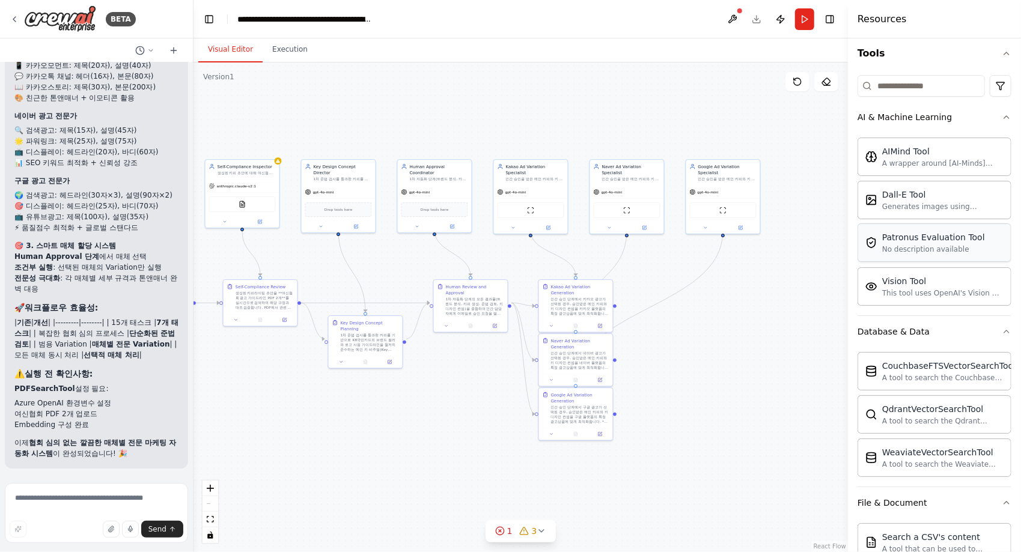
scroll to position [0, 0]
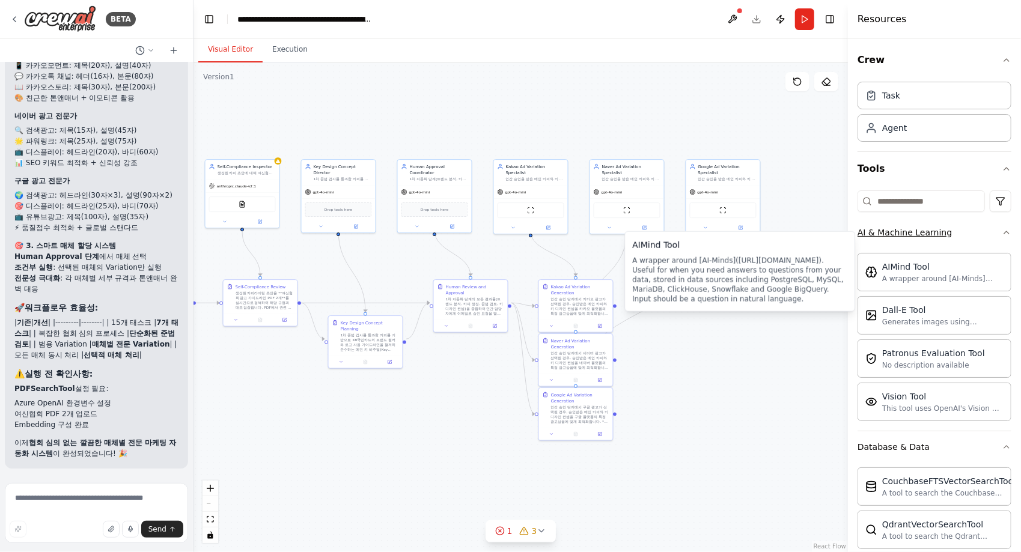
click at [904, 233] on div "AI & Machine Learning" at bounding box center [905, 233] width 94 height 12
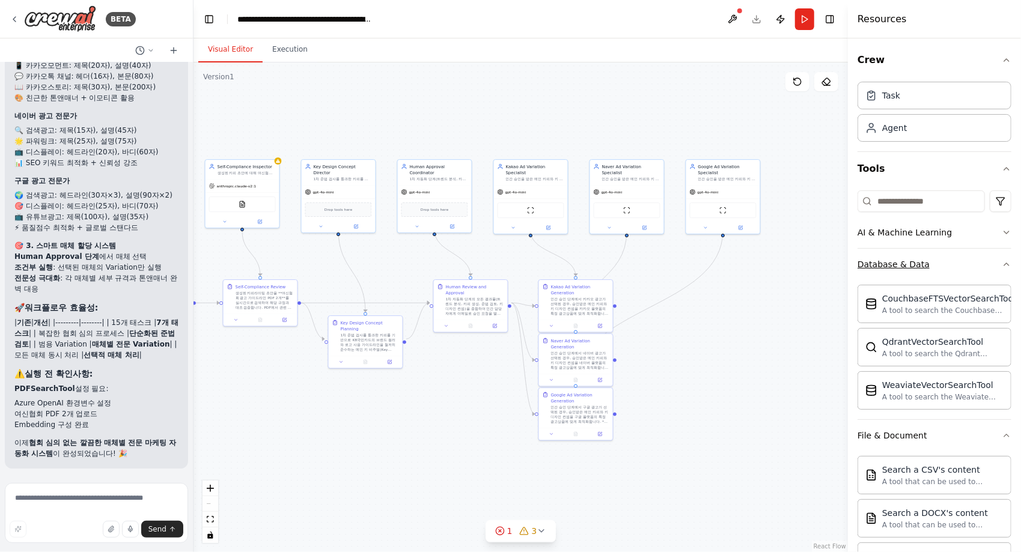
click at [919, 268] on div "Database & Data" at bounding box center [894, 264] width 72 height 12
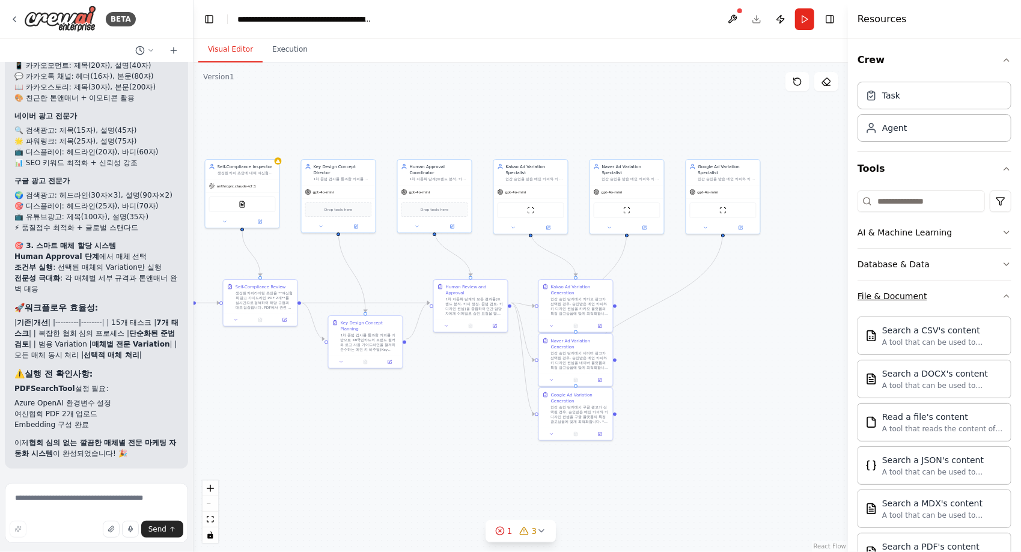
click at [915, 293] on div "File & Document" at bounding box center [893, 296] width 70 height 12
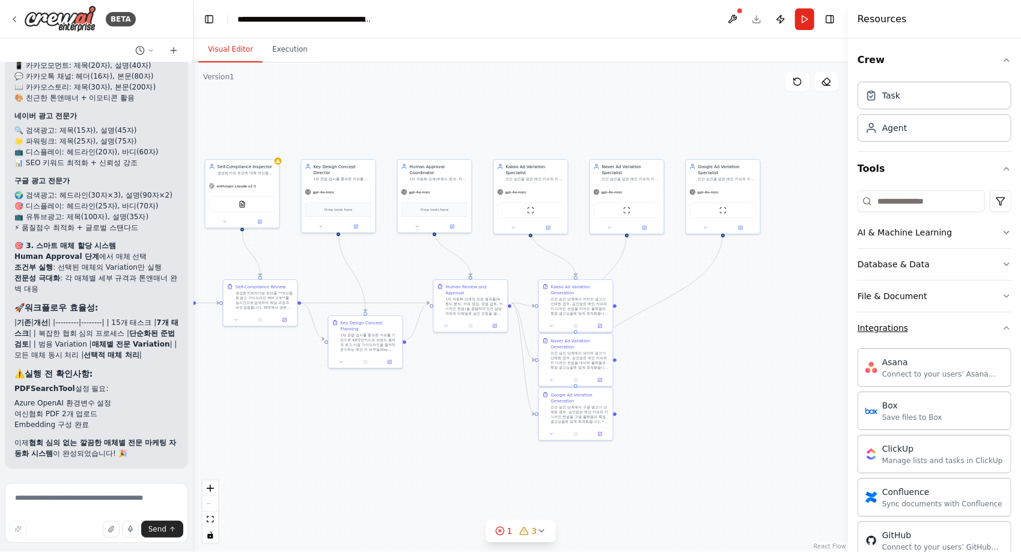
click at [919, 338] on button "Integrations" at bounding box center [935, 327] width 154 height 31
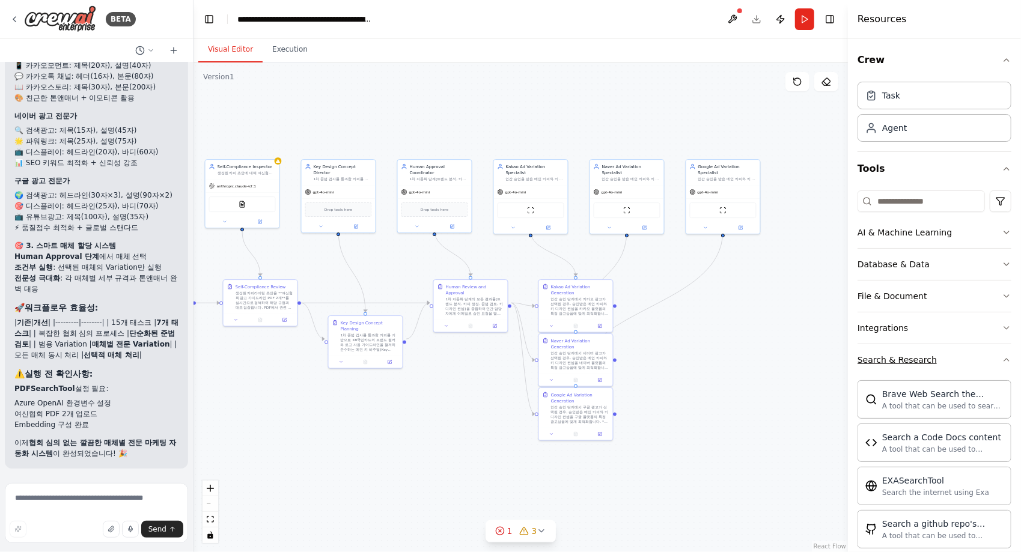
click at [910, 355] on div "Search & Research" at bounding box center [897, 360] width 79 height 12
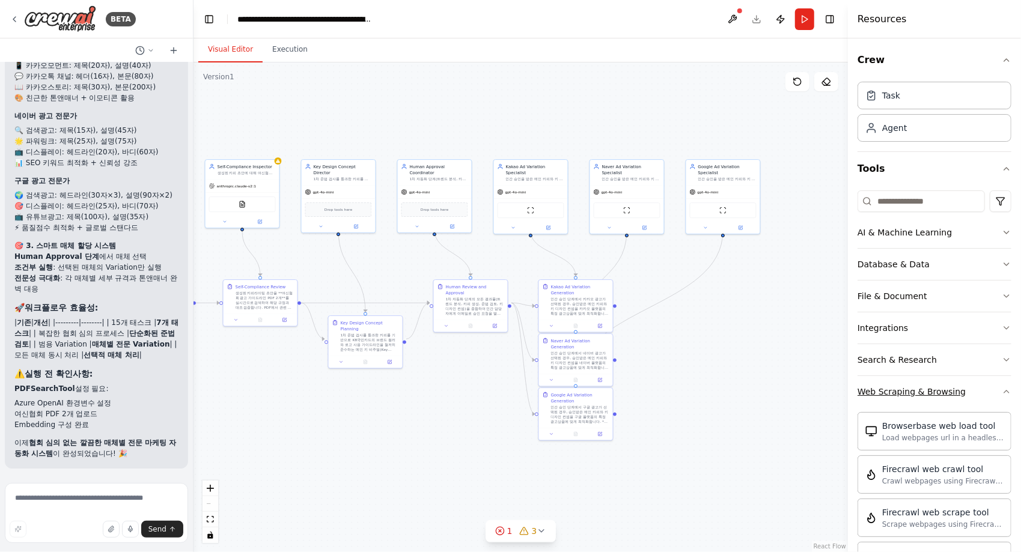
click at [915, 389] on div "Web Scraping & Browsing" at bounding box center [912, 392] width 108 height 12
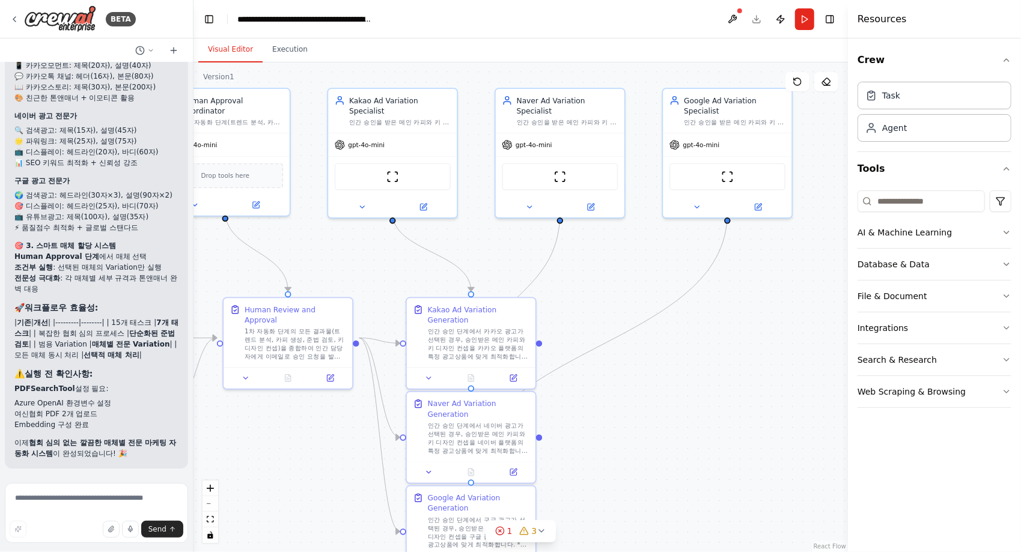
drag, startPoint x: 802, startPoint y: 339, endPoint x: 785, endPoint y: 410, distance: 73.5
click at [785, 410] on div ".deletable-edge-delete-btn { width: 20px; height: 20px; border: 0px solid #ffff…" at bounding box center [520, 307] width 654 height 490
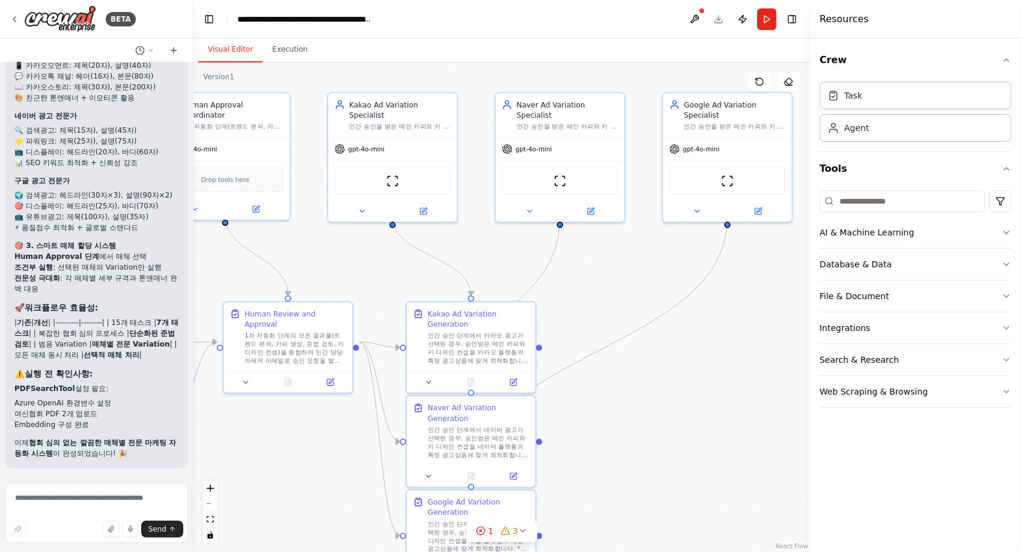
drag, startPoint x: 850, startPoint y: 407, endPoint x: 810, endPoint y: 407, distance: 39.7
click at [810, 407] on div at bounding box center [812, 276] width 5 height 552
click at [874, 392] on div "Web Scraping & Browsing" at bounding box center [874, 392] width 108 height 12
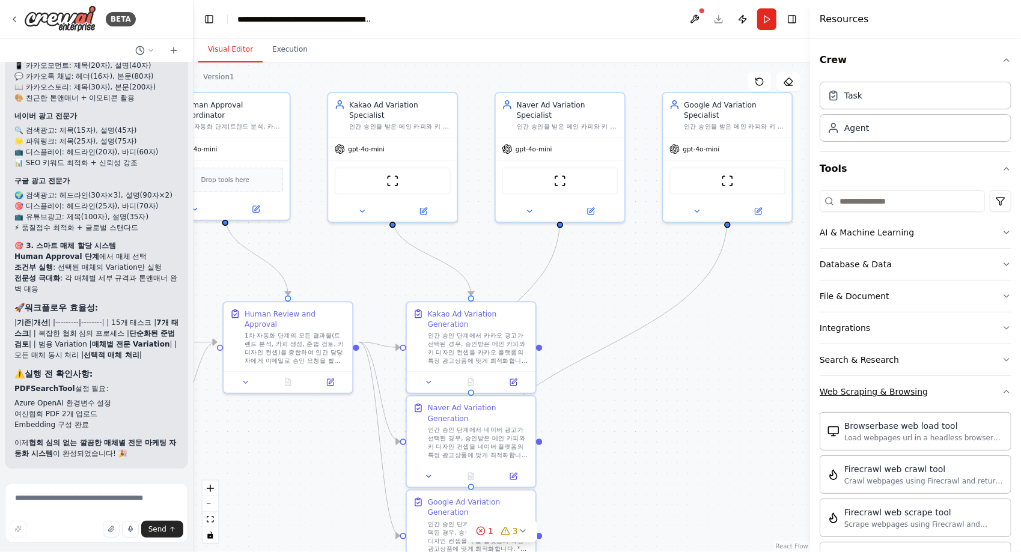
click at [887, 386] on div "Web Scraping & Browsing" at bounding box center [874, 392] width 108 height 12
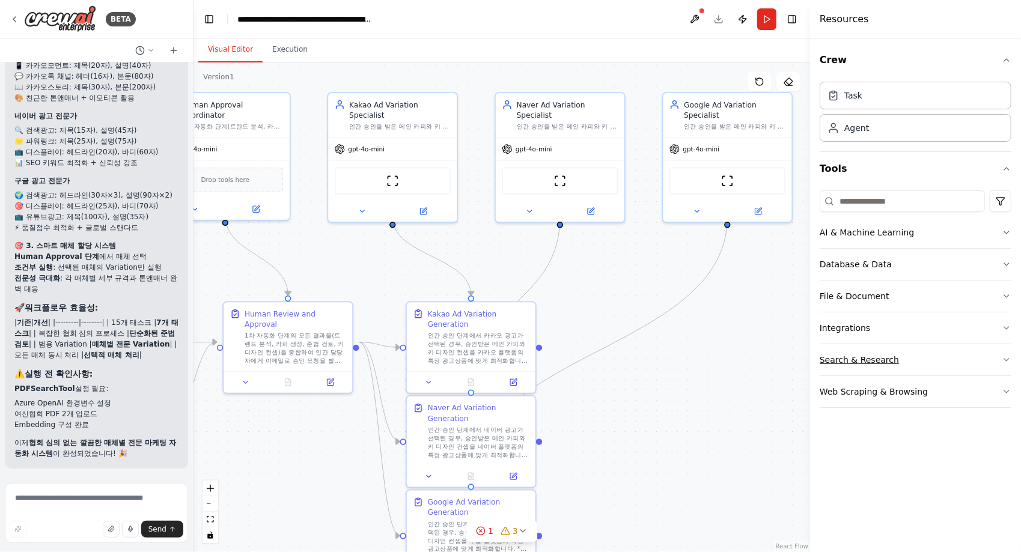
click at [883, 360] on div "Search & Research" at bounding box center [859, 360] width 79 height 12
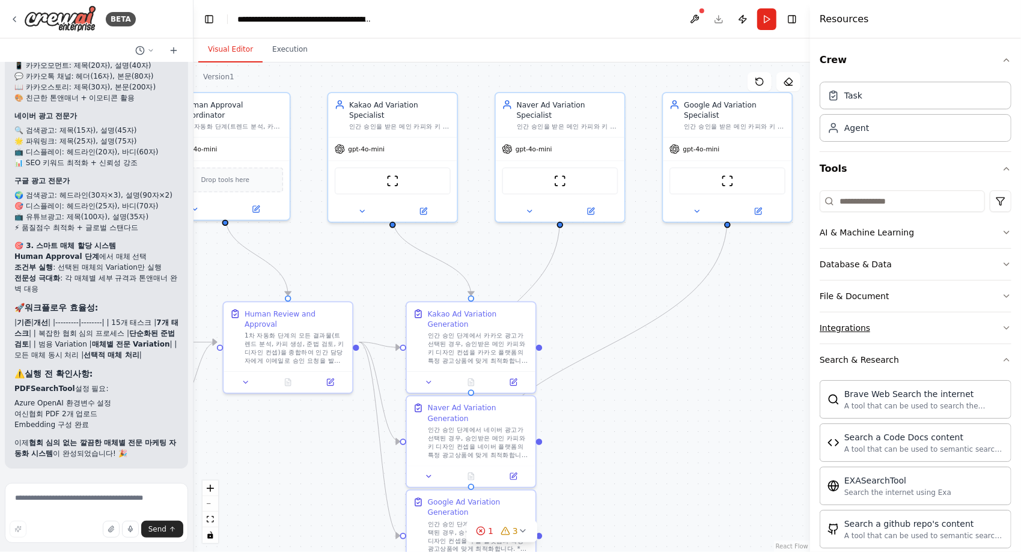
click at [873, 328] on button "Integrations" at bounding box center [916, 327] width 192 height 31
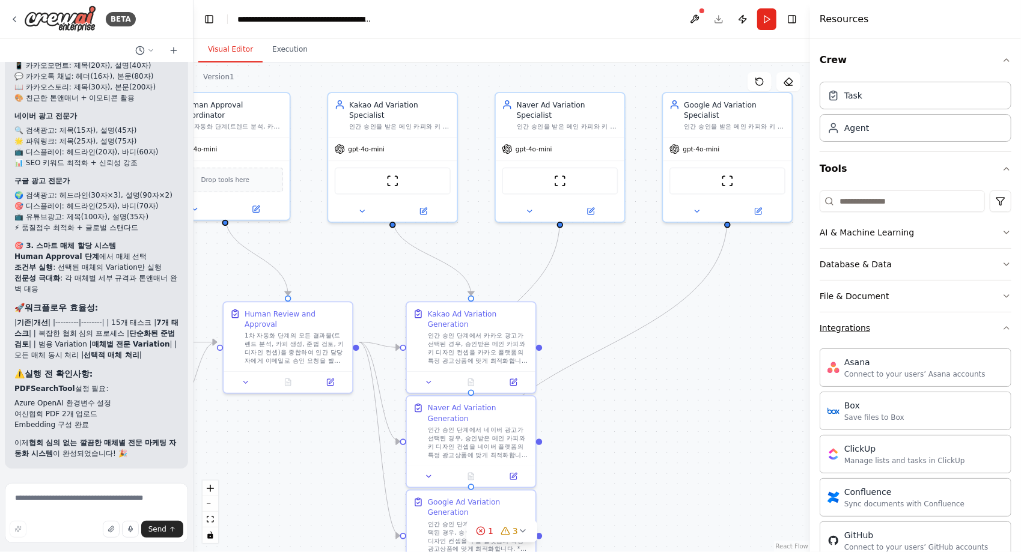
click at [853, 317] on button "Integrations" at bounding box center [916, 327] width 192 height 31
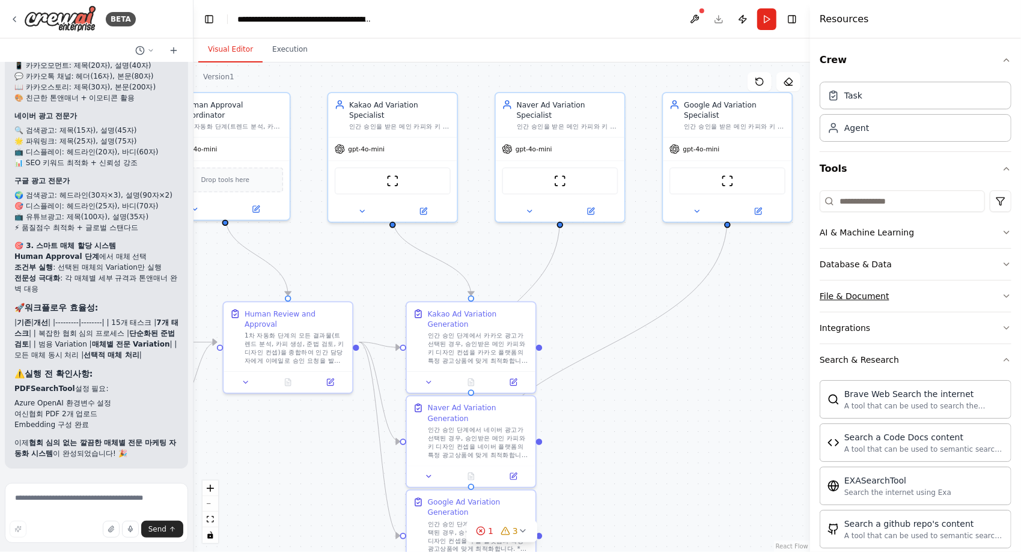
click at [859, 296] on div "File & Document" at bounding box center [855, 296] width 70 height 12
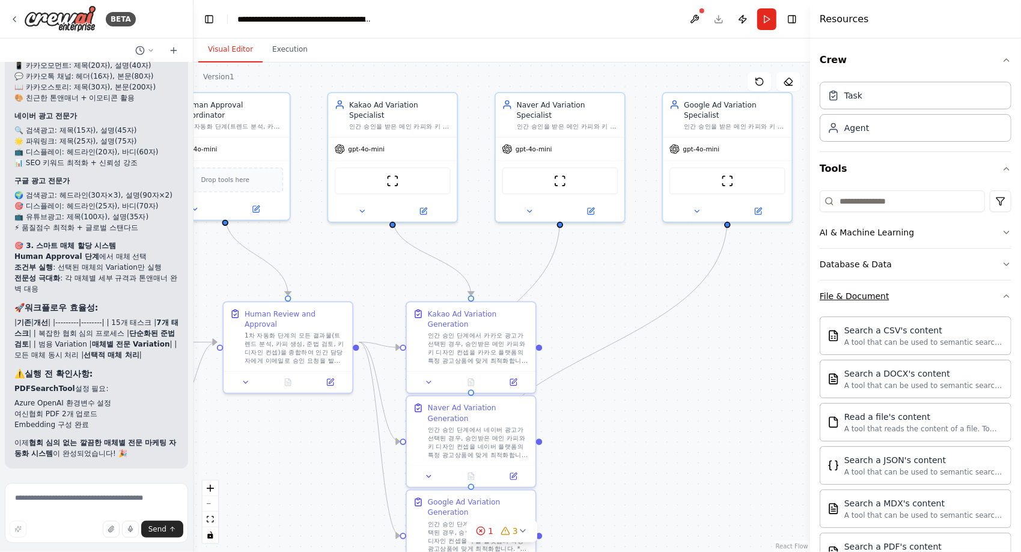
click at [870, 298] on div "File & Document" at bounding box center [855, 296] width 70 height 12
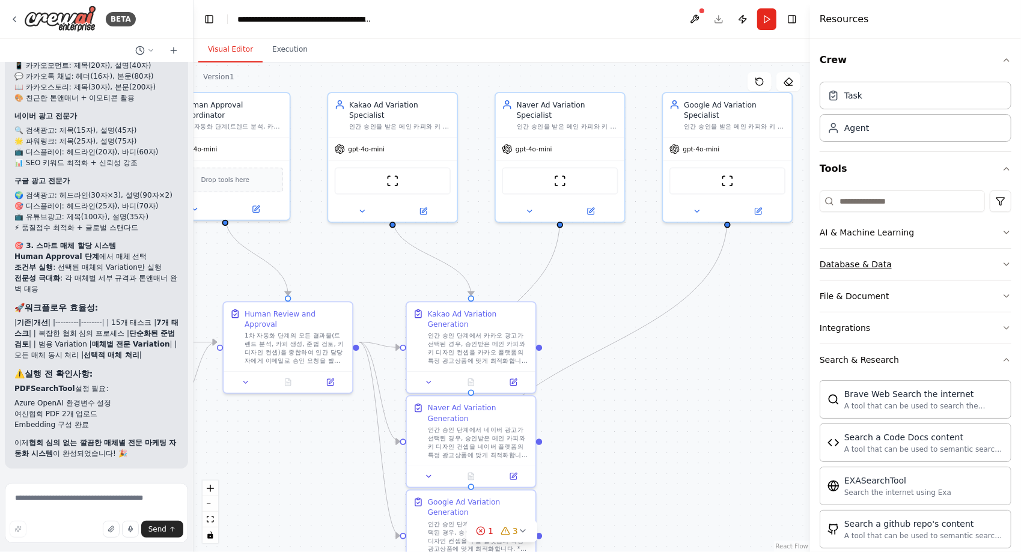
click at [868, 268] on div "Database & Data" at bounding box center [856, 264] width 72 height 12
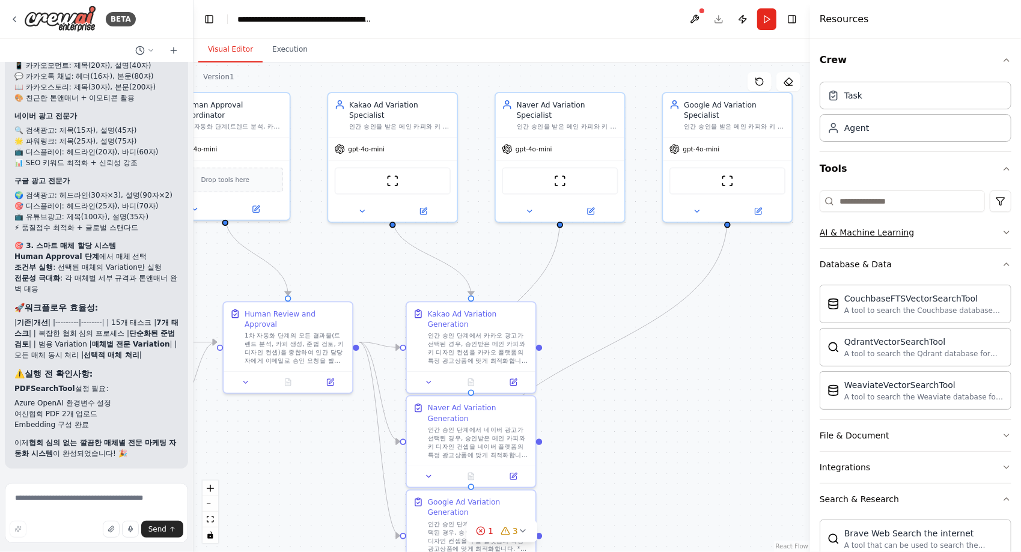
click at [861, 236] on div "AI & Machine Learning" at bounding box center [867, 233] width 94 height 12
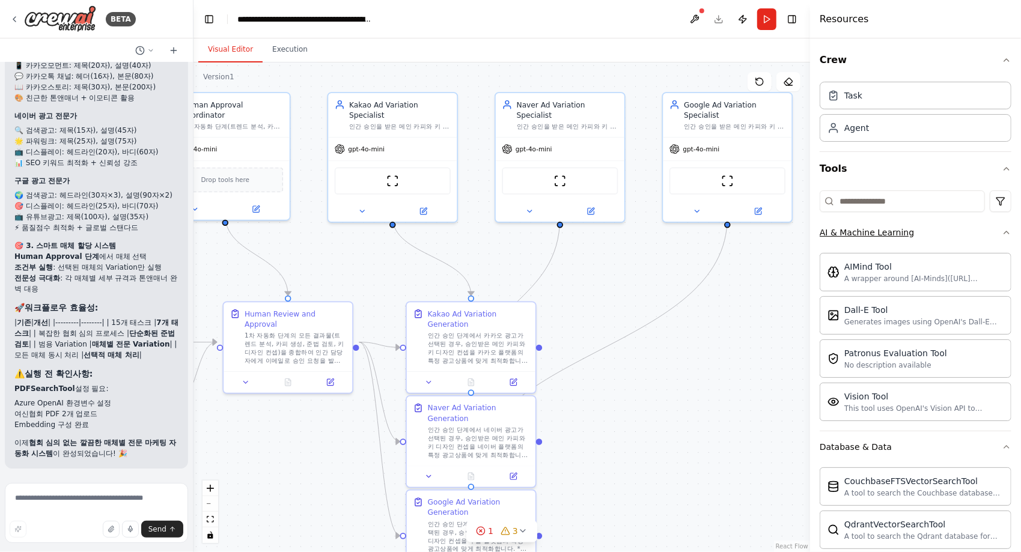
click at [871, 234] on div "AI & Machine Learning" at bounding box center [867, 233] width 94 height 12
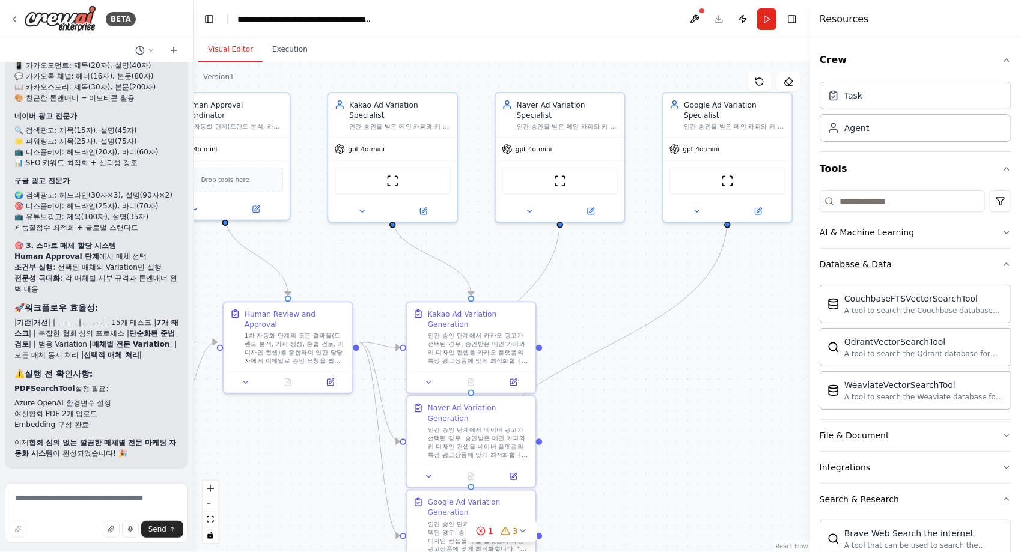
click at [869, 264] on div "Database & Data" at bounding box center [856, 264] width 72 height 12
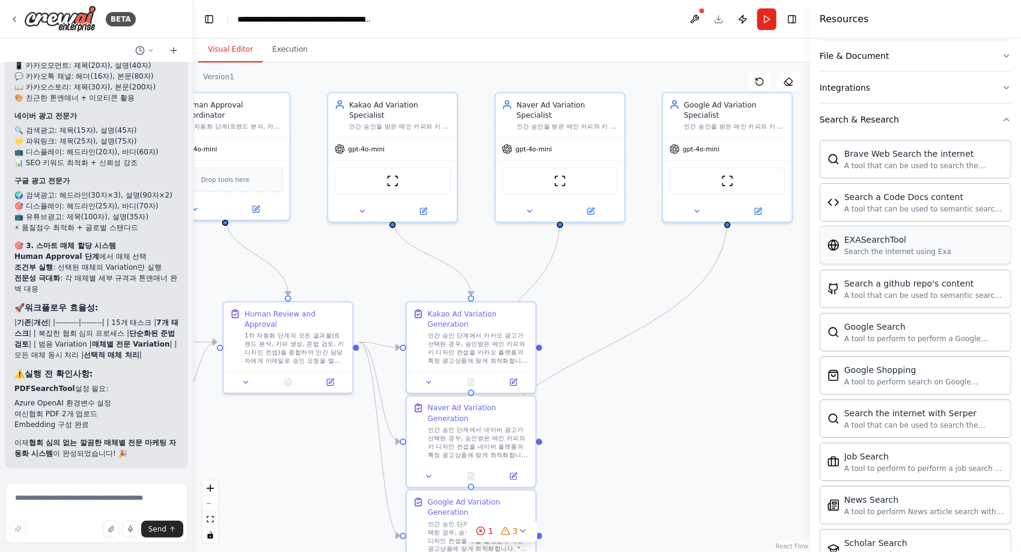
scroll to position [120, 0]
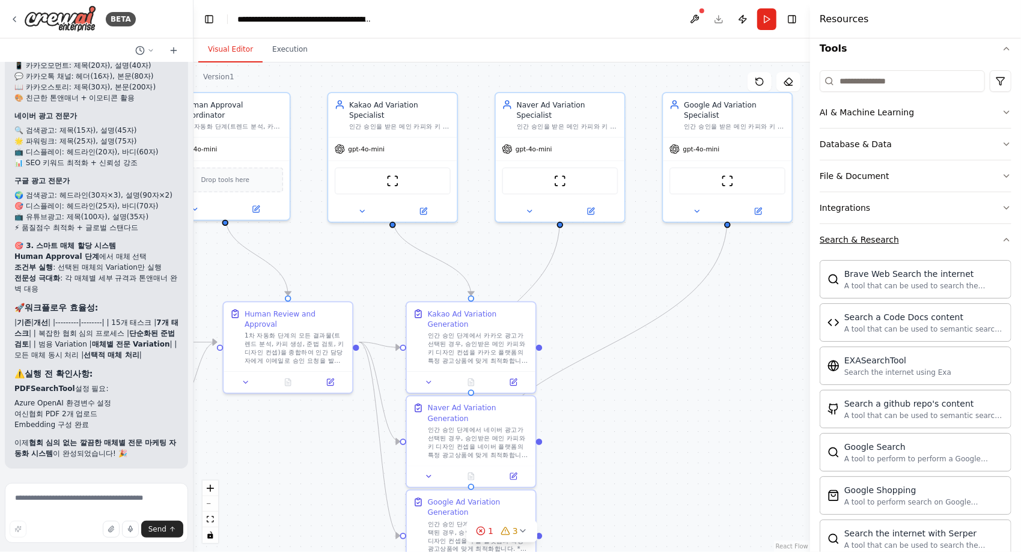
click at [864, 237] on div "Search & Research" at bounding box center [859, 240] width 79 height 12
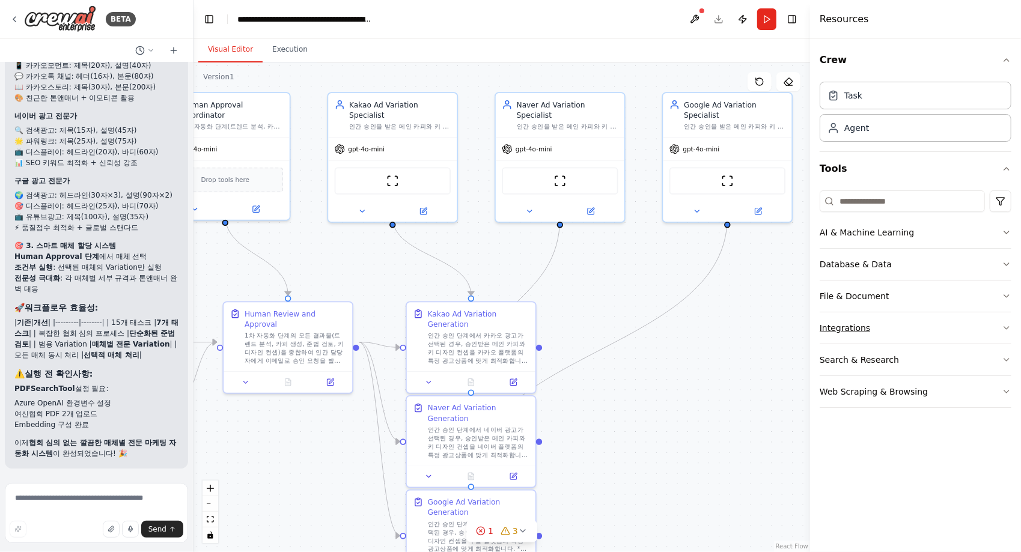
click at [861, 330] on div "Integrations" at bounding box center [845, 328] width 50 height 12
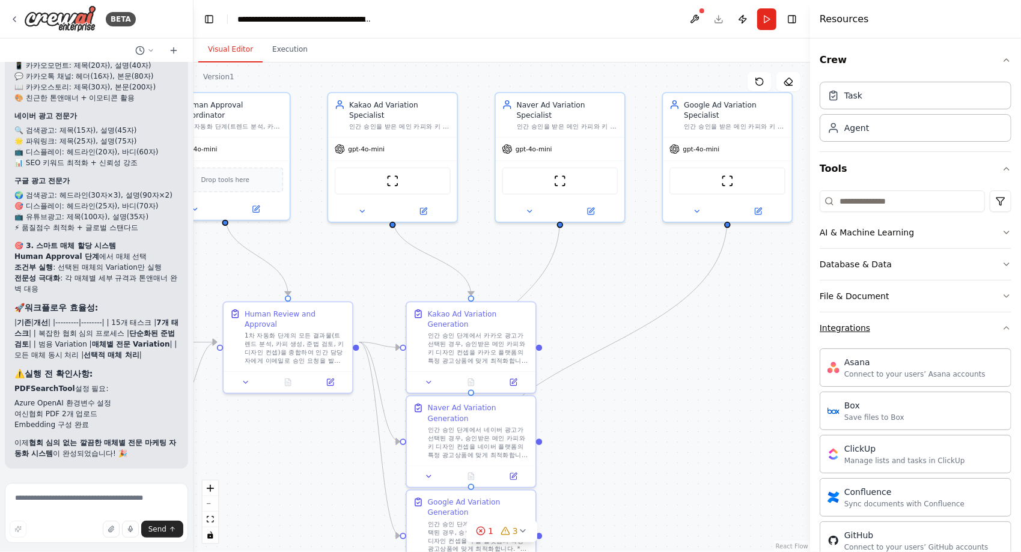
click at [862, 329] on div "Integrations" at bounding box center [845, 328] width 50 height 12
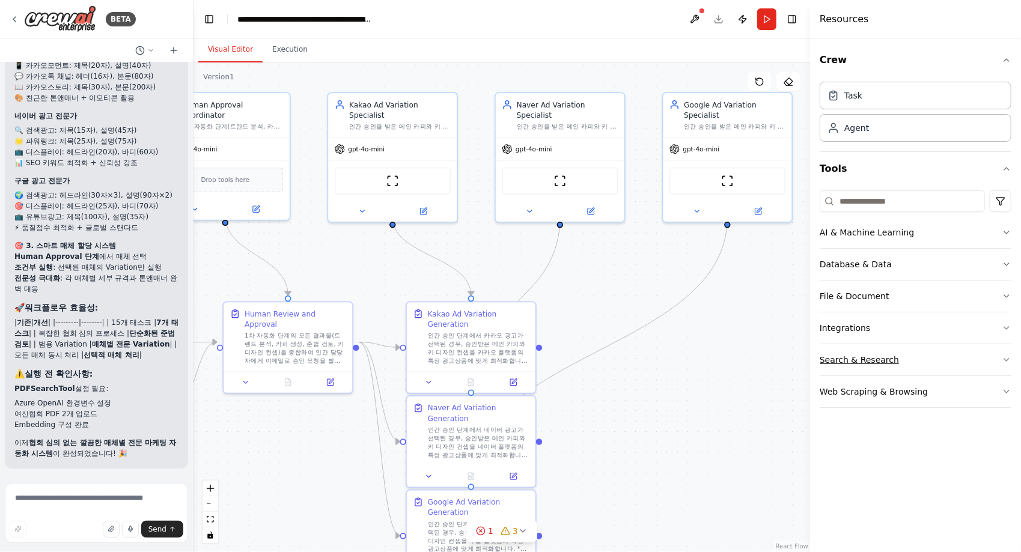
click at [879, 357] on div "Search & Research" at bounding box center [859, 360] width 79 height 12
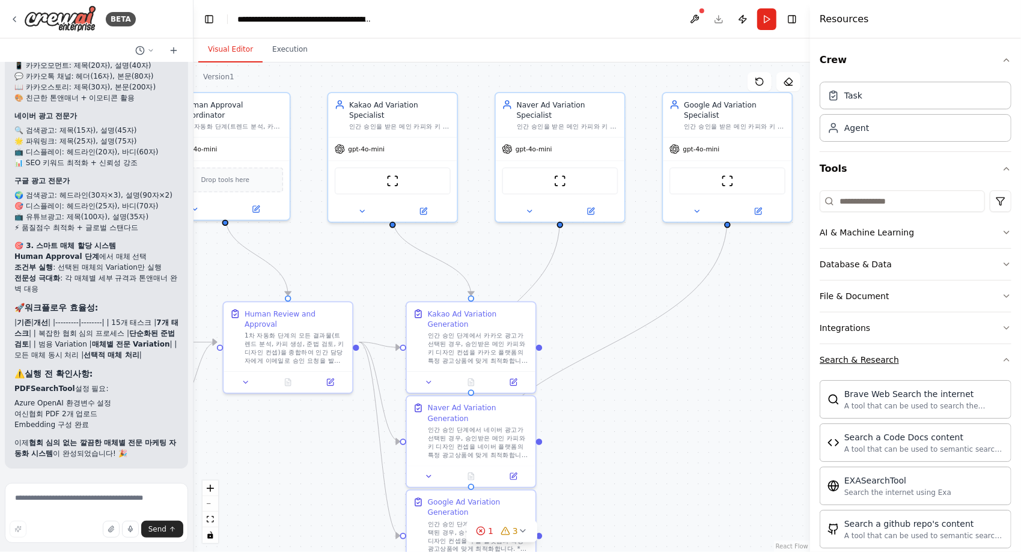
click at [879, 358] on div "Search & Research" at bounding box center [859, 360] width 79 height 12
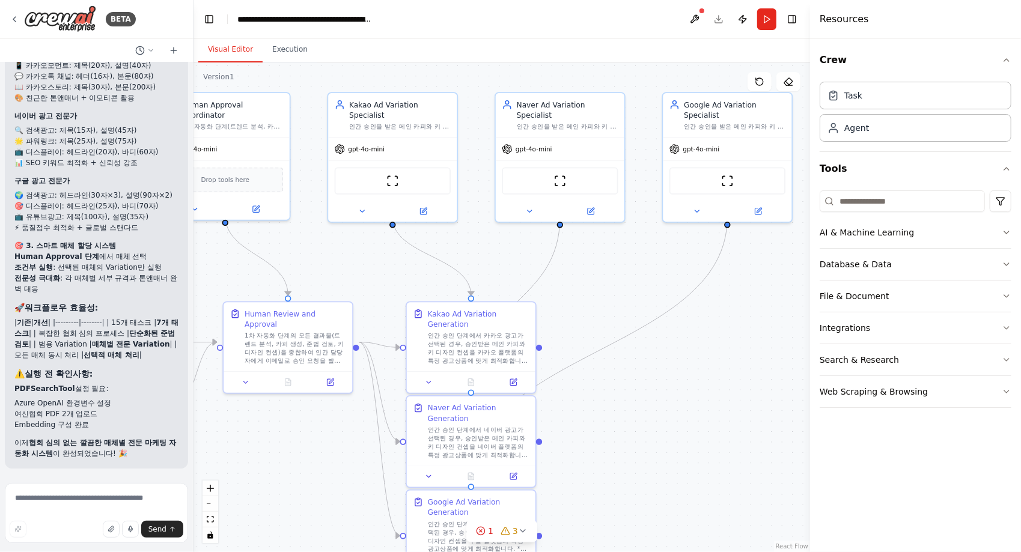
click at [802, 16] on header "**********" at bounding box center [501, 19] width 617 height 38
click at [791, 20] on button "Toggle Right Sidebar" at bounding box center [792, 19] width 17 height 17
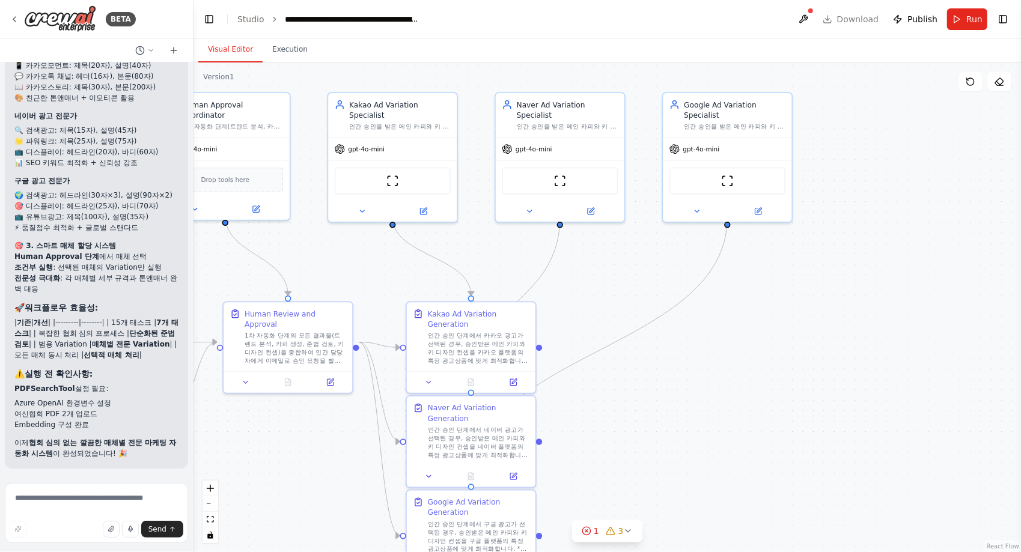
click at [999, 17] on button "Toggle Right Sidebar" at bounding box center [1003, 19] width 17 height 17
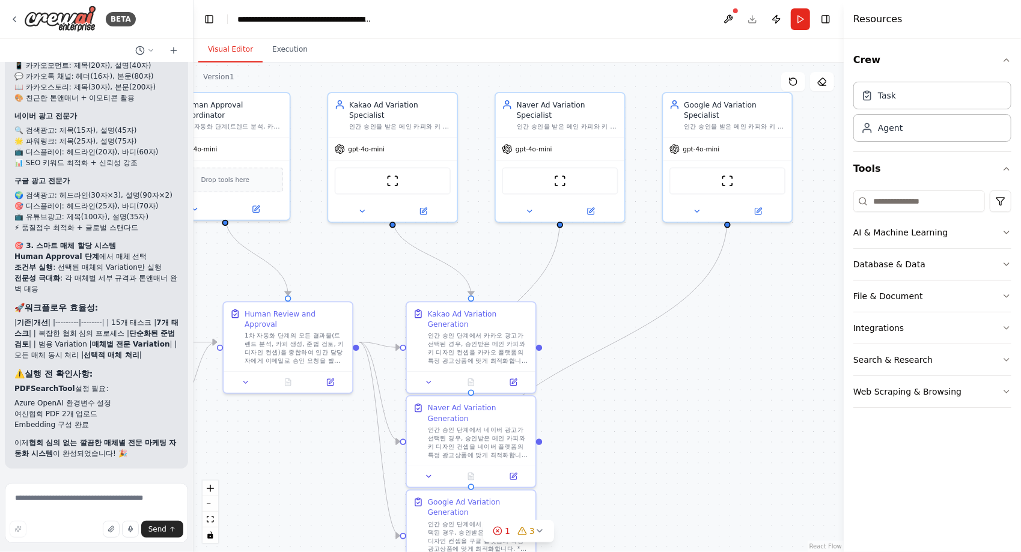
drag, startPoint x: 811, startPoint y: 281, endPoint x: 844, endPoint y: 276, distance: 33.4
click at [844, 276] on div at bounding box center [846, 276] width 5 height 552
click at [787, 290] on div ".deletable-edge-delete-btn { width: 20px; height: 20px; border: 0px solid #ffff…" at bounding box center [518, 307] width 650 height 490
drag, startPoint x: 708, startPoint y: 309, endPoint x: 809, endPoint y: 304, distance: 101.7
click at [809, 304] on div ".deletable-edge-delete-btn { width: 20px; height: 20px; border: 0px solid #ffff…" at bounding box center [518, 307] width 650 height 490
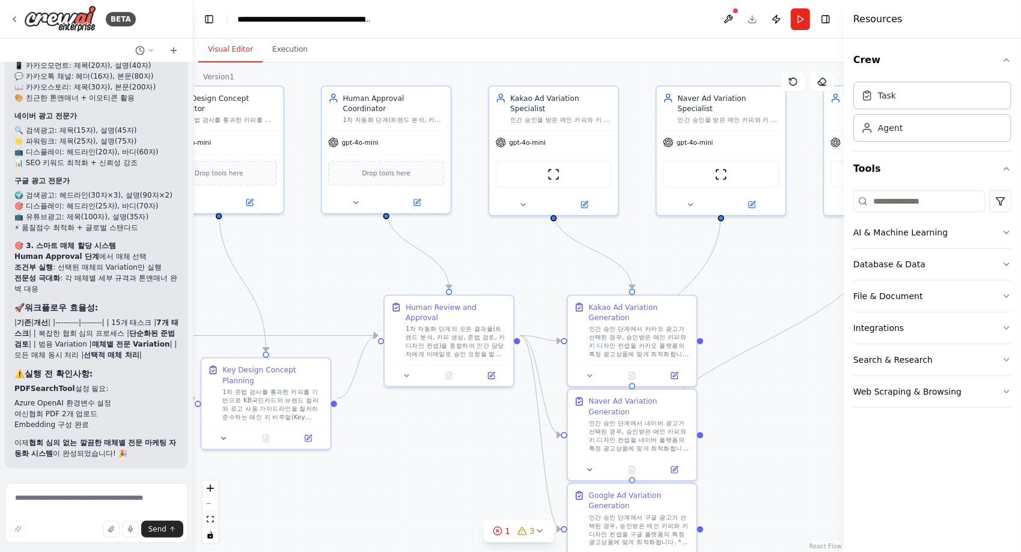
drag, startPoint x: 495, startPoint y: 260, endPoint x: 543, endPoint y: 257, distance: 48.1
click at [543, 258] on div ".deletable-edge-delete-btn { width: 20px; height: 20px; border: 0px solid #ffff…" at bounding box center [518, 307] width 650 height 490
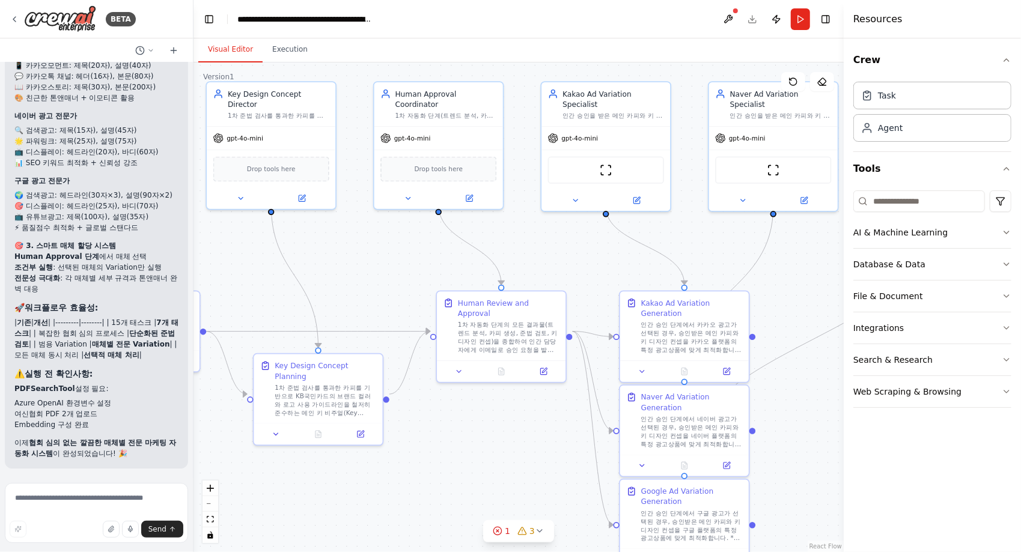
click at [389, 257] on div ".deletable-edge-delete-btn { width: 20px; height: 20px; border: 0px solid #ffff…" at bounding box center [518, 307] width 650 height 490
drag, startPoint x: 785, startPoint y: 265, endPoint x: 543, endPoint y: 251, distance: 242.6
click at [543, 251] on div ".deletable-edge-delete-btn { width: 20px; height: 20px; border: 0px solid #ffff…" at bounding box center [518, 307] width 650 height 490
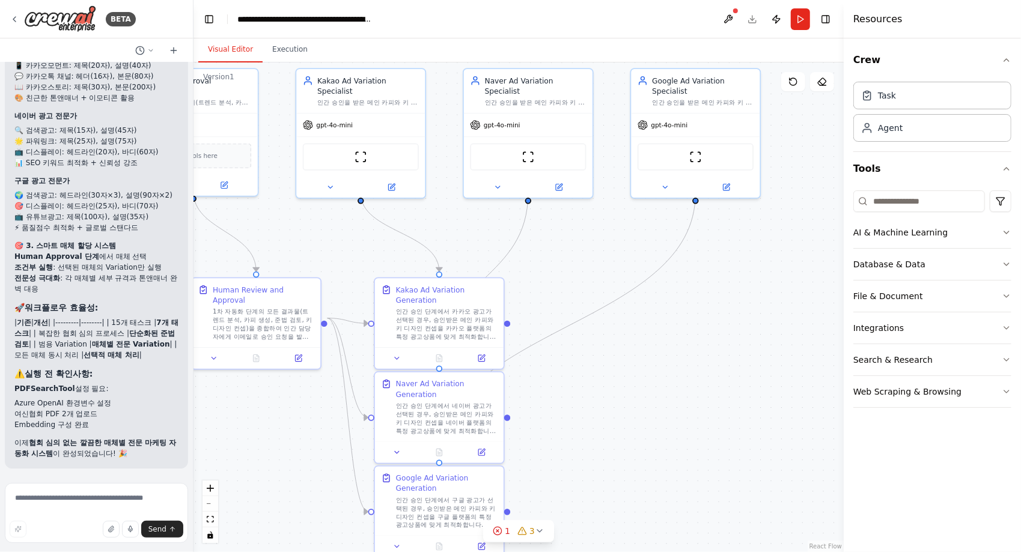
drag, startPoint x: 573, startPoint y: 242, endPoint x: 718, endPoint y: 266, distance: 146.2
click at [718, 266] on div ".deletable-edge-delete-btn { width: 20px; height: 20px; border: 0px solid #ffff…" at bounding box center [518, 307] width 650 height 490
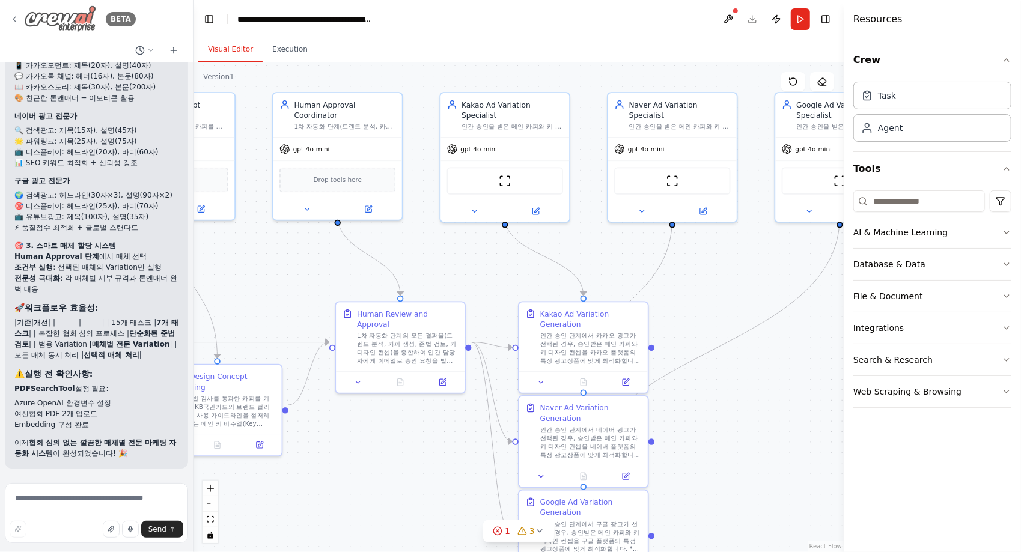
click at [66, 17] on img at bounding box center [60, 18] width 72 height 27
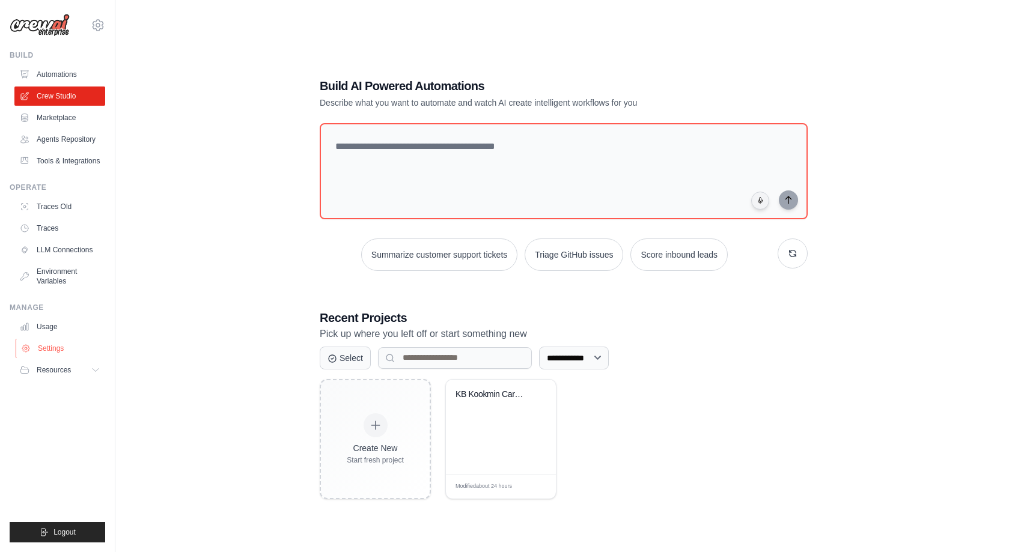
click at [67, 358] on link "Settings" at bounding box center [61, 348] width 91 height 19
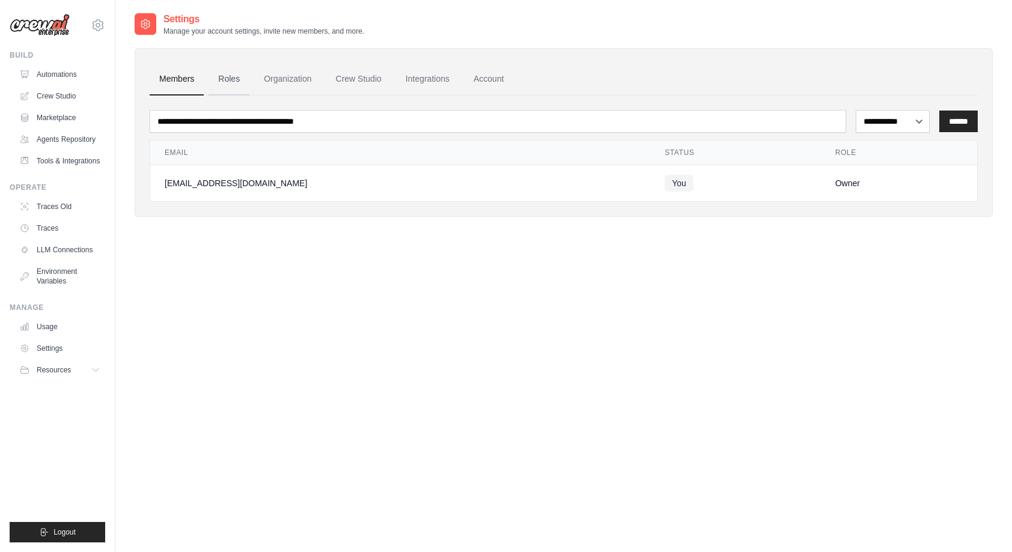
click at [231, 78] on link "Roles" at bounding box center [229, 79] width 41 height 32
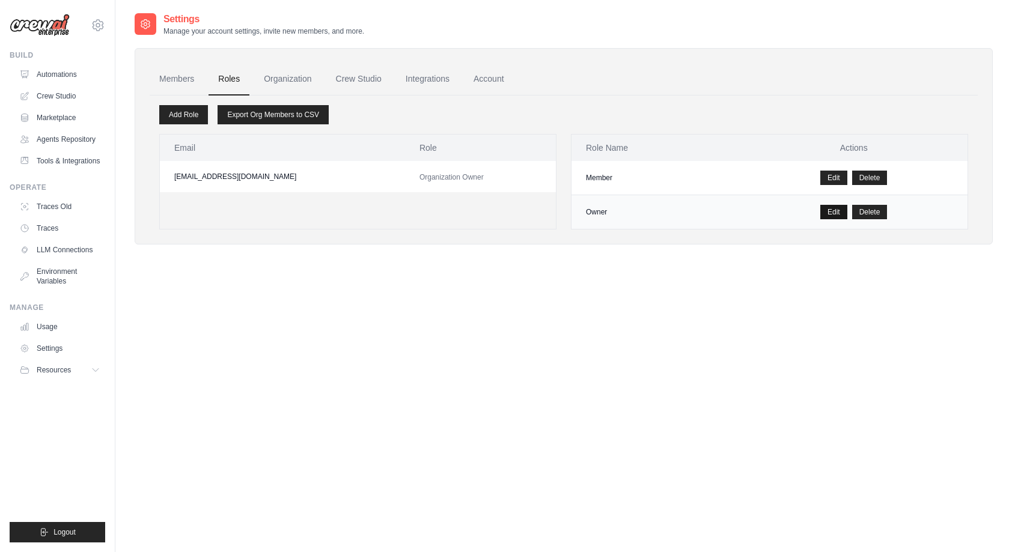
click at [841, 209] on link "Edit" at bounding box center [833, 212] width 27 height 14
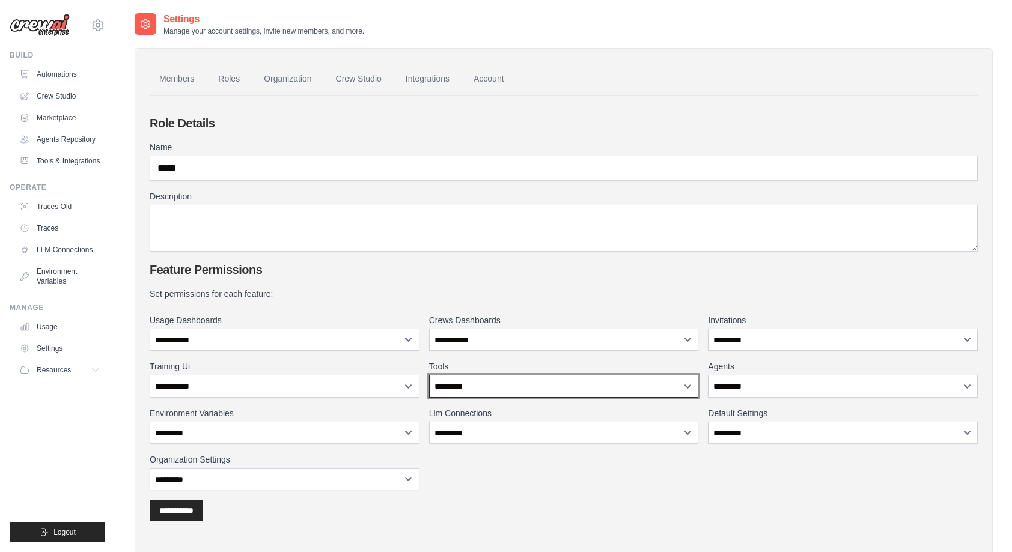
click at [528, 393] on select "**********" at bounding box center [564, 386] width 270 height 22
click at [633, 526] on div "**********" at bounding box center [564, 333] width 828 height 436
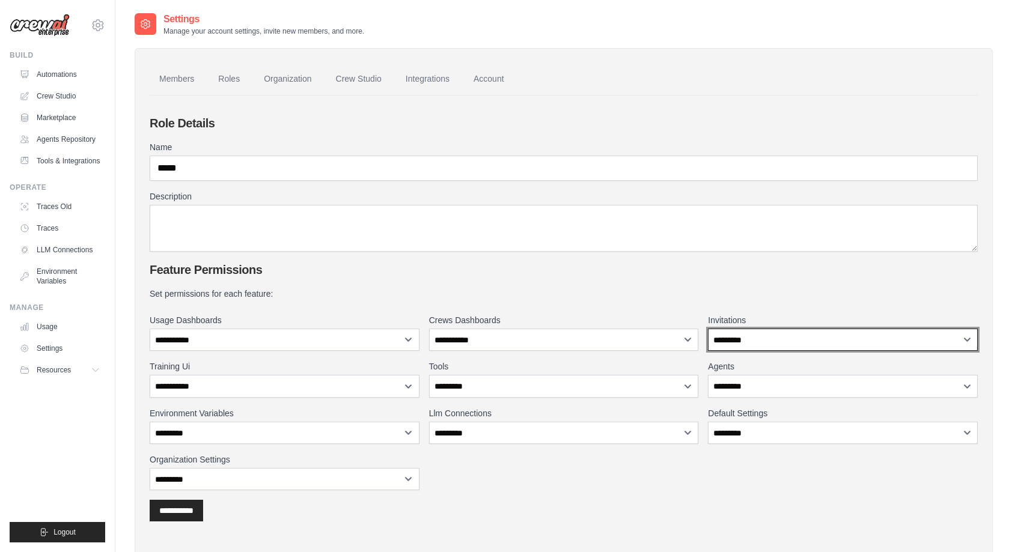
drag, startPoint x: 782, startPoint y: 332, endPoint x: 771, endPoint y: 329, distance: 11.8
click at [782, 334] on select "**********" at bounding box center [843, 340] width 270 height 22
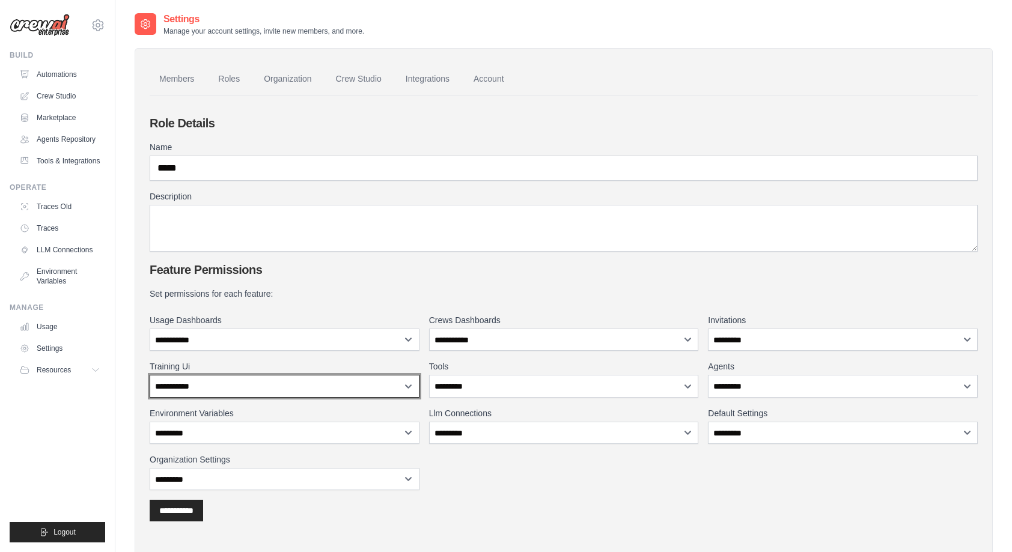
click at [323, 383] on select "**********" at bounding box center [285, 386] width 270 height 22
click at [475, 473] on div "**********" at bounding box center [564, 389] width 828 height 203
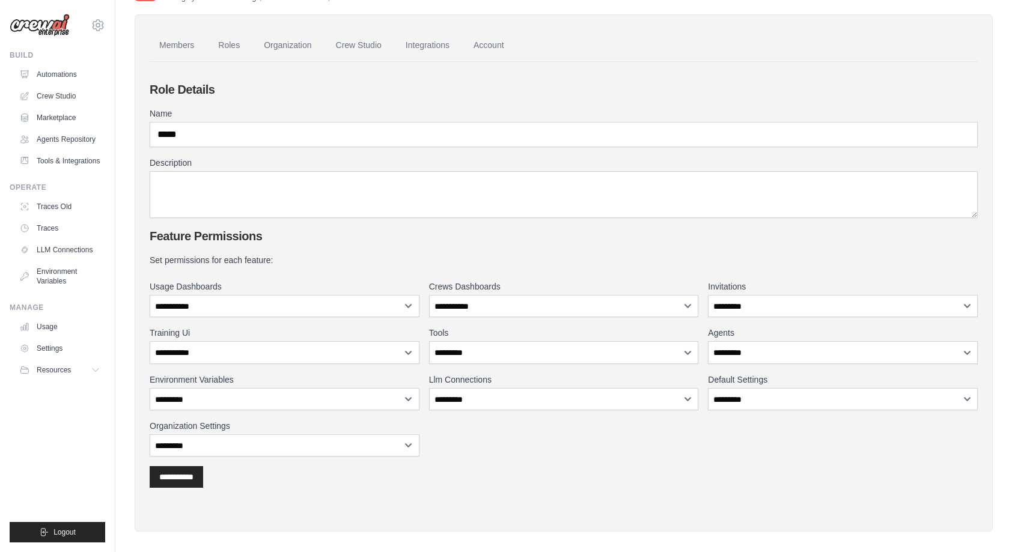
scroll to position [43, 0]
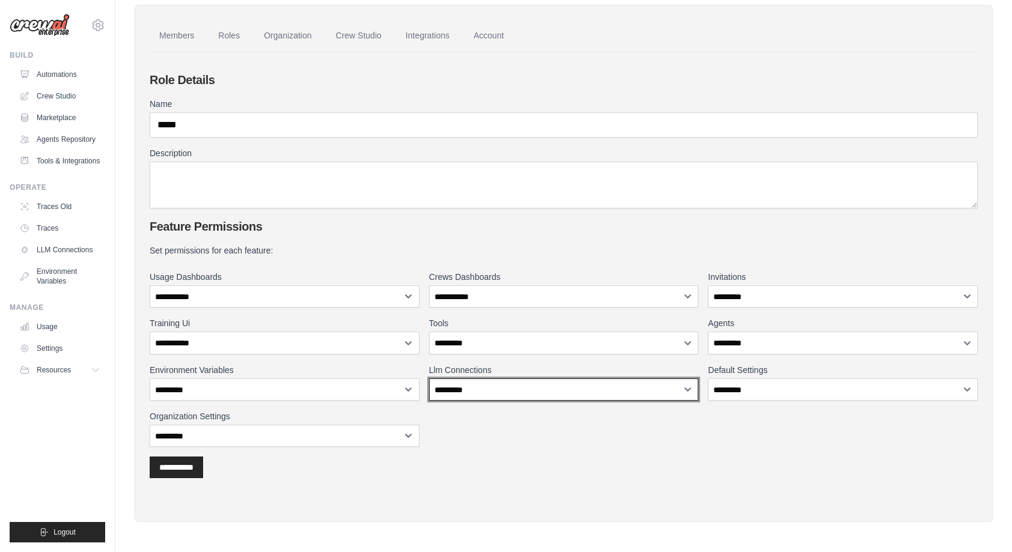
click at [534, 388] on select "**********" at bounding box center [564, 390] width 270 height 22
click at [532, 374] on label "Llm Connections" at bounding box center [564, 370] width 270 height 12
click at [514, 383] on select "**********" at bounding box center [564, 390] width 270 height 22
drag, startPoint x: 431, startPoint y: 370, endPoint x: 507, endPoint y: 370, distance: 75.7
click at [507, 370] on label "Llm Connections" at bounding box center [564, 370] width 270 height 12
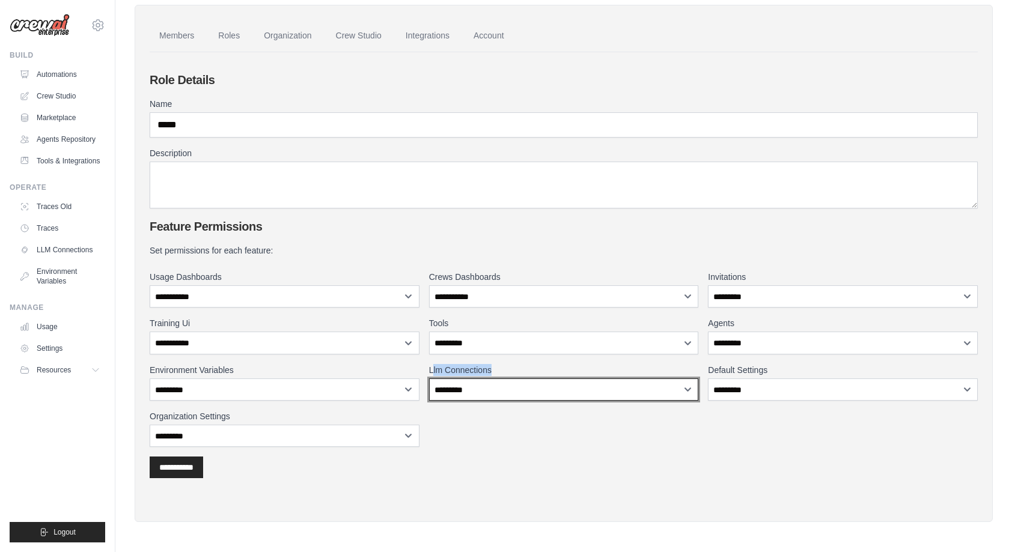
drag, startPoint x: 507, startPoint y: 370, endPoint x: 529, endPoint y: 391, distance: 29.8
click at [529, 391] on select "**********" at bounding box center [564, 390] width 270 height 22
click at [590, 379] on select "**********" at bounding box center [564, 390] width 270 height 22
click at [832, 478] on div "**********" at bounding box center [564, 290] width 828 height 436
click at [76, 64] on div "Build Automations Crew Studio Marketplace Agents Repository" at bounding box center [58, 110] width 96 height 120
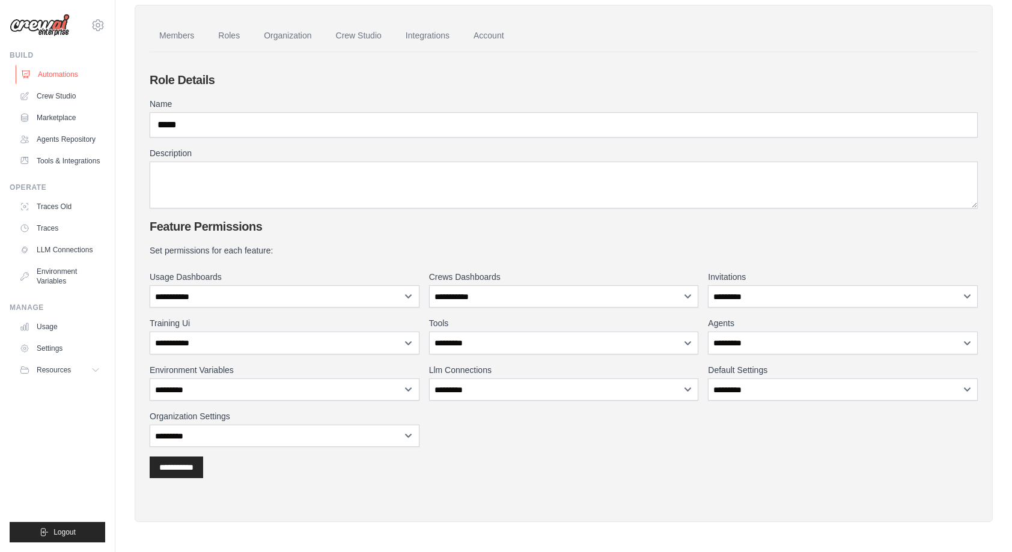
click at [72, 71] on link "Automations" at bounding box center [61, 74] width 91 height 19
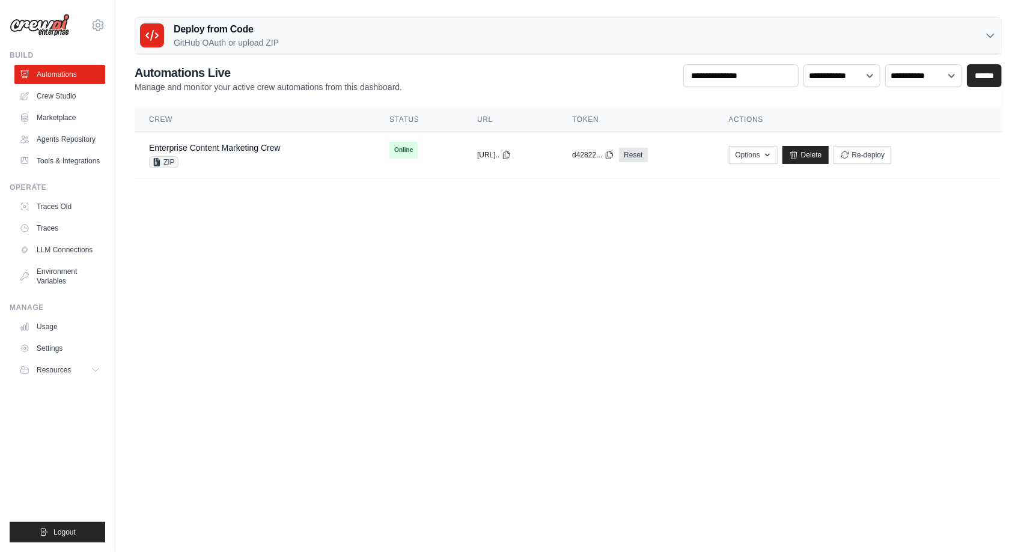
click at [67, 29] on img at bounding box center [40, 25] width 60 height 23
click at [59, 25] on img at bounding box center [40, 25] width 60 height 23
click at [35, 436] on ul "Build Automations Crew Studio Marketplace Agents Repository Resources Blog" at bounding box center [58, 296] width 96 height 492
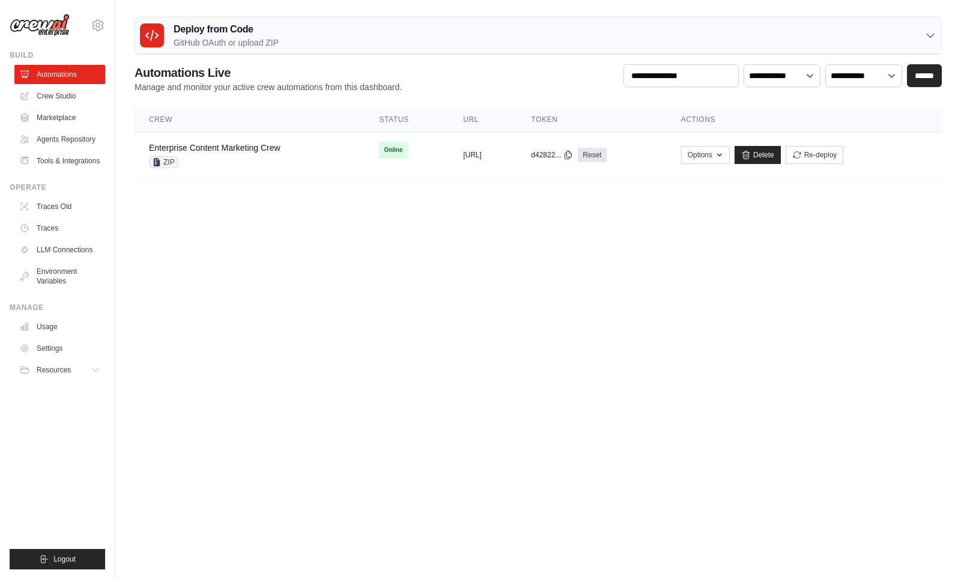
click at [53, 22] on img at bounding box center [40, 25] width 60 height 23
click at [50, 24] on img at bounding box center [40, 25] width 60 height 23
